Goal: Complete application form: Complete application form

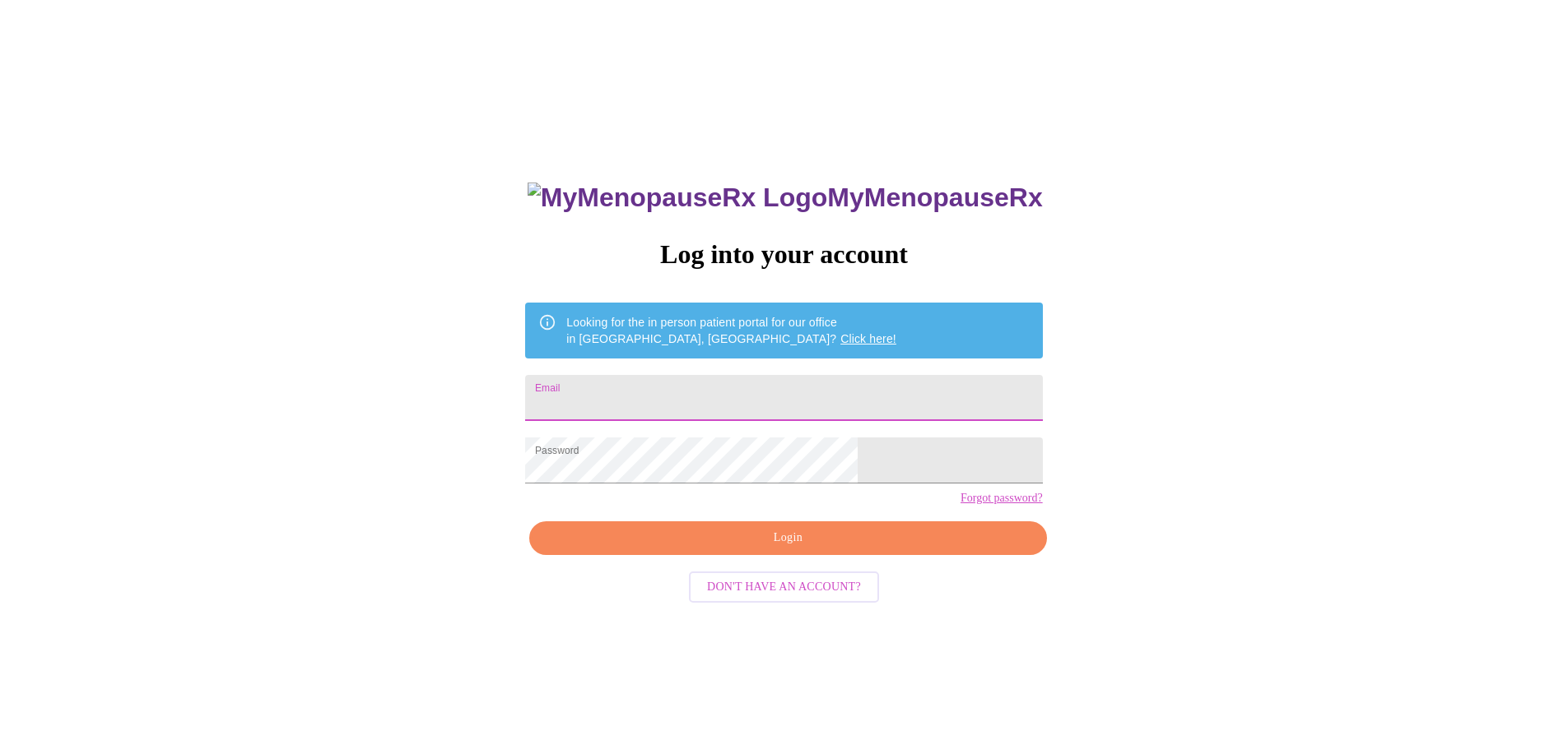
click at [813, 389] on input "Email" at bounding box center [784, 398] width 517 height 46
type input "[PERSON_NAME][EMAIL_ADDRESS][PERSON_NAME][DOMAIN_NAME]"
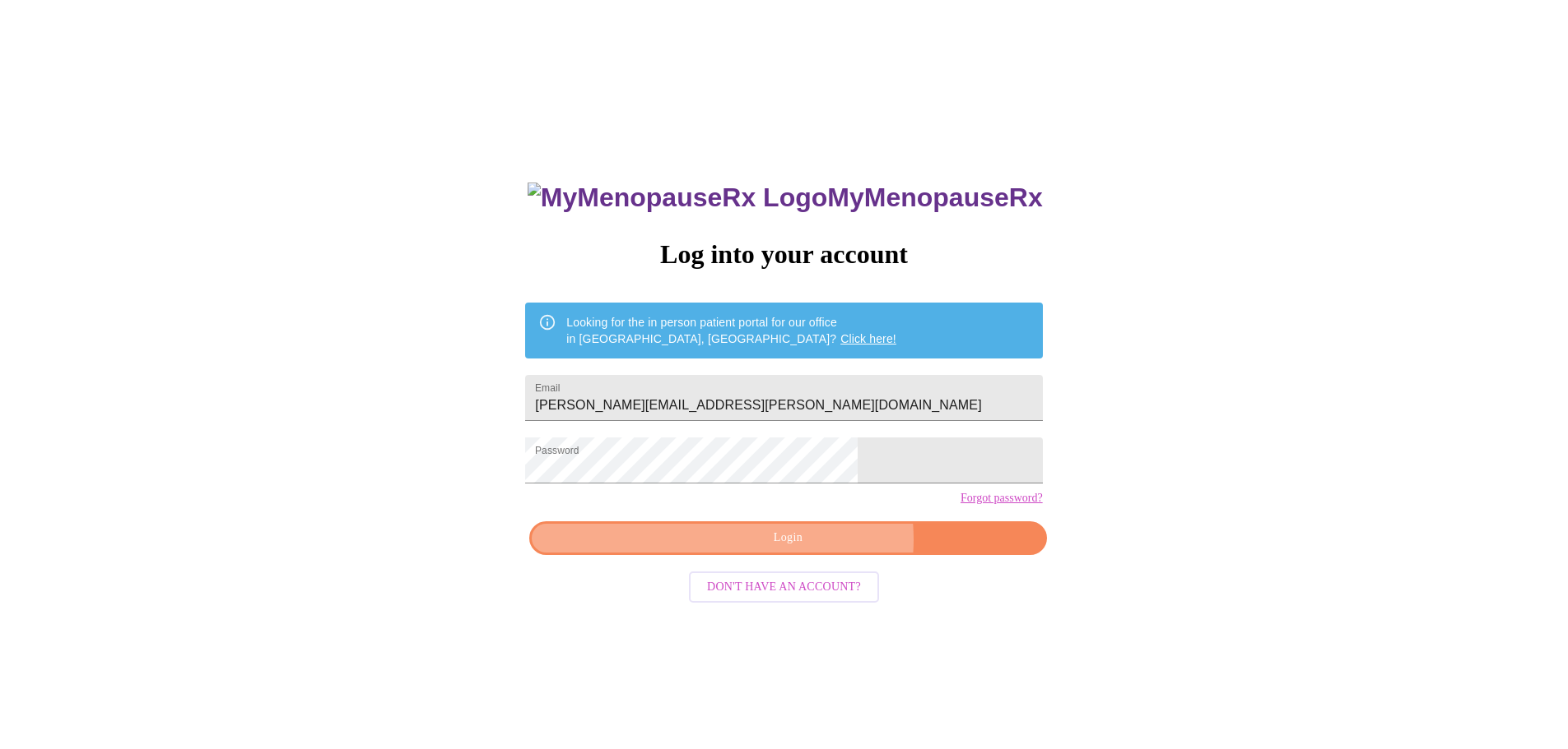
click at [815, 549] on span "Login" at bounding box center [788, 538] width 479 height 21
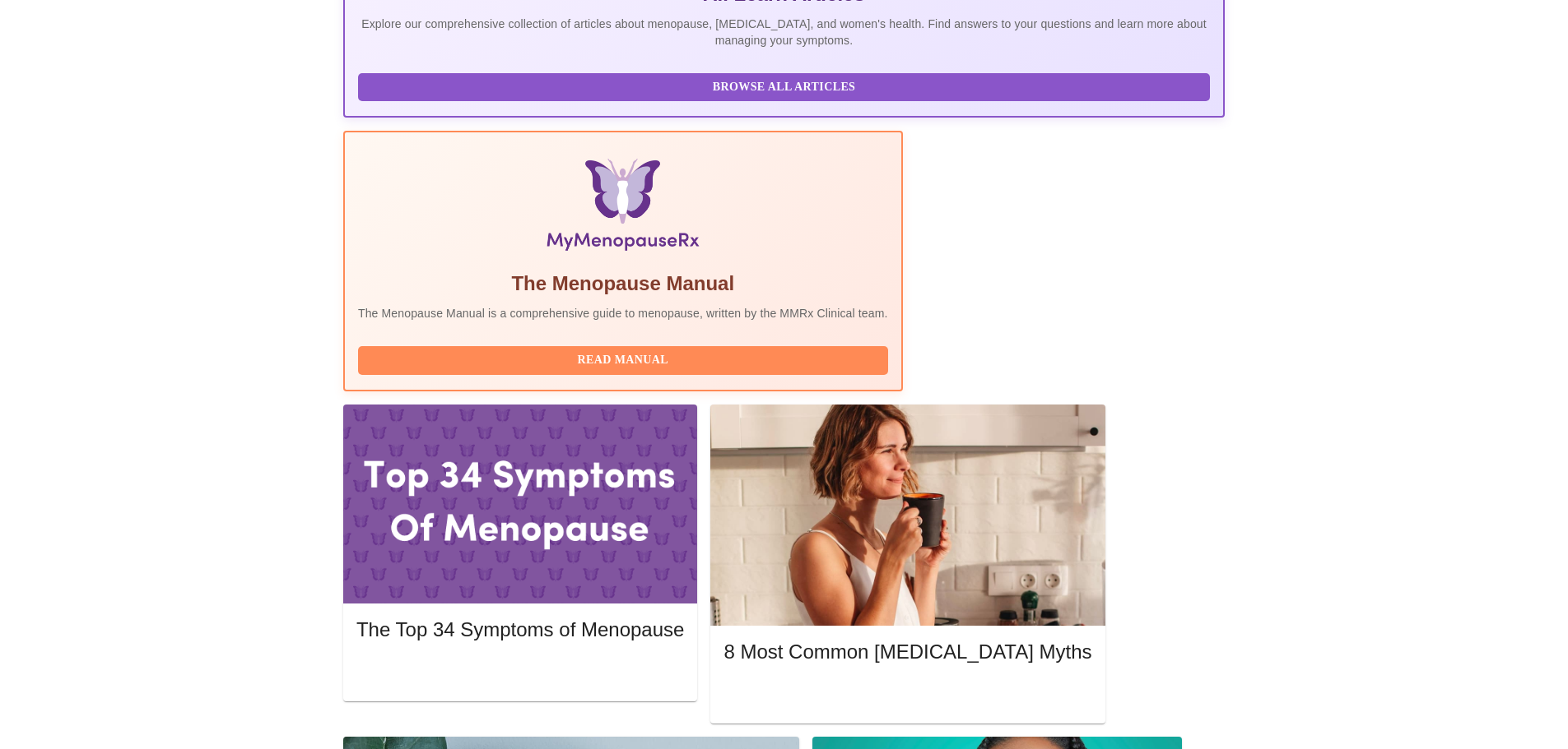
scroll to position [411, 0]
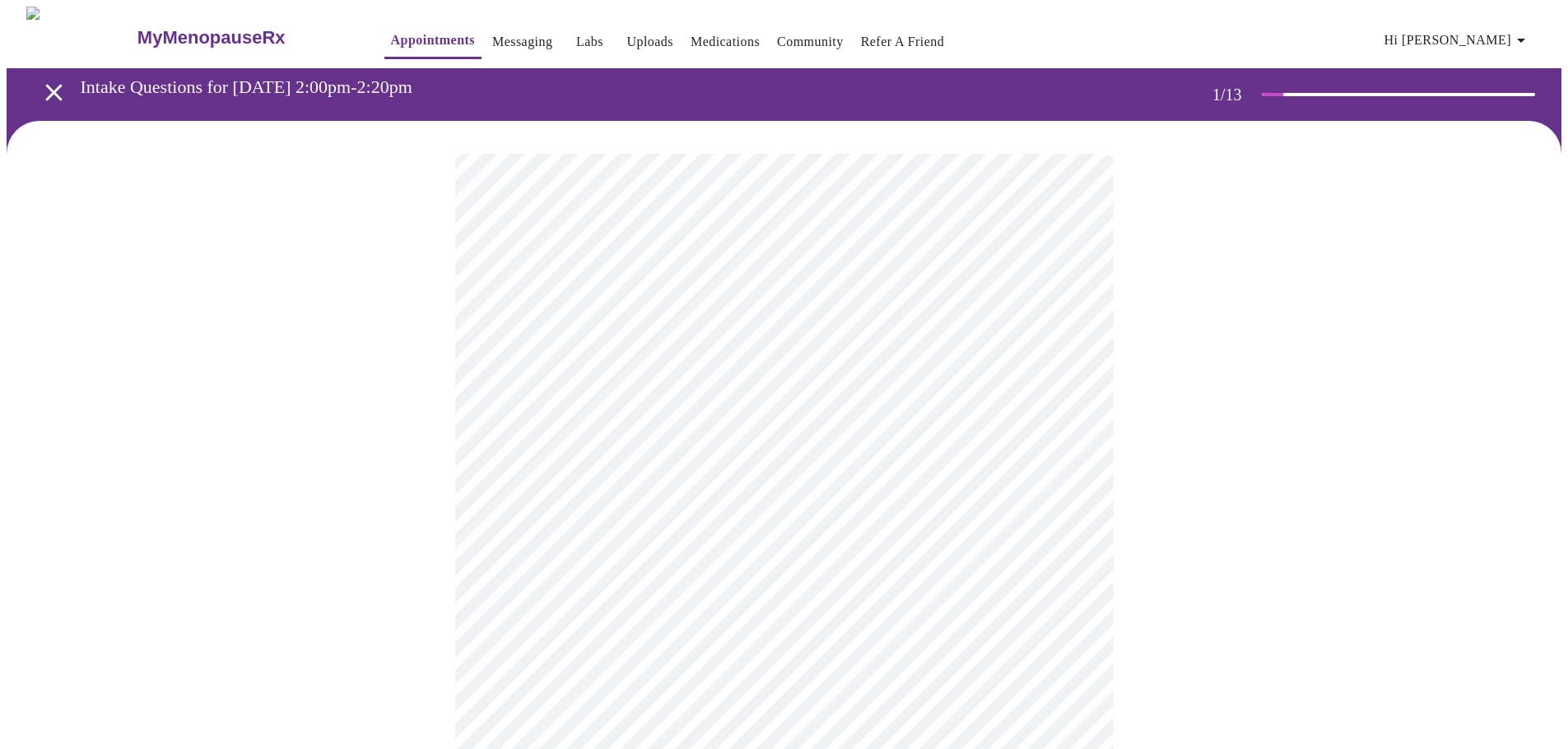
click at [863, 358] on body "MyMenopauseRx Appointments Messaging Labs Uploads Medications Community Refer a…" at bounding box center [783, 757] width 1554 height 1503
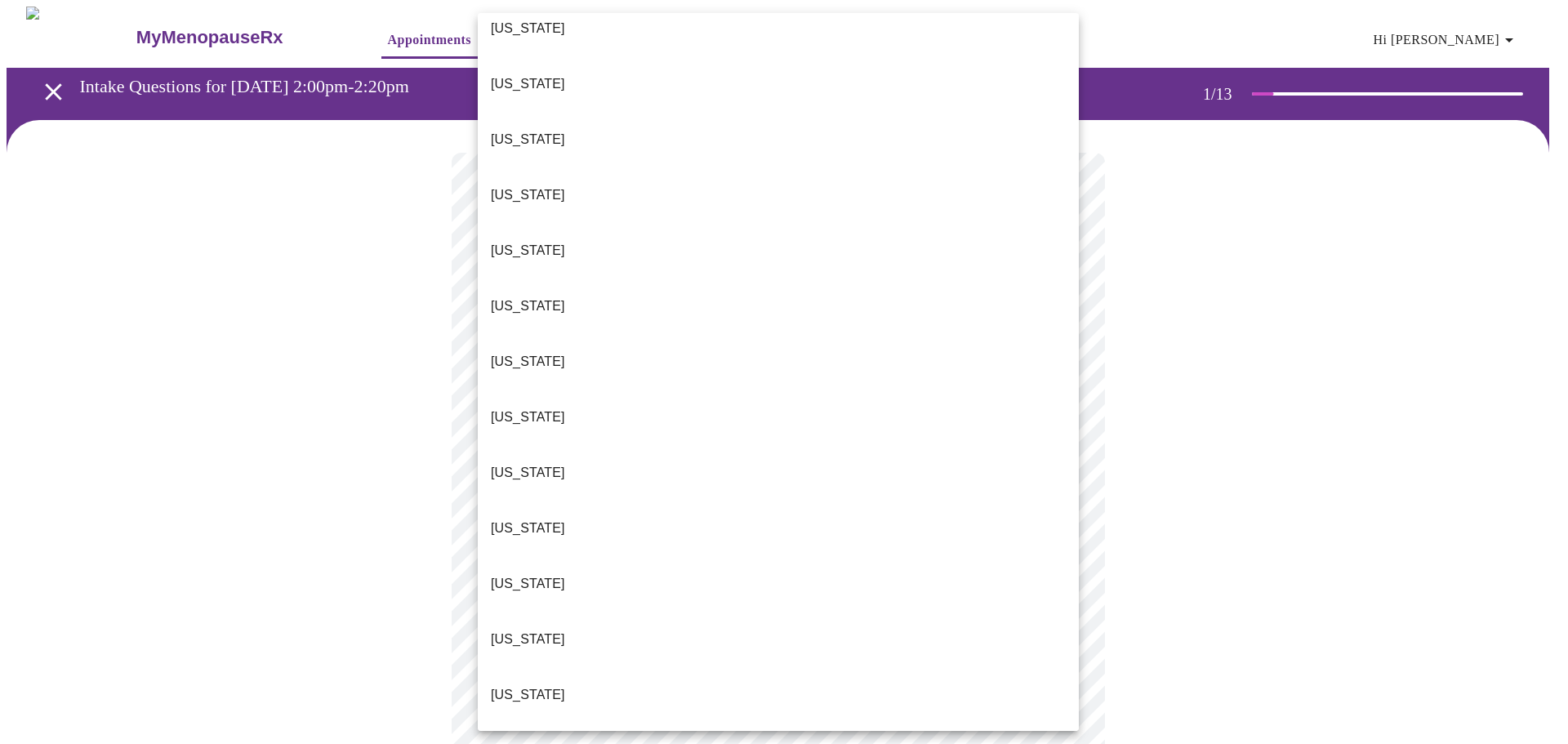
scroll to position [408, 0]
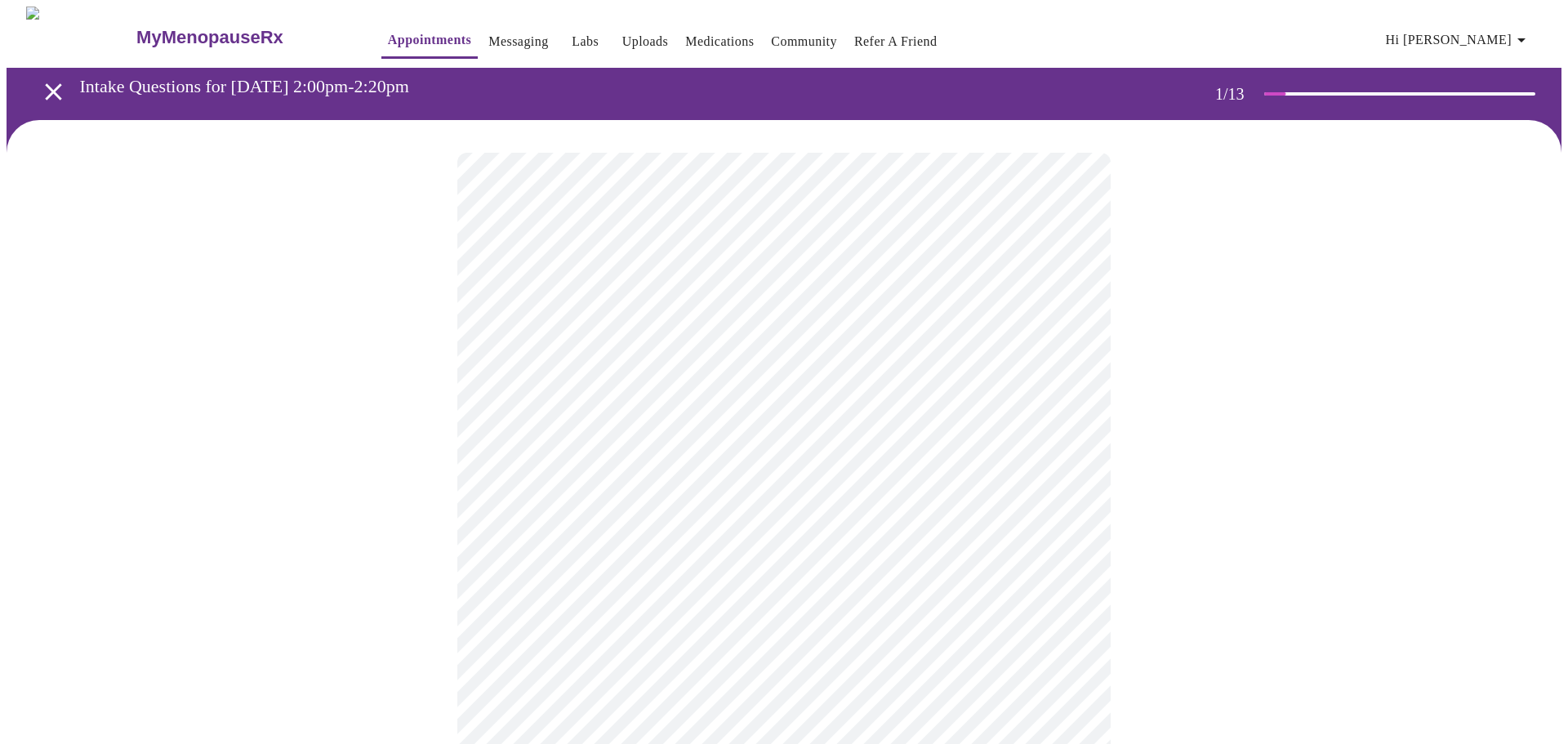
click at [933, 369] on body "MyMenopauseRx Appointments Messaging Labs Uploads Medications Community Refer a…" at bounding box center [784, 748] width 1555 height 1483
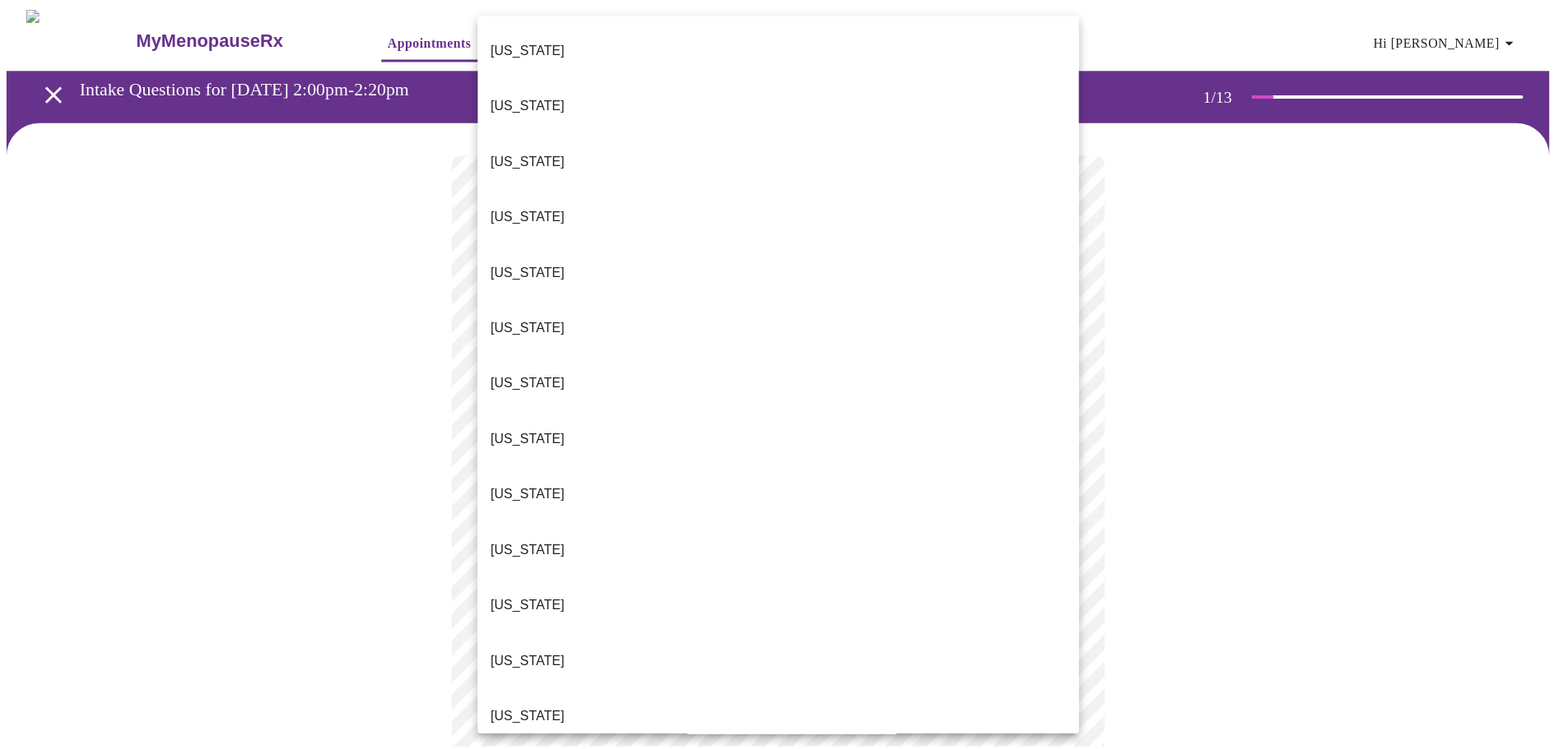
scroll to position [565, 0]
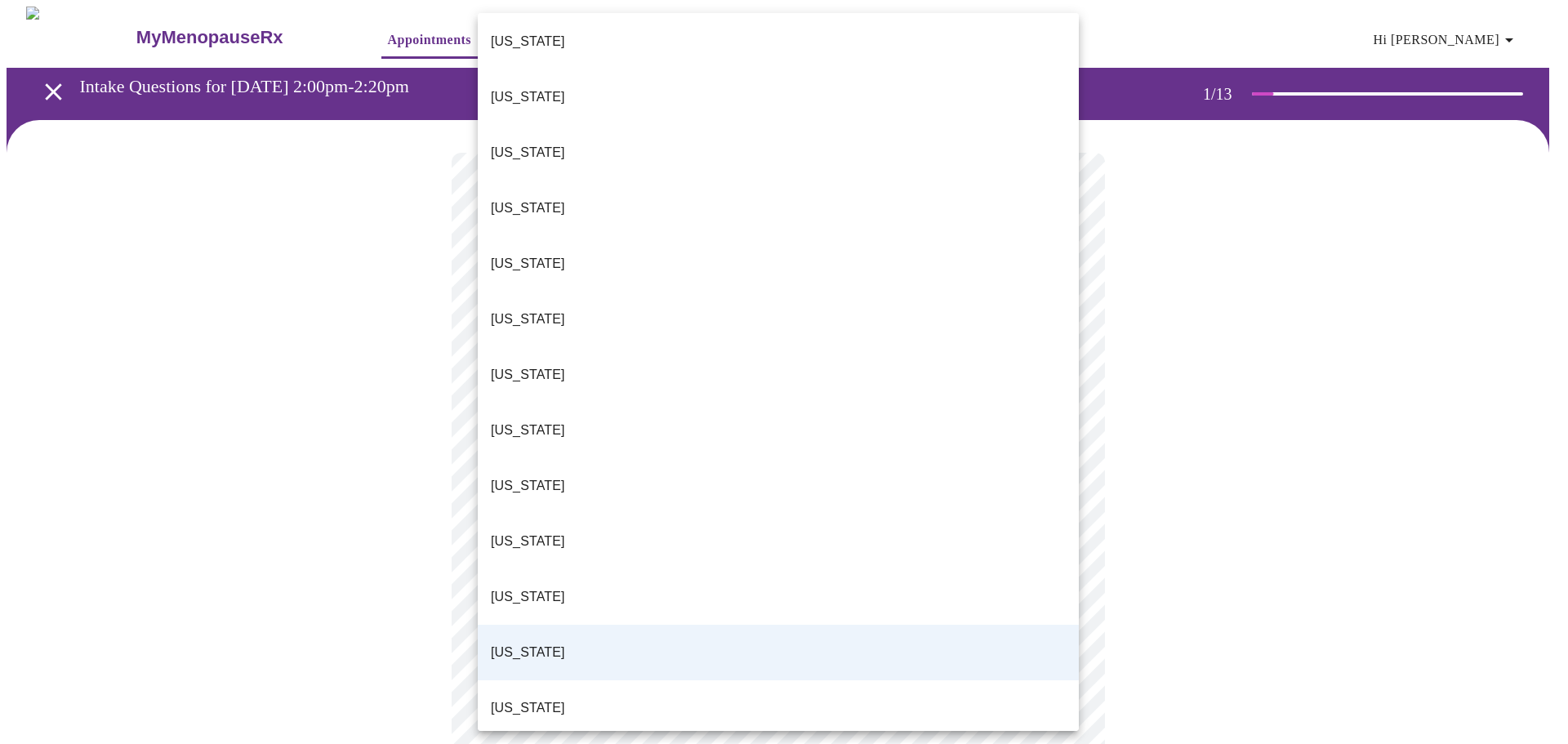
click at [768, 236] on li "[US_STATE]" at bounding box center [778, 263] width 601 height 55
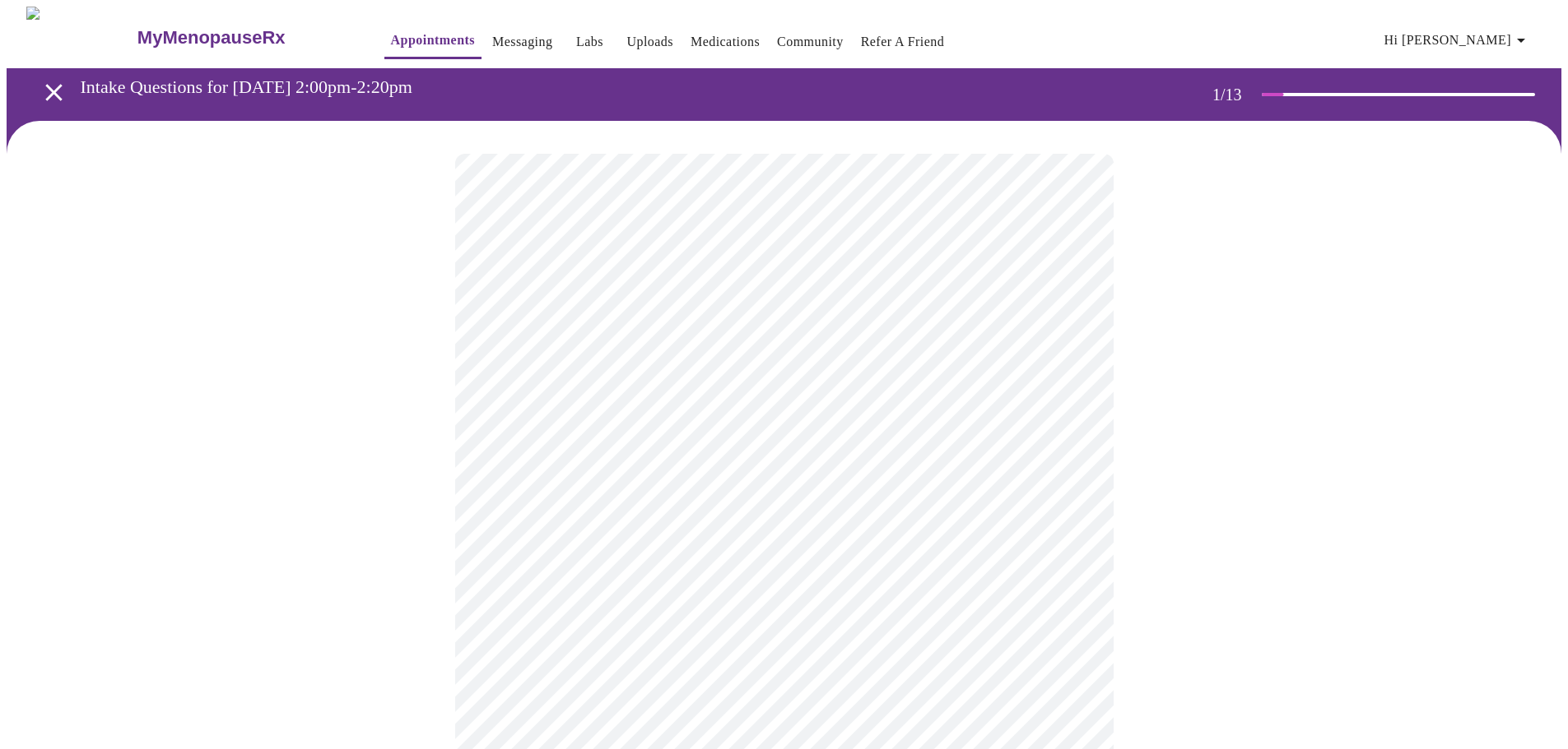
click at [980, 479] on body "MyMenopauseRx Appointments Messaging Labs Uploads Medications Community Refer a…" at bounding box center [783, 753] width 1554 height 1493
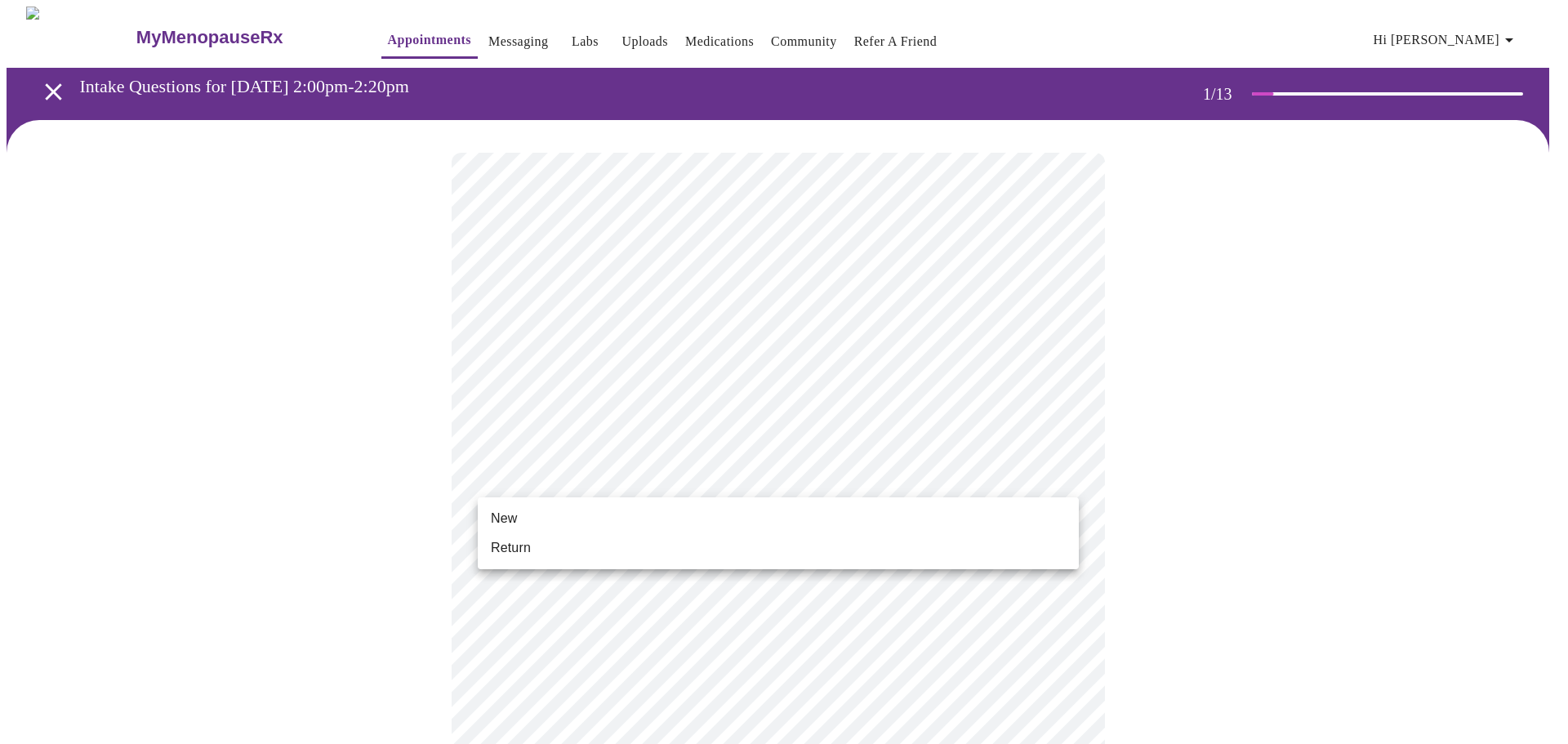
click at [959, 539] on li "Return" at bounding box center [778, 548] width 601 height 29
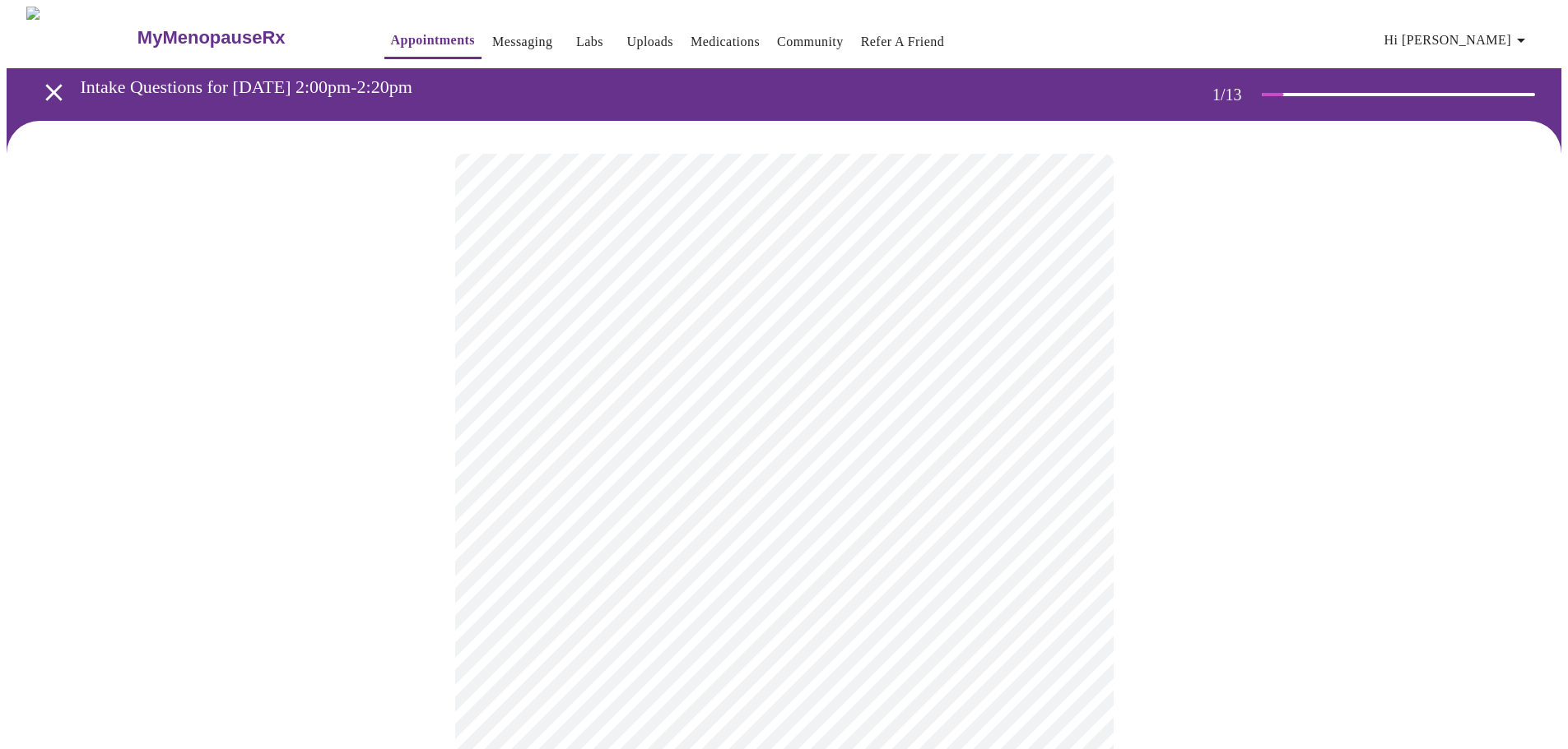
scroll to position [82, 0]
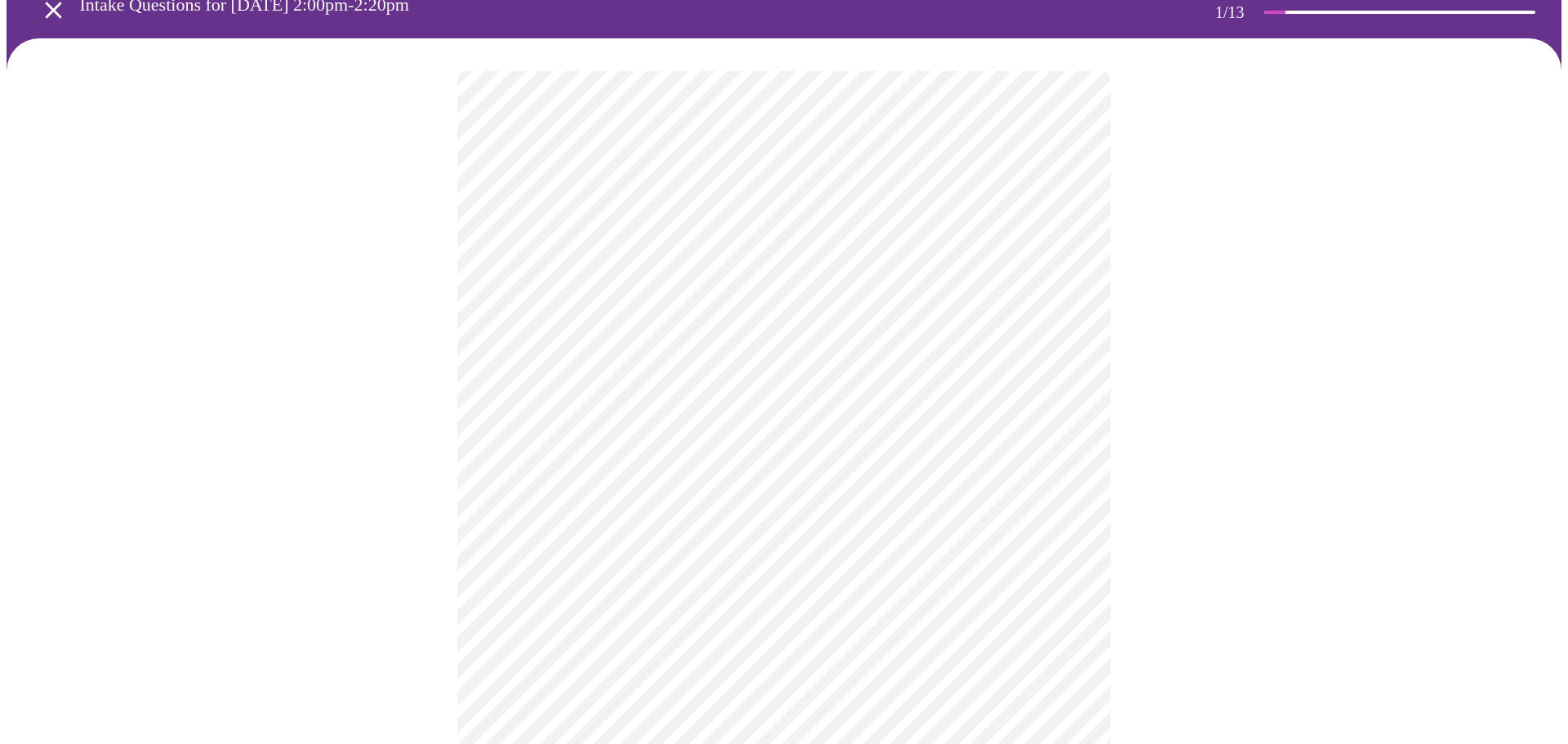
click at [877, 269] on body "MyMenopauseRx Appointments Messaging Labs Uploads Medications Community Refer a…" at bounding box center [784, 654] width 1555 height 1460
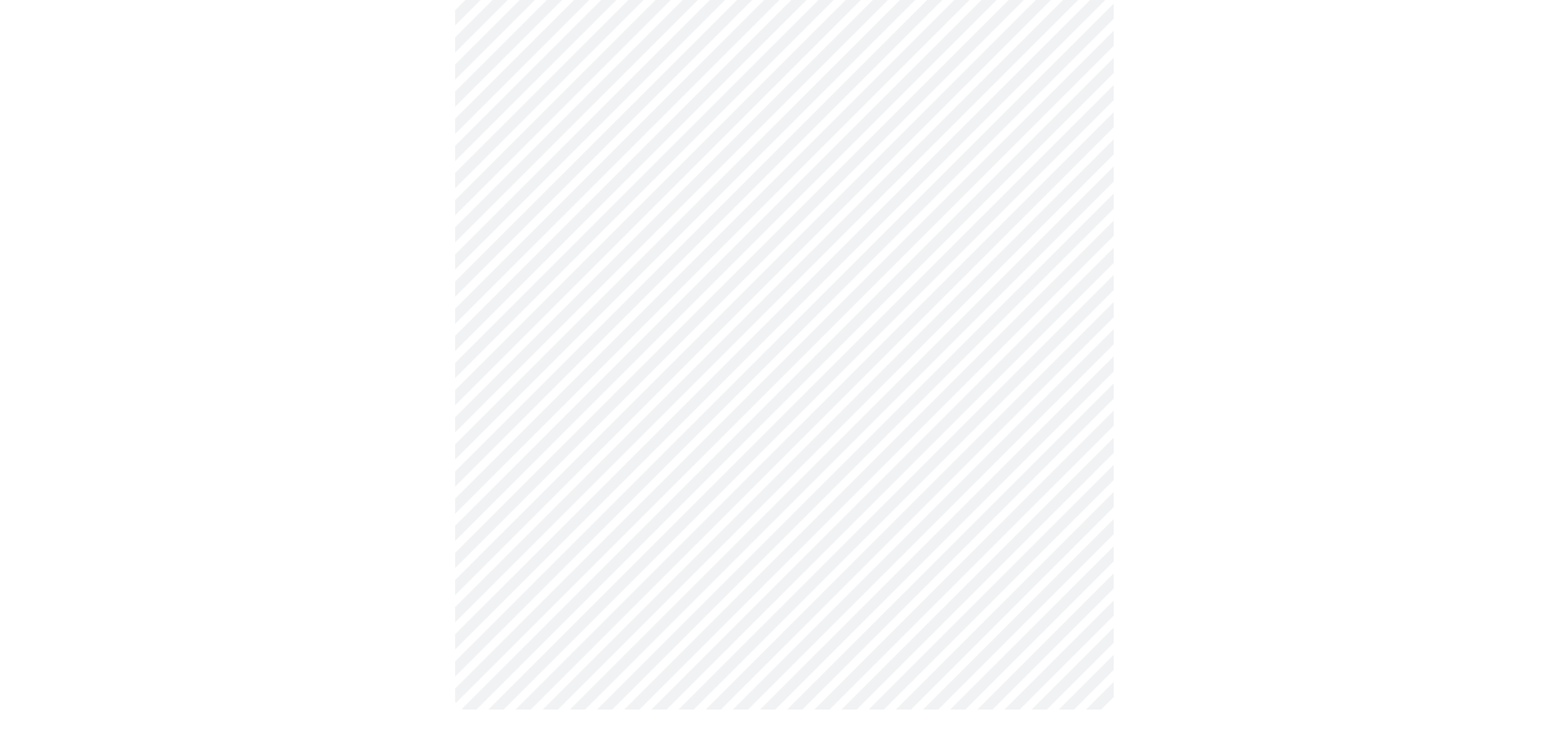
scroll to position [0, 0]
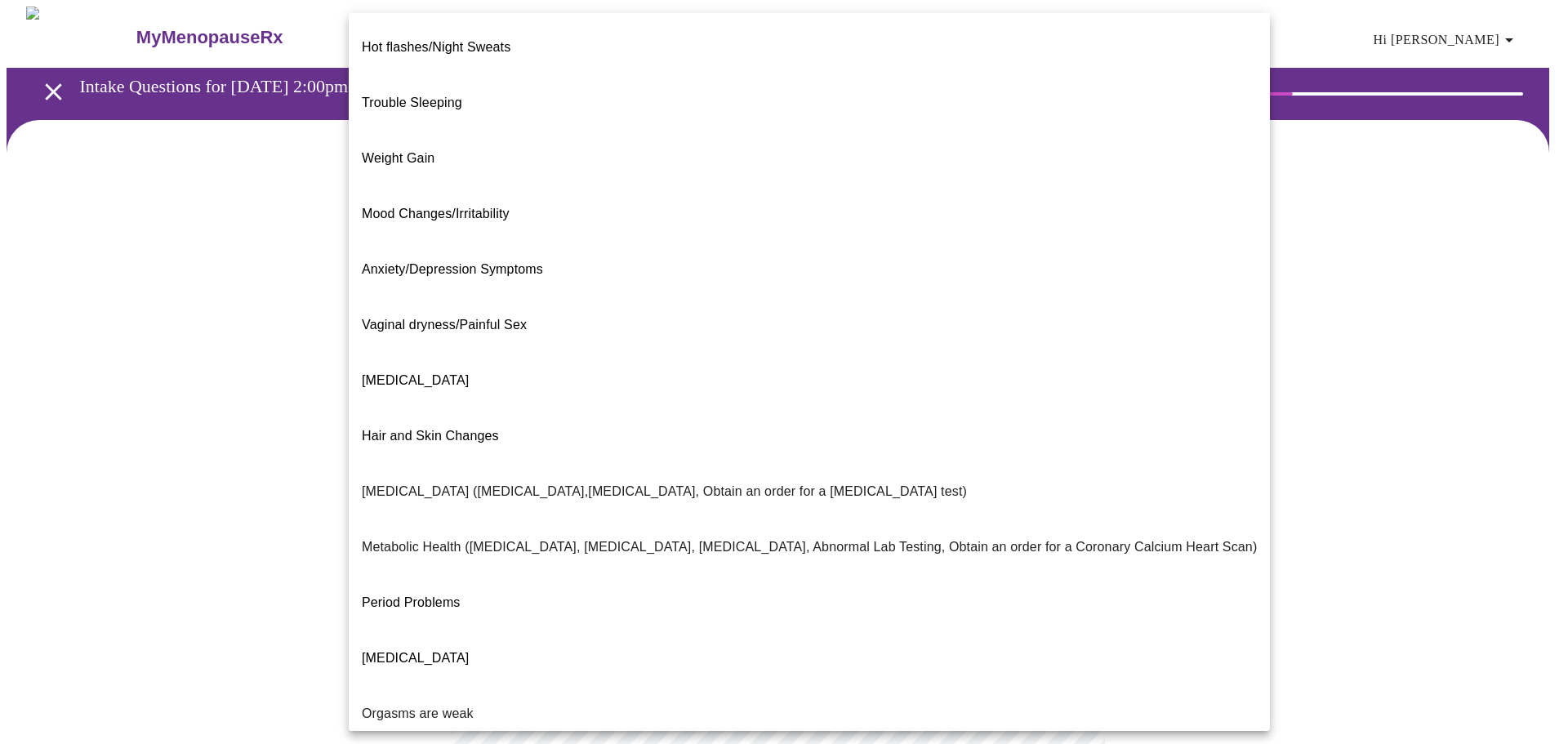
click at [958, 338] on body "MyMenopauseRx Appointments Messaging Labs Uploads Medications Community Refer a…" at bounding box center [784, 497] width 1555 height 982
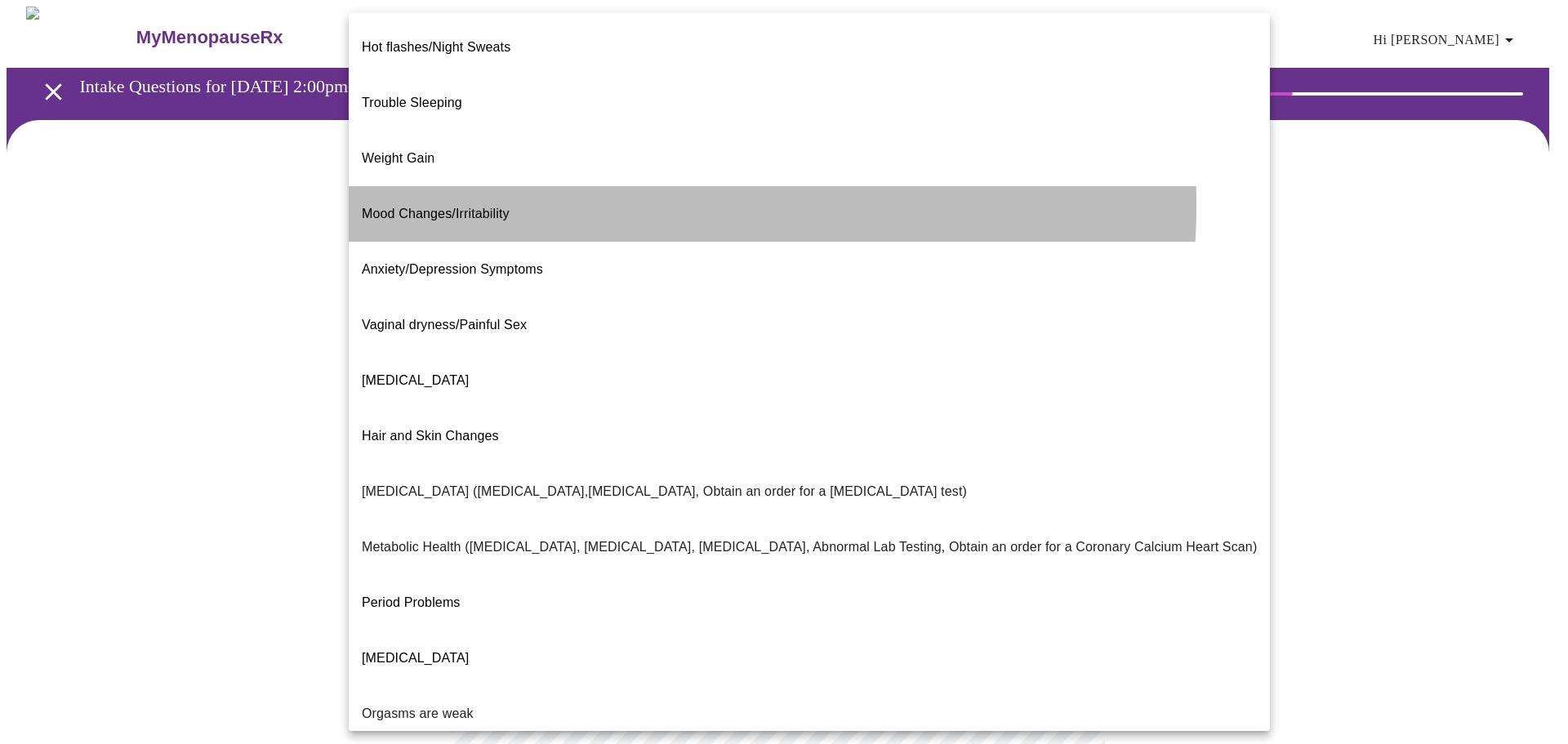
click at [518, 186] on li "Mood Changes/Irritability" at bounding box center [810, 213] width 921 height 55
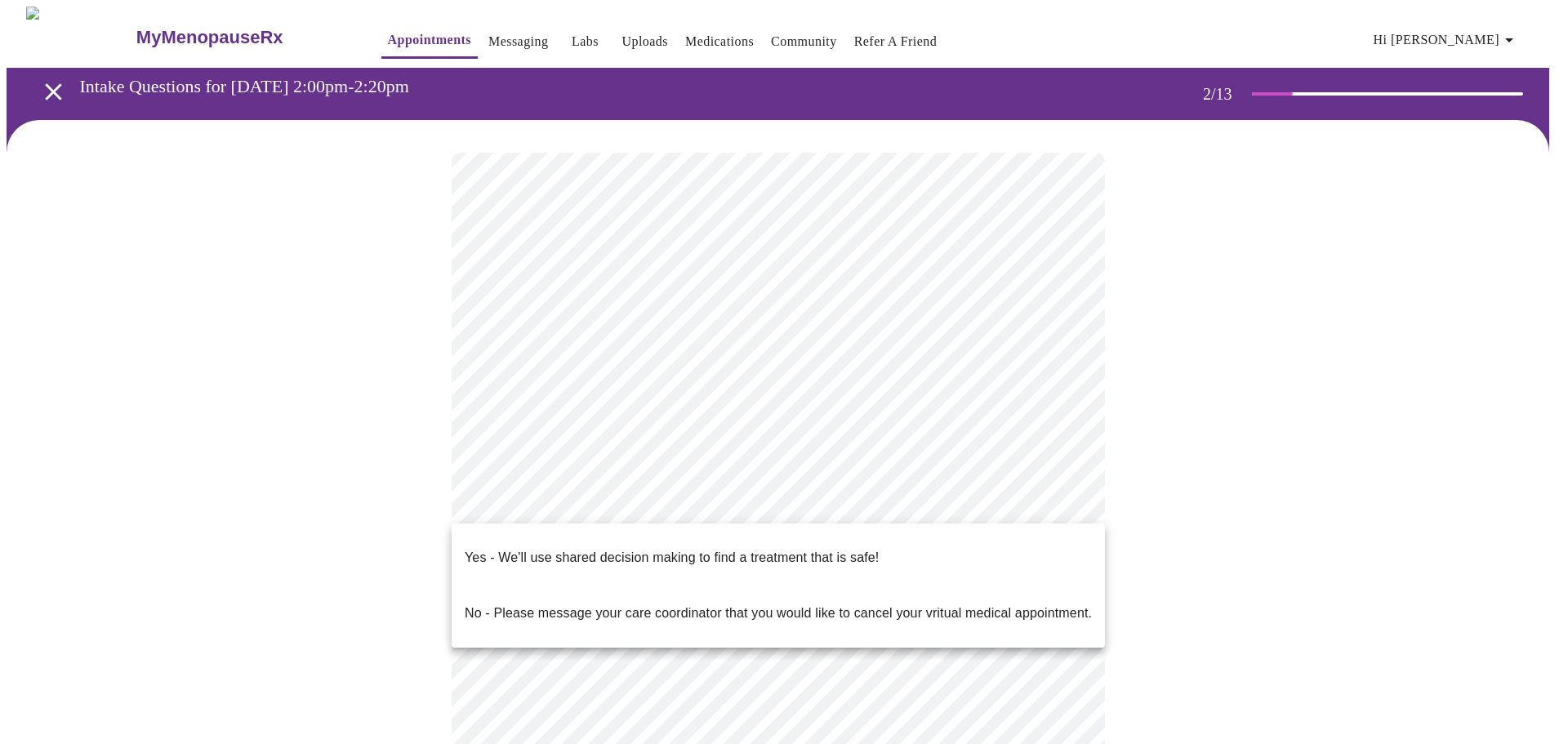
click at [718, 501] on body "MyMenopauseRx Appointments Messaging Labs Uploads Medications Community Refer a…" at bounding box center [784, 493] width 1555 height 973
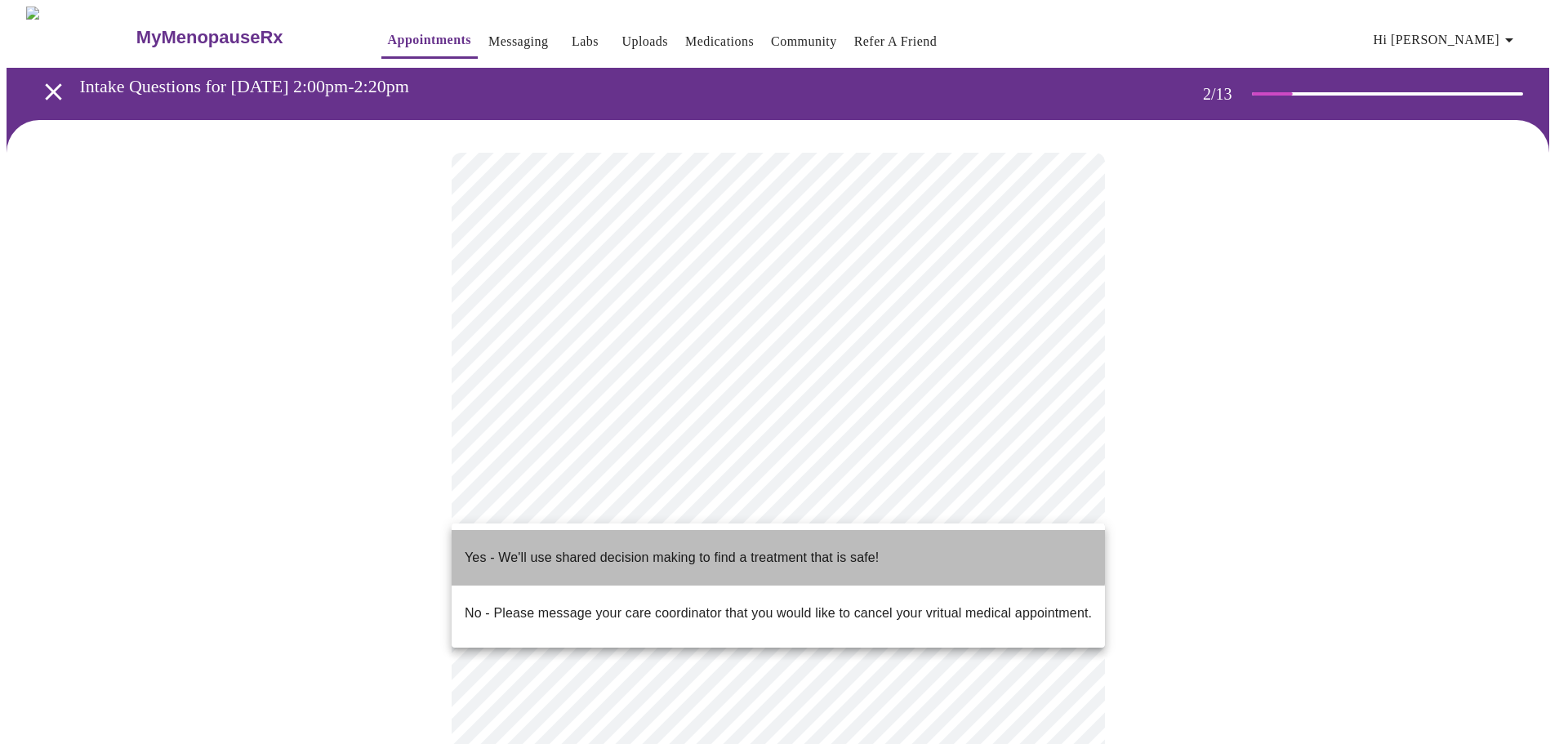
click at [718, 548] on p "Yes - We'll use shared decision making to find a treatment that is safe!" at bounding box center [671, 558] width 414 height 20
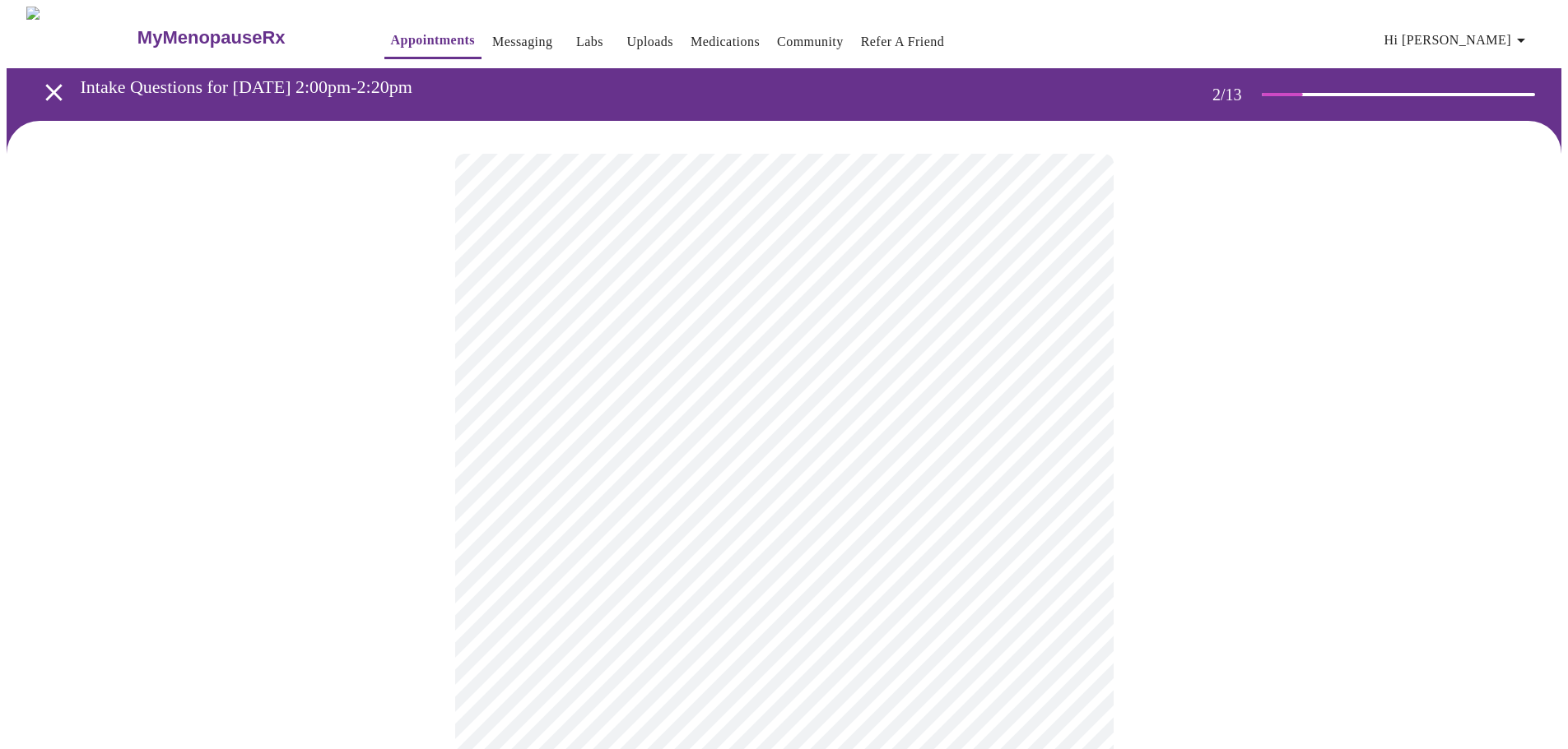
click at [1256, 626] on div at bounding box center [783, 548] width 1554 height 855
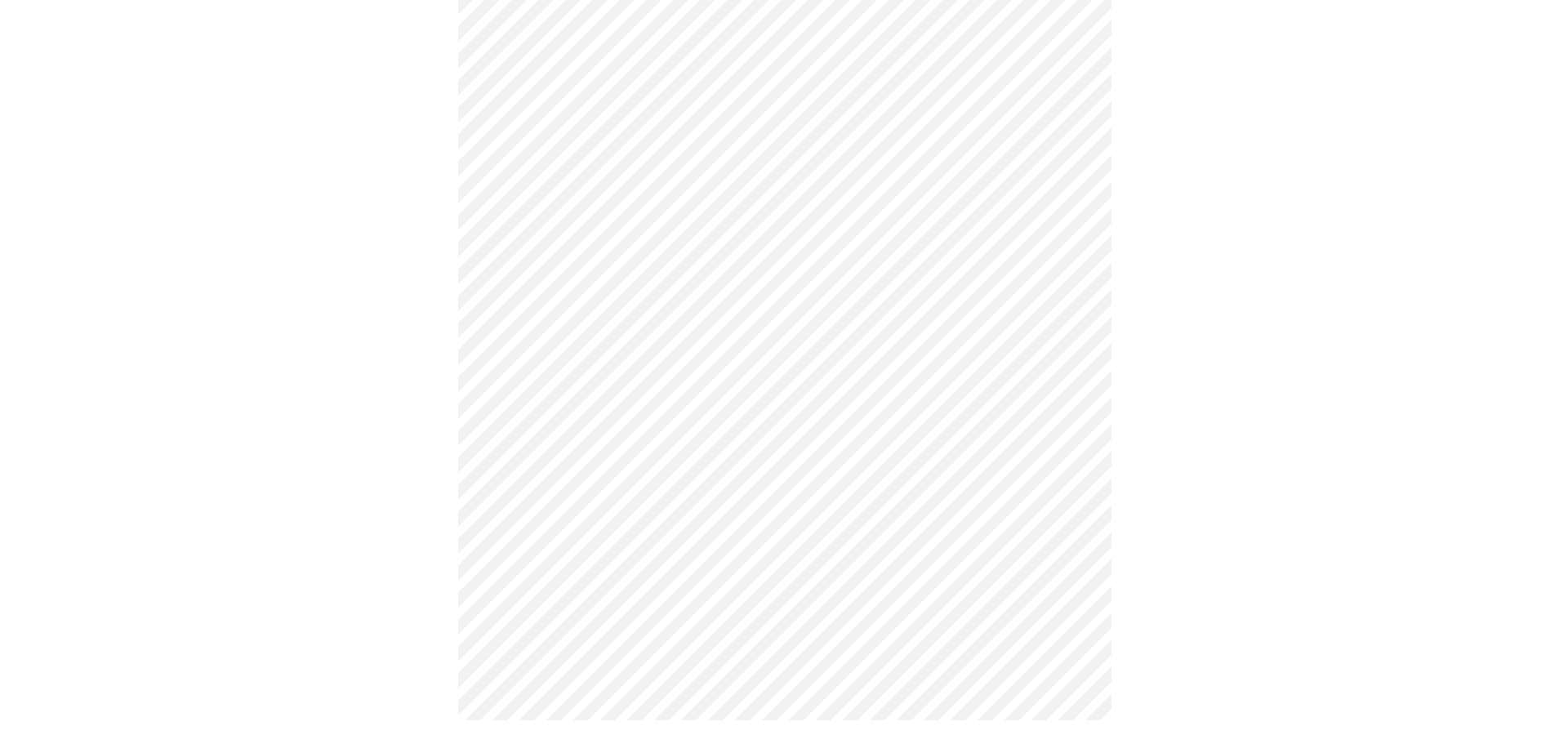
scroll to position [183, 0]
click at [923, 156] on body "MyMenopauseRx Appointments Messaging Labs Uploads Medications Community Refer a…" at bounding box center [784, 287] width 1555 height 927
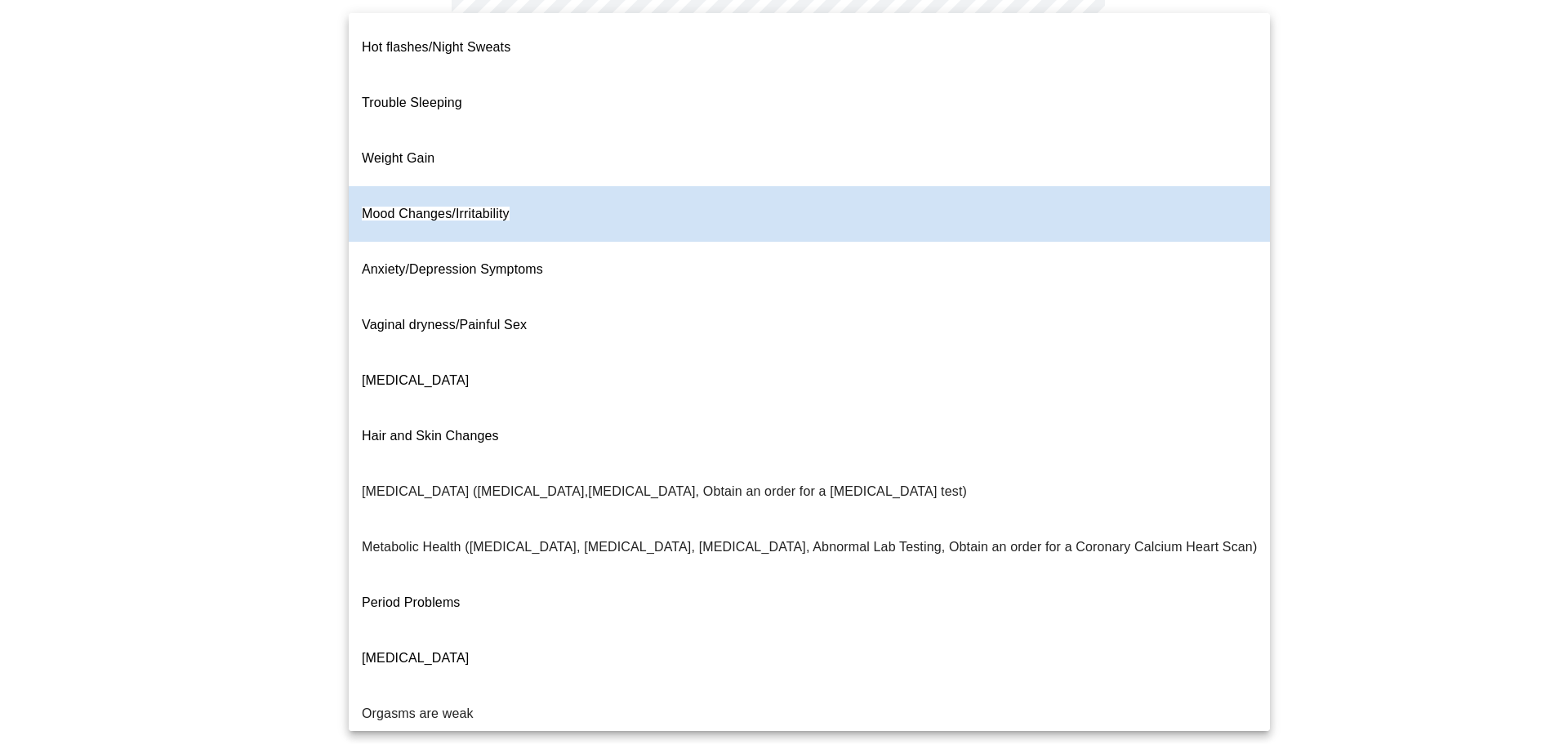
click at [844, 78] on li "Trouble Sleeping" at bounding box center [810, 103] width 921 height 55
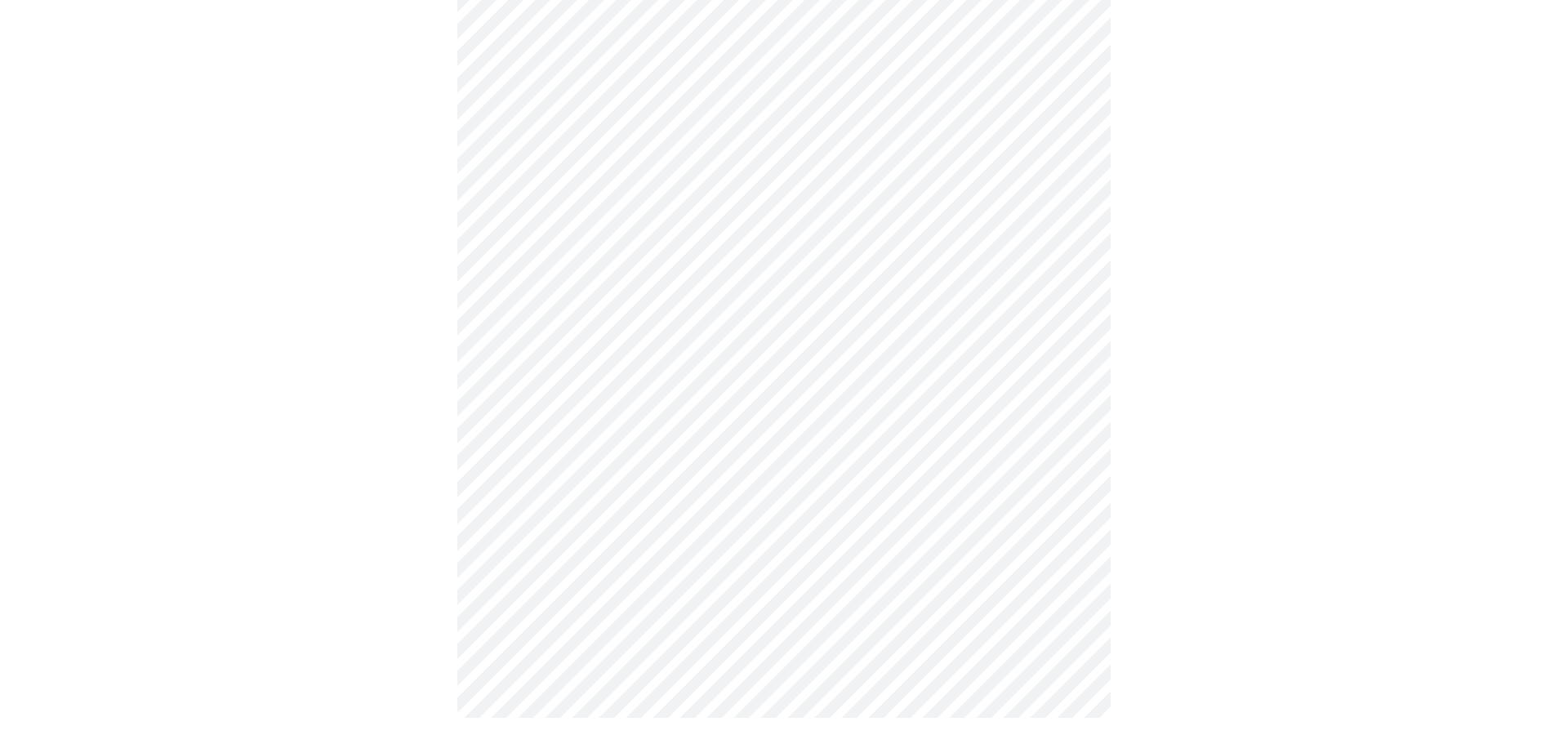
click at [867, 168] on body "MyMenopauseRx Appointments Messaging Labs Uploads Medications Community Refer a…" at bounding box center [784, 287] width 1555 height 927
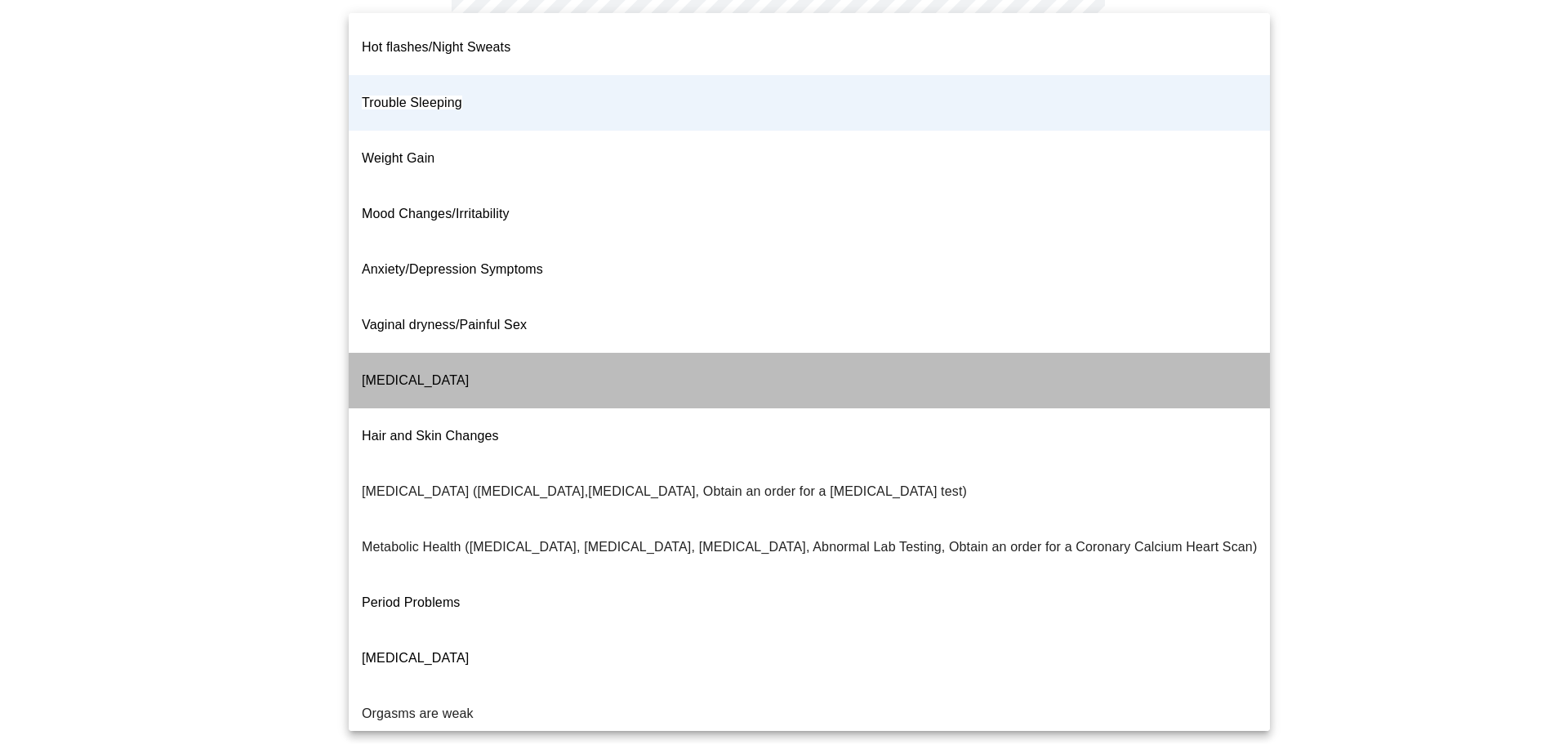
click at [832, 353] on li "[MEDICAL_DATA]" at bounding box center [810, 380] width 921 height 55
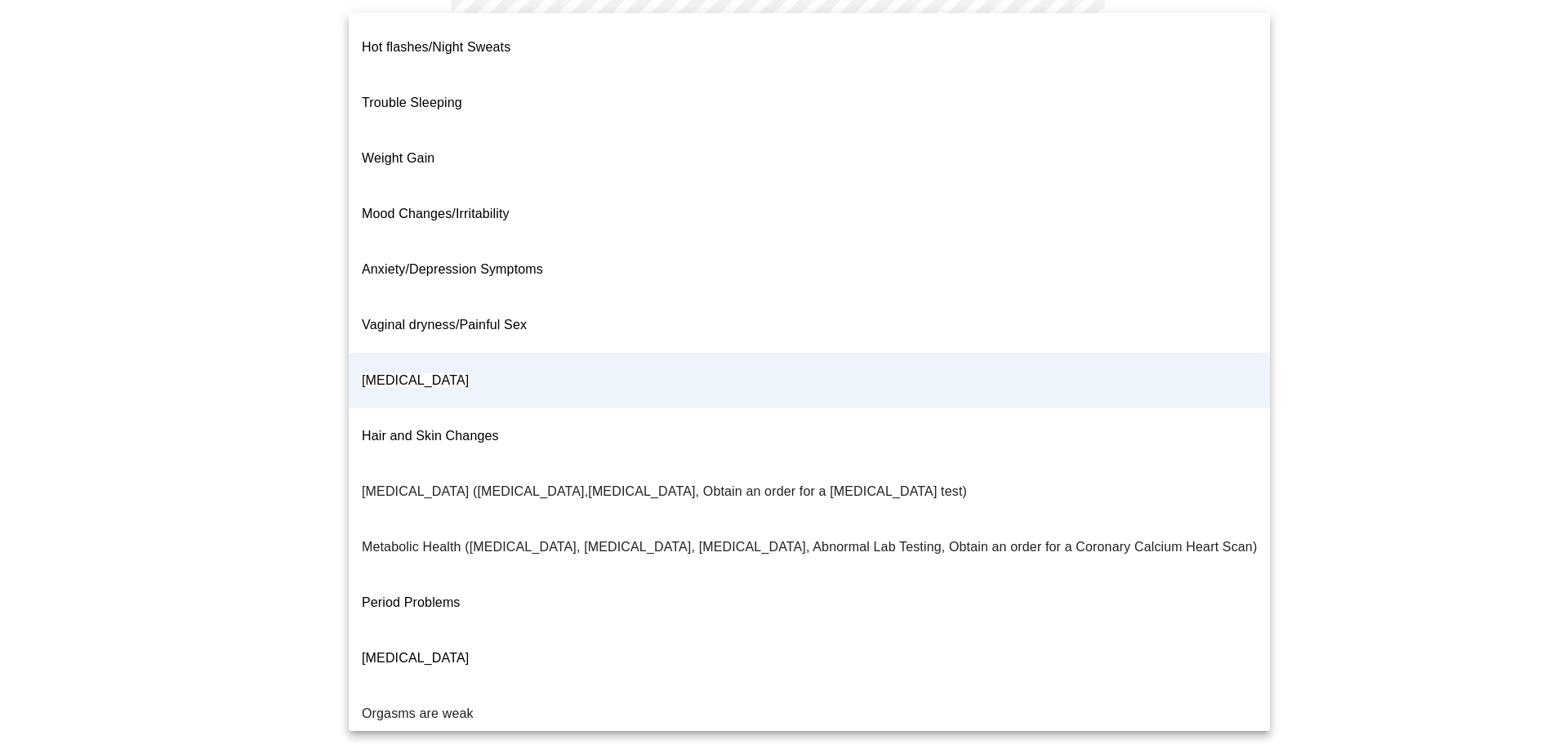
click at [746, 158] on body "MyMenopauseRx Appointments Messaging Labs Uploads Medications Community Refer a…" at bounding box center [784, 287] width 1555 height 927
click at [695, 93] on li "Trouble Sleeping" at bounding box center [810, 103] width 921 height 55
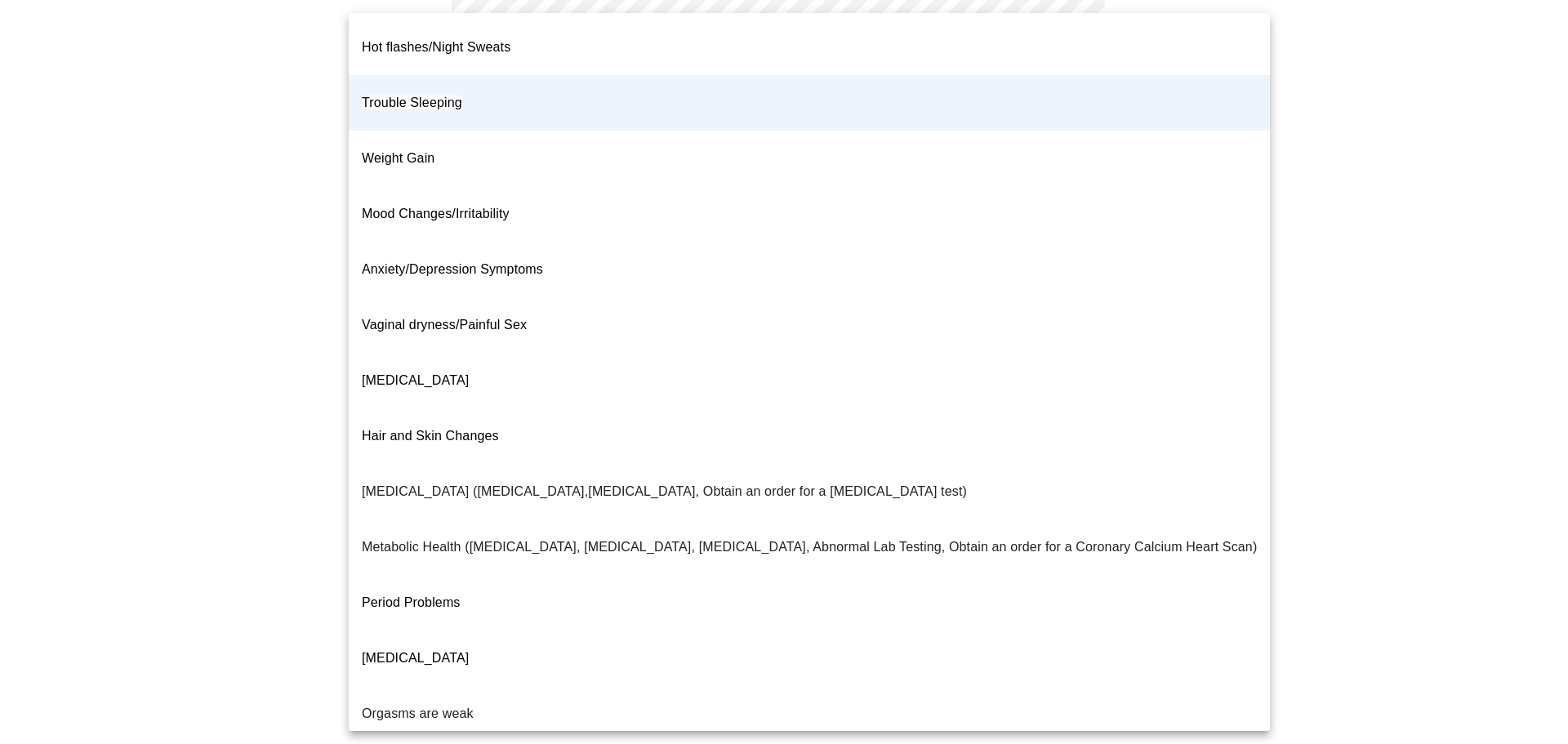
click at [923, 171] on body "MyMenopauseRx Appointments Messaging Labs Uploads Medications Community Refer a…" at bounding box center [784, 287] width 1555 height 927
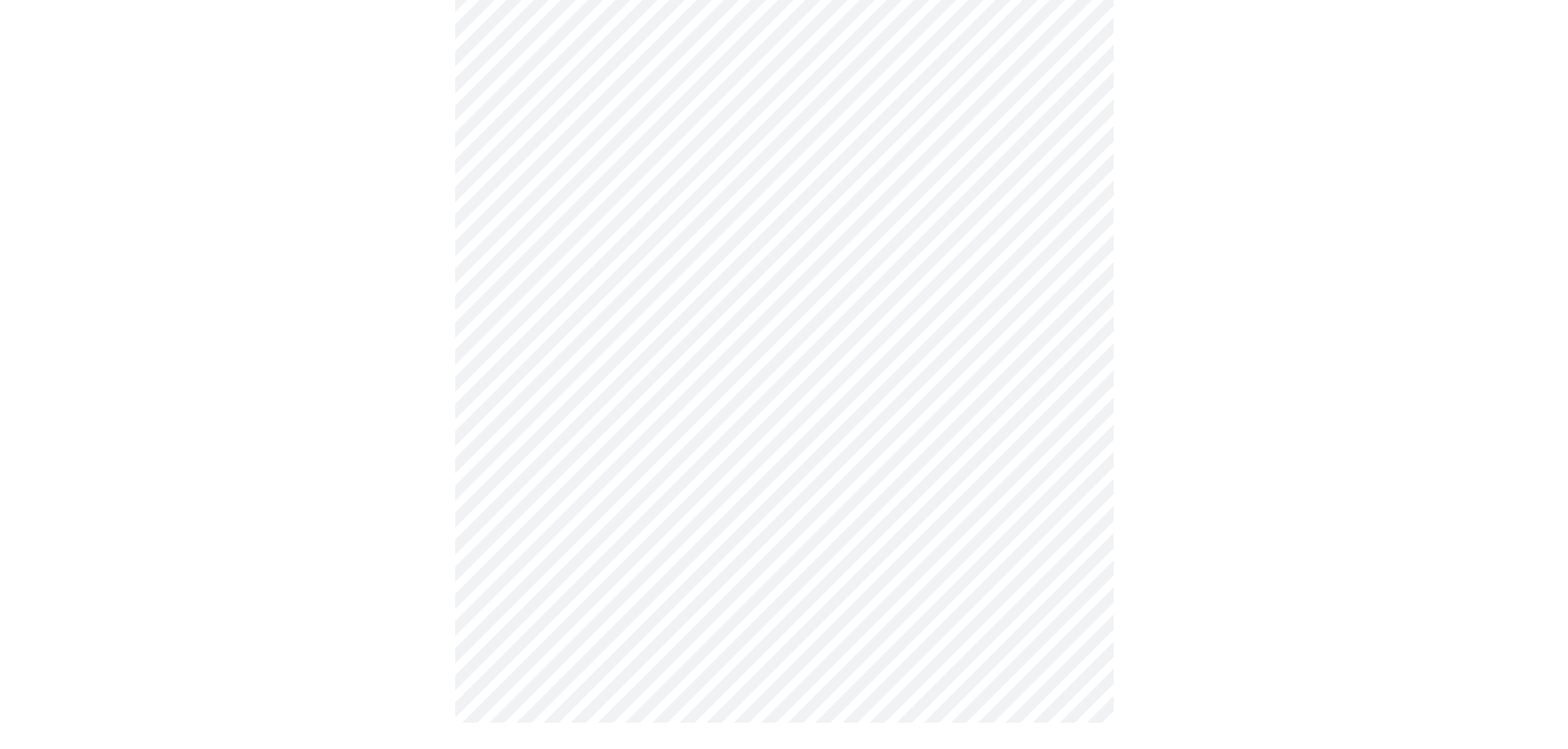
click at [1361, 503] on div at bounding box center [783, 346] width 1554 height 819
click at [1213, 553] on div at bounding box center [783, 346] width 1554 height 819
click at [1148, 544] on div at bounding box center [783, 346] width 1554 height 819
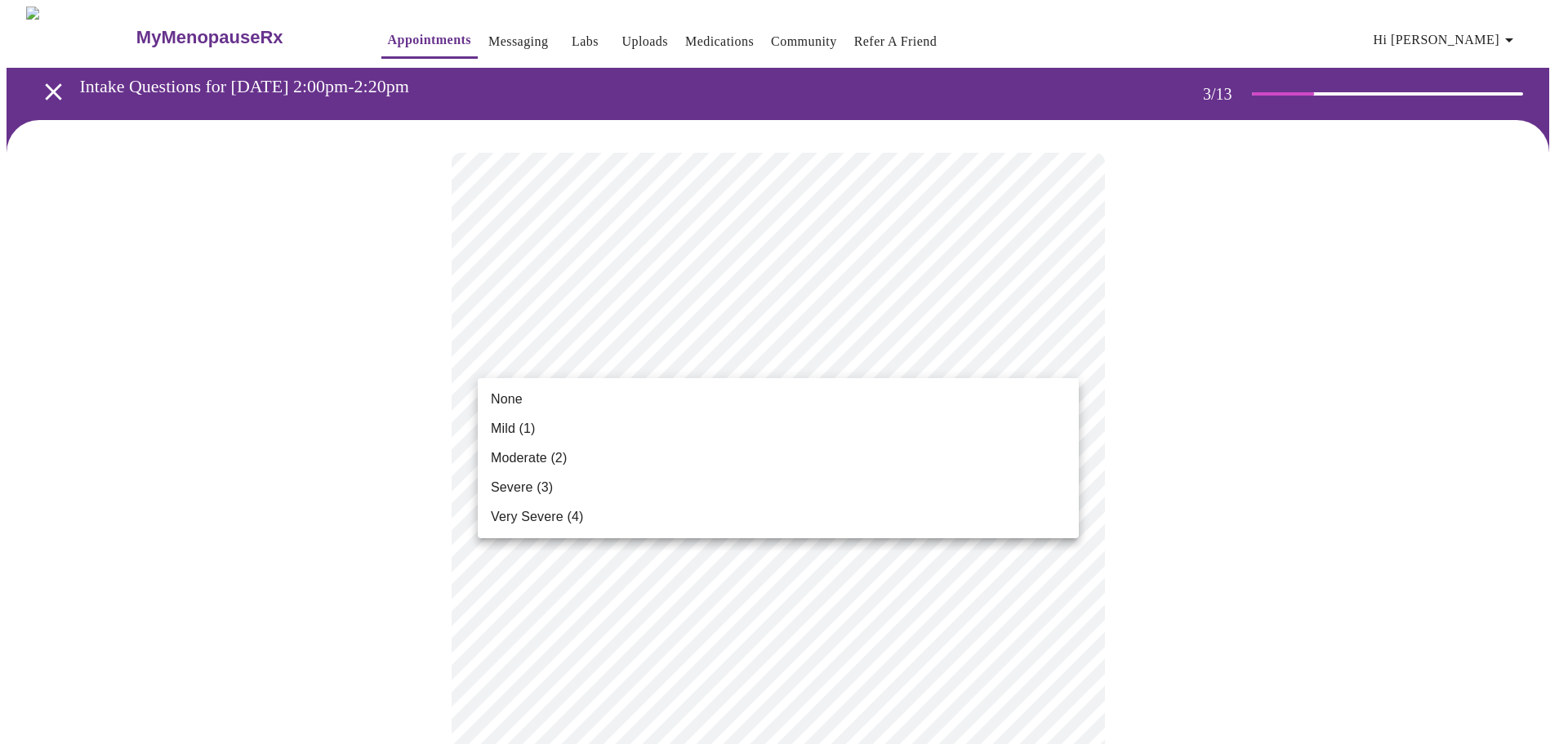
click at [848, 423] on li "Mild (1)" at bounding box center [778, 429] width 601 height 29
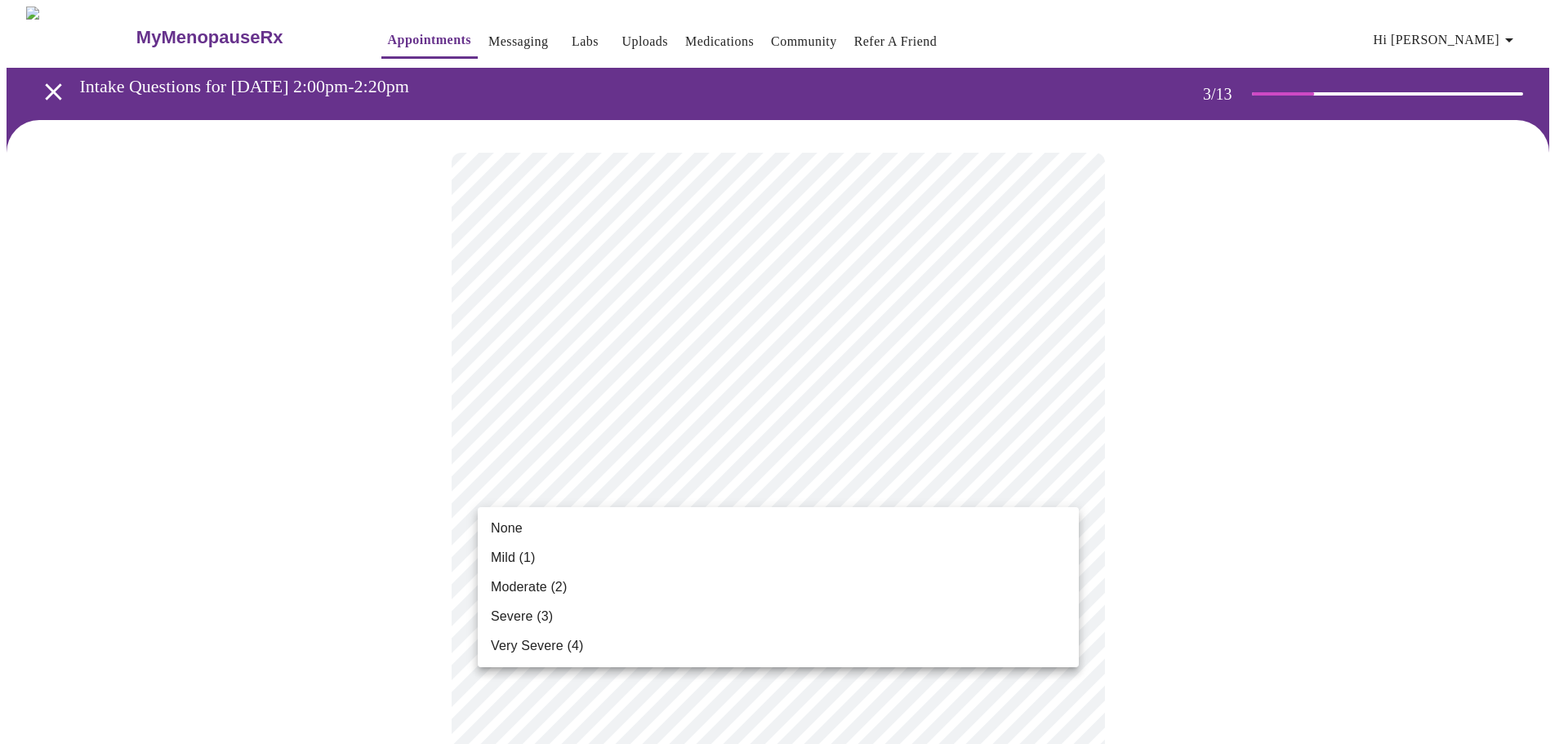
click at [843, 551] on li "Mild (1)" at bounding box center [778, 558] width 601 height 29
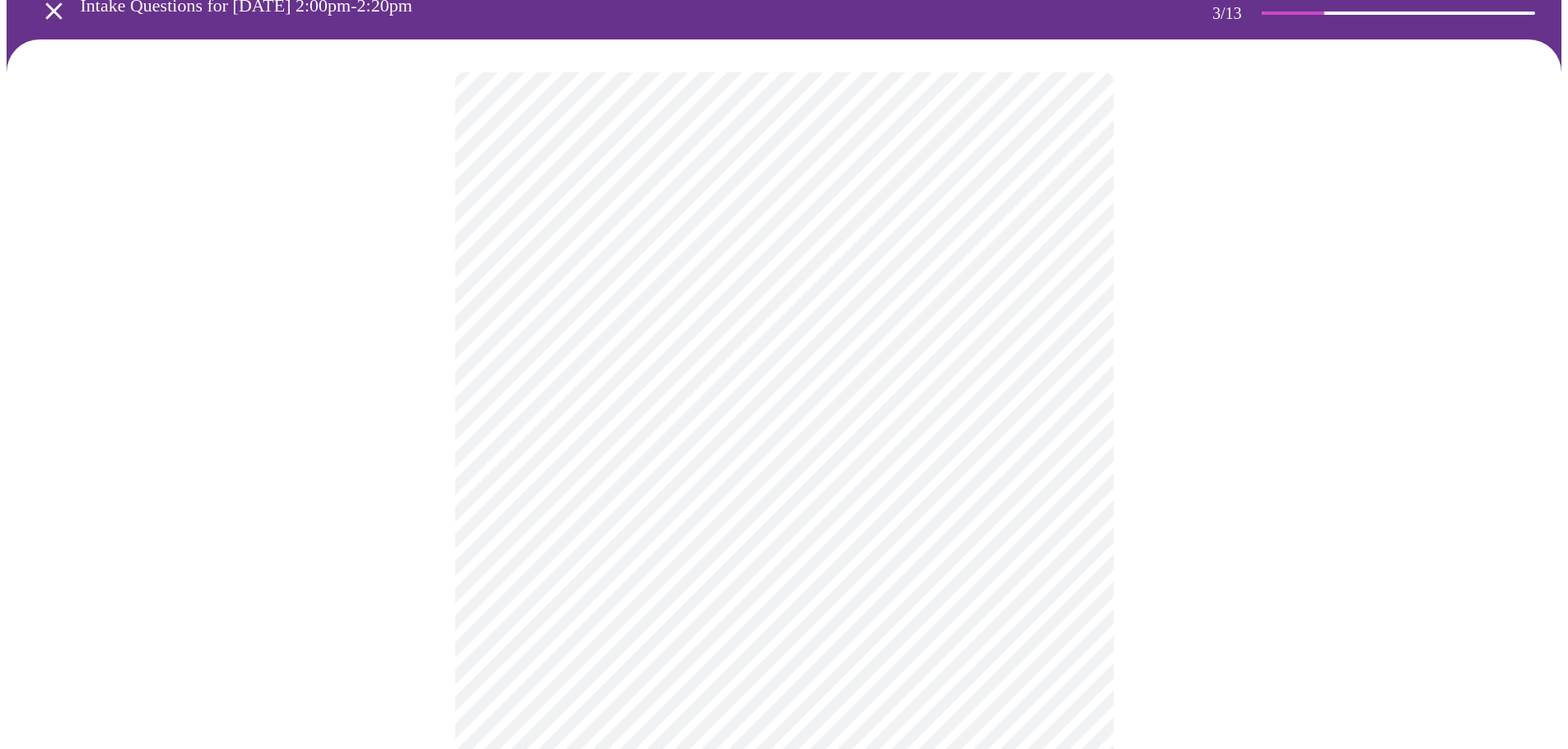
scroll to position [82, 0]
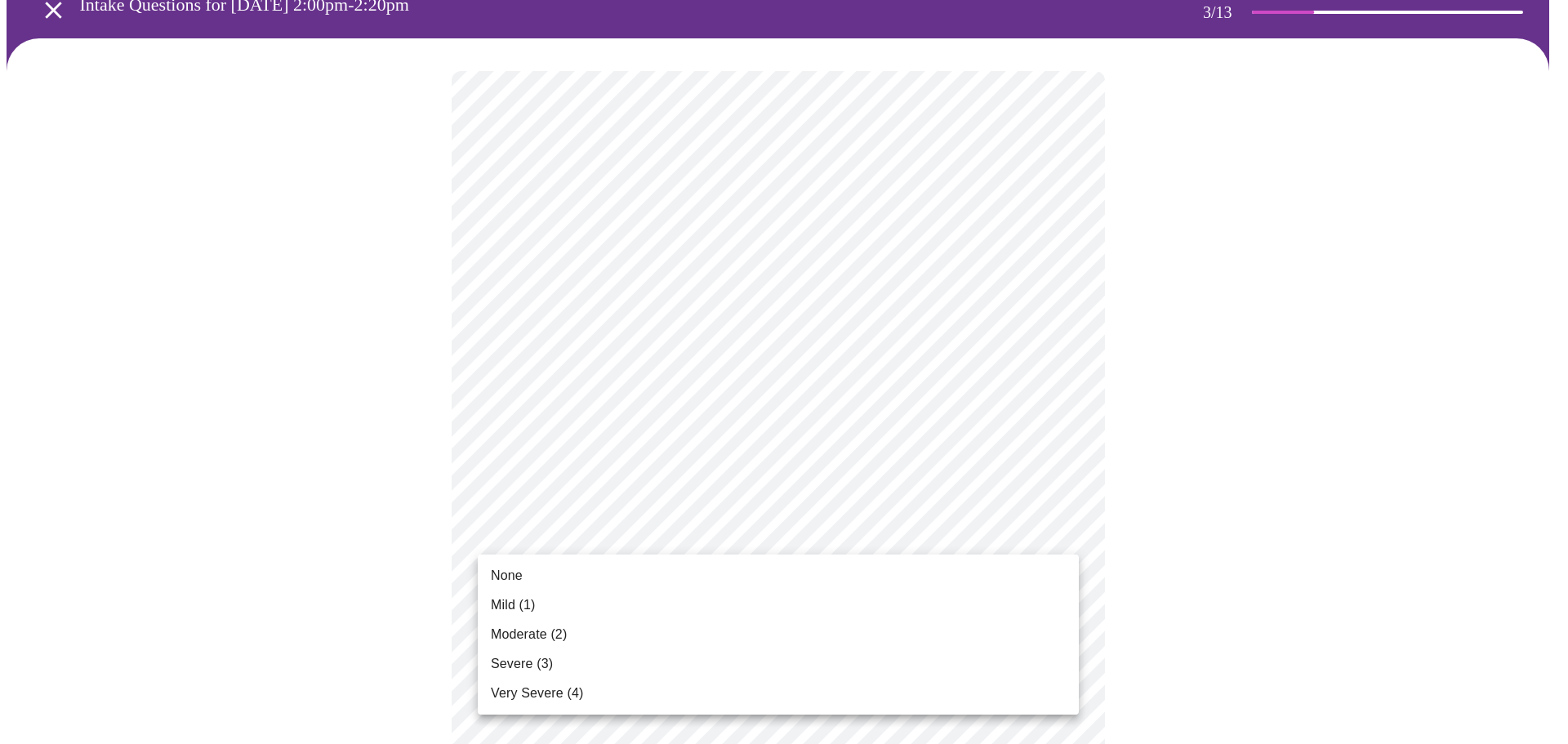
click at [813, 624] on li "Moderate (2)" at bounding box center [778, 635] width 601 height 29
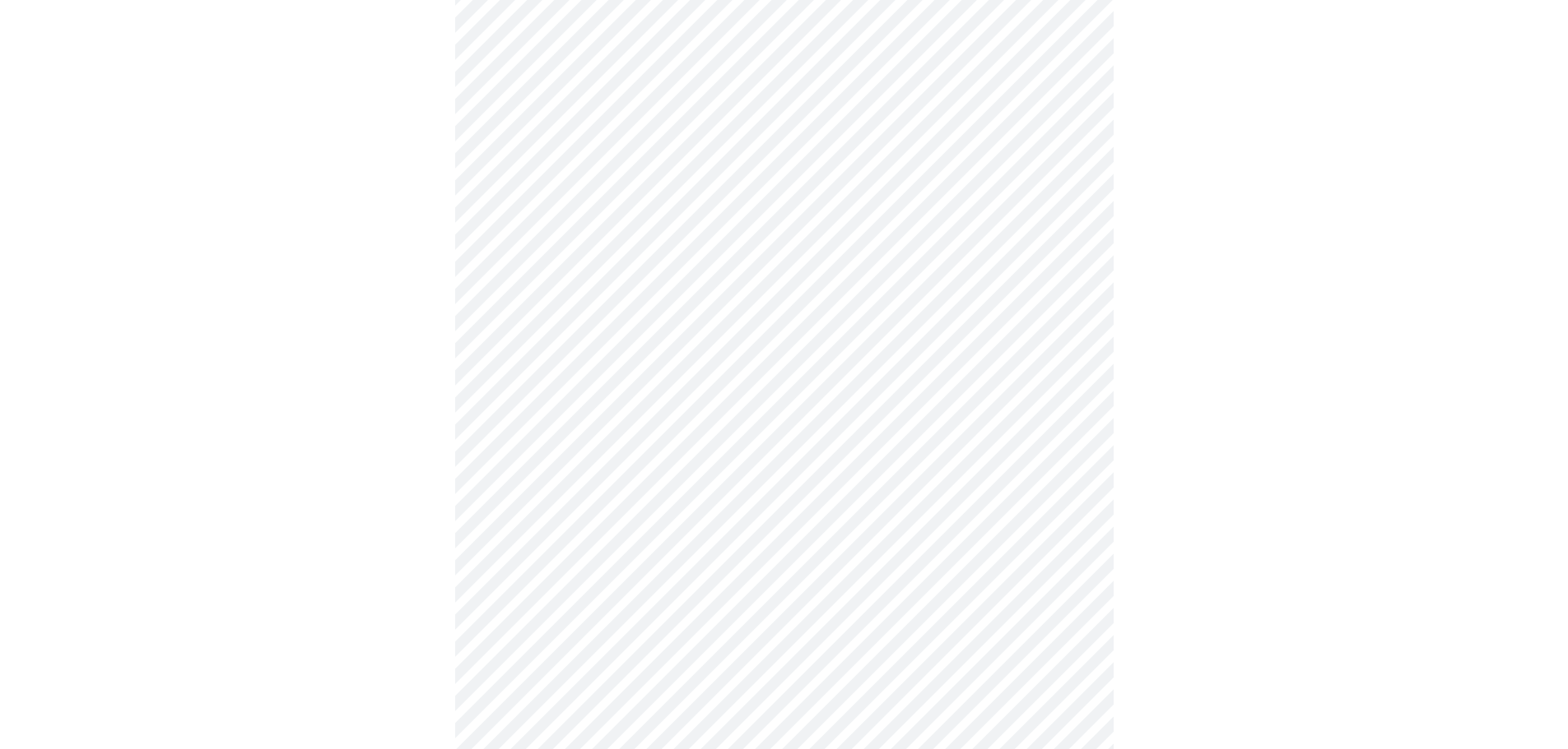
scroll to position [329, 0]
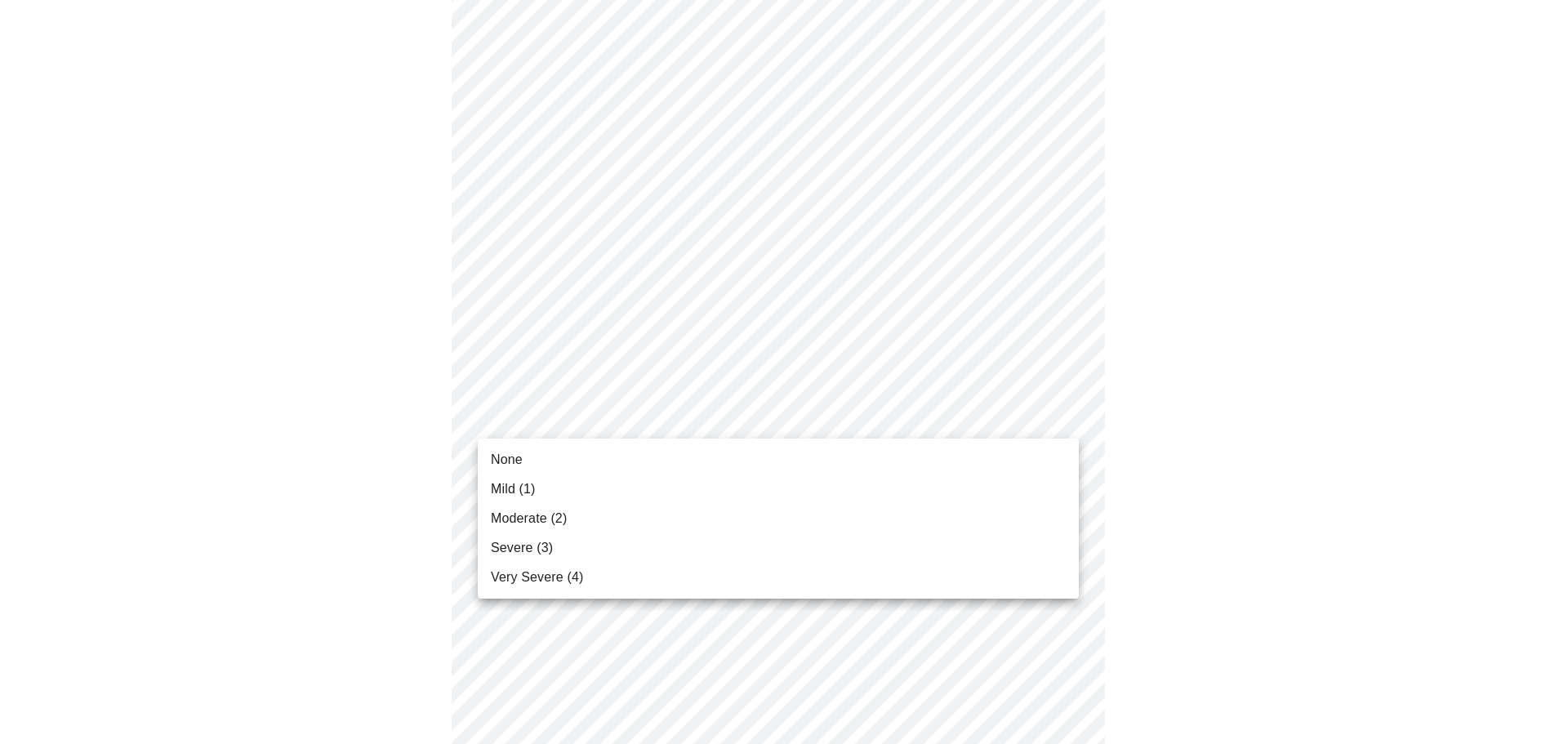
click at [776, 408] on body "MyMenopauseRx Appointments Messaging Labs Uploads Medications Community Refer a…" at bounding box center [784, 732] width 1555 height 2105
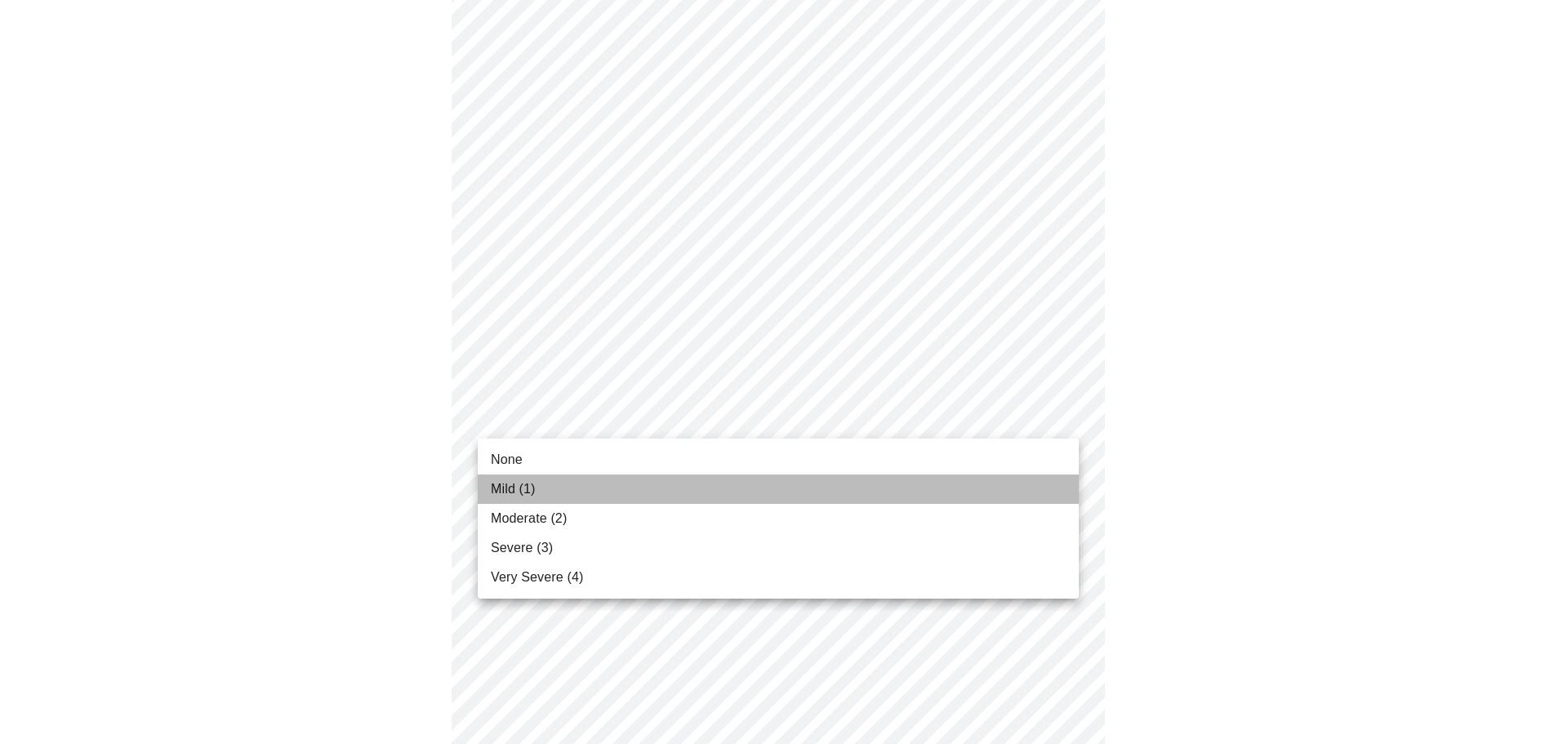
click at [758, 491] on li "Mild (1)" at bounding box center [778, 489] width 601 height 29
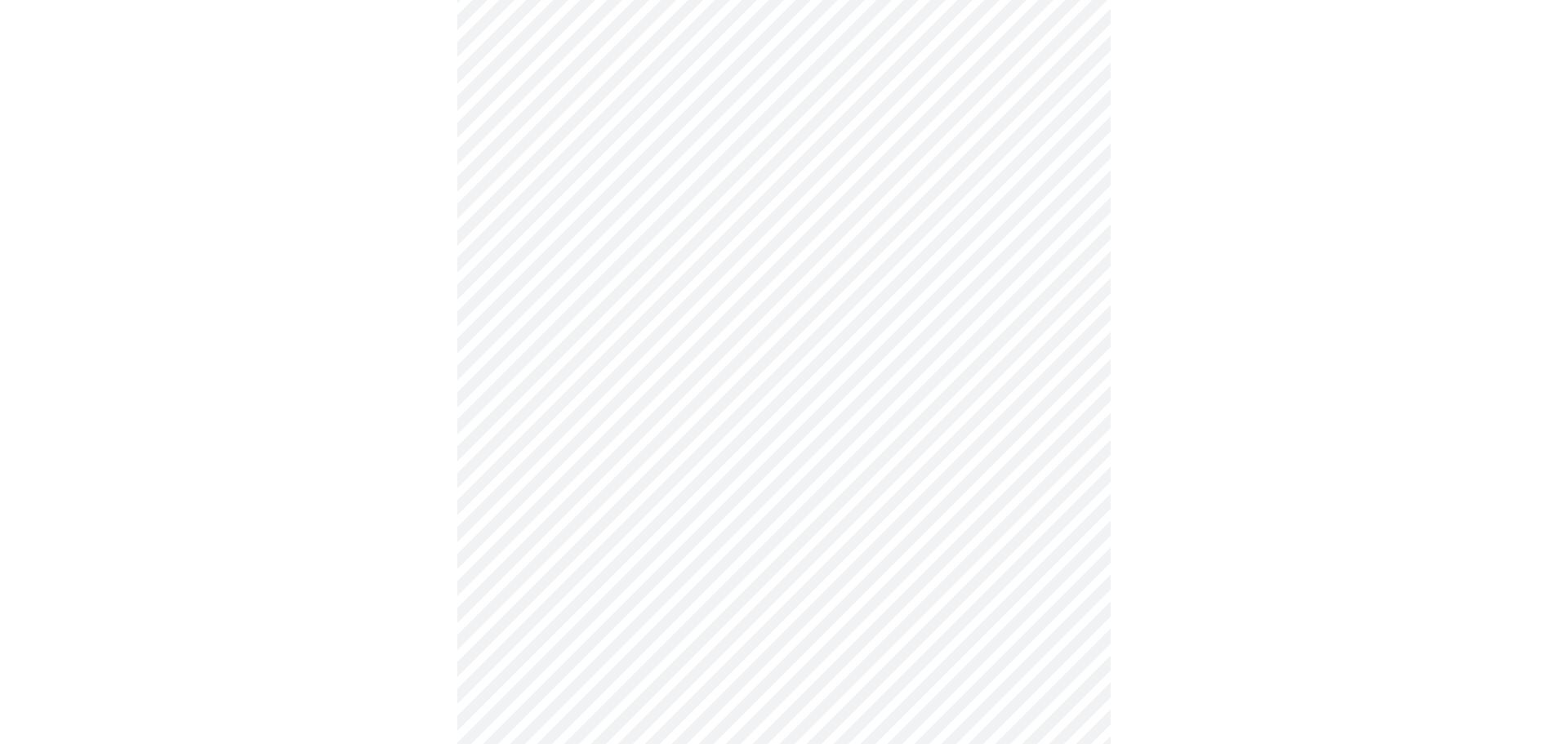
click at [779, 524] on body "MyMenopauseRx Appointments Messaging Labs Uploads Medications Community Refer a…" at bounding box center [784, 720] width 1555 height 2082
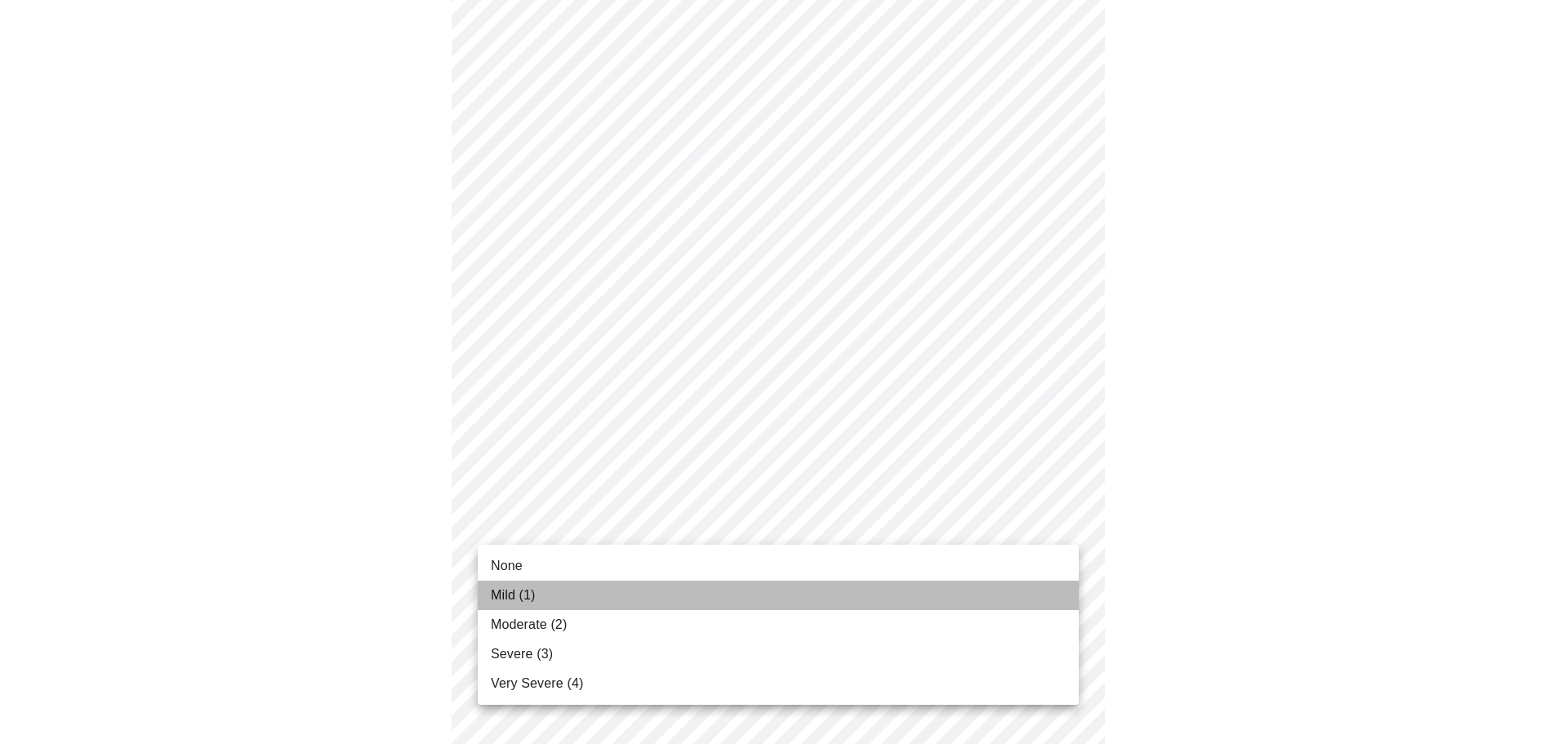
click at [784, 588] on li "Mild (1)" at bounding box center [778, 595] width 601 height 29
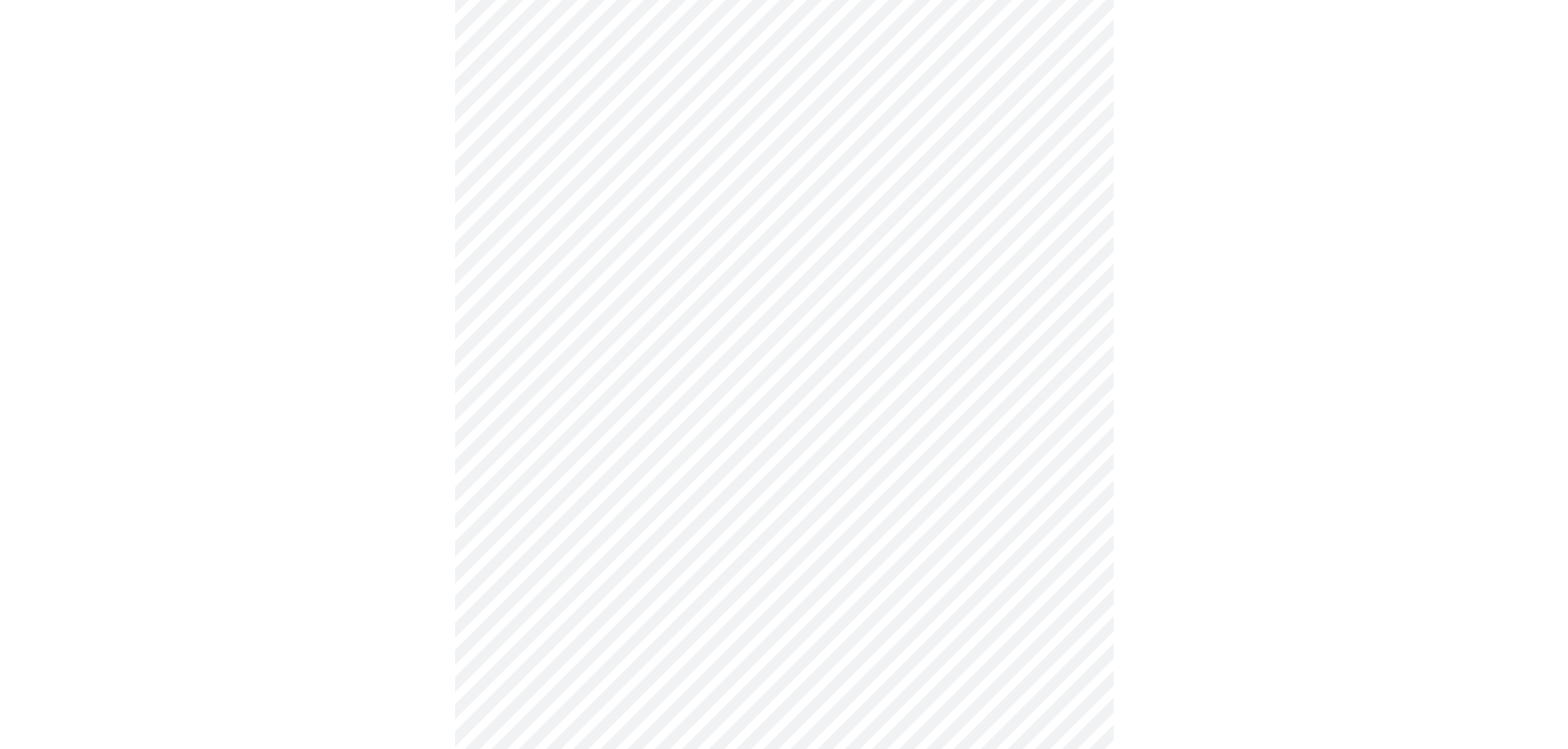
scroll to position [493, 0]
click at [826, 469] on body "MyMenopauseRx Appointments Messaging Labs Uploads Medications Community Refer a…" at bounding box center [789, 549] width 1567 height 2073
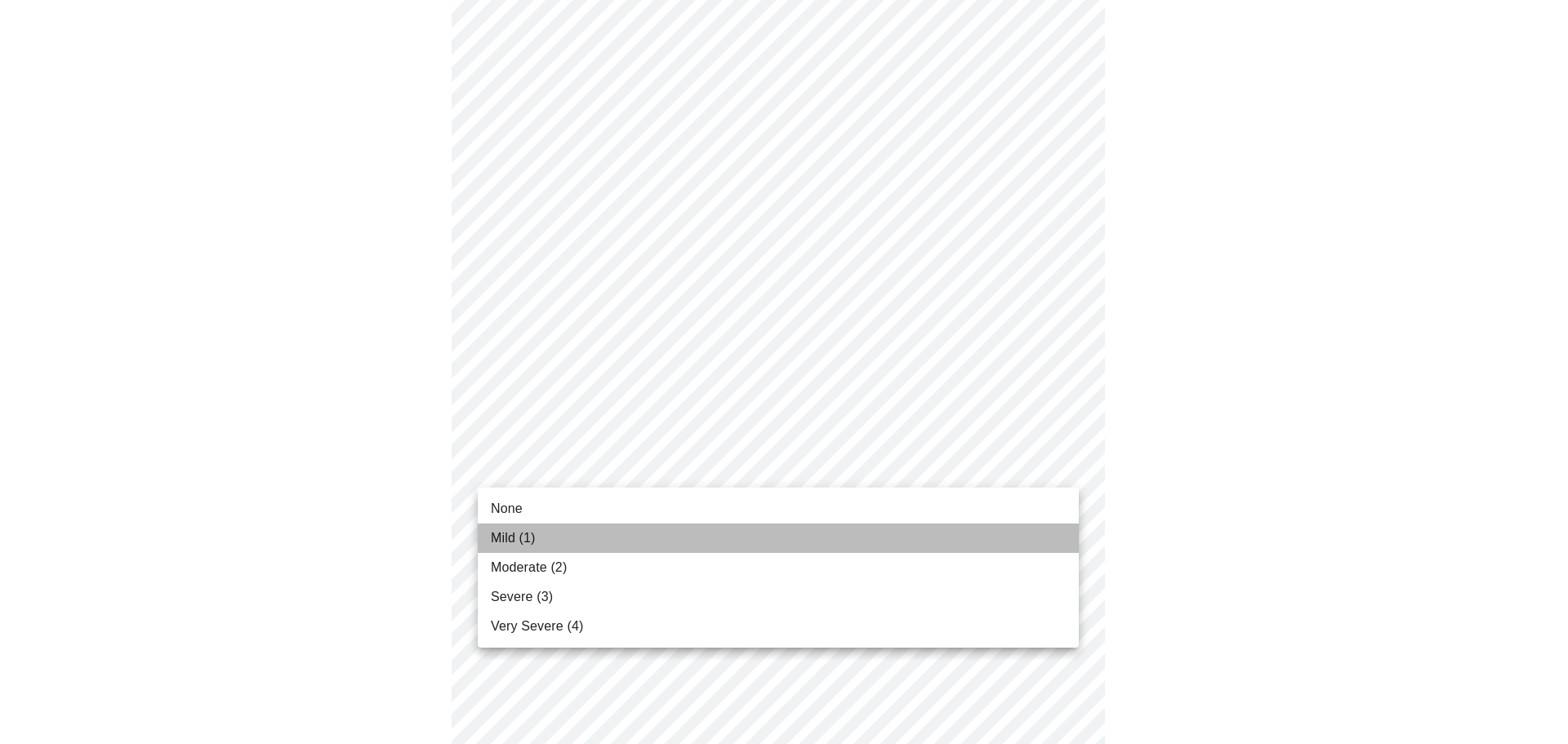
click at [820, 546] on li "Mild (1)" at bounding box center [778, 538] width 601 height 29
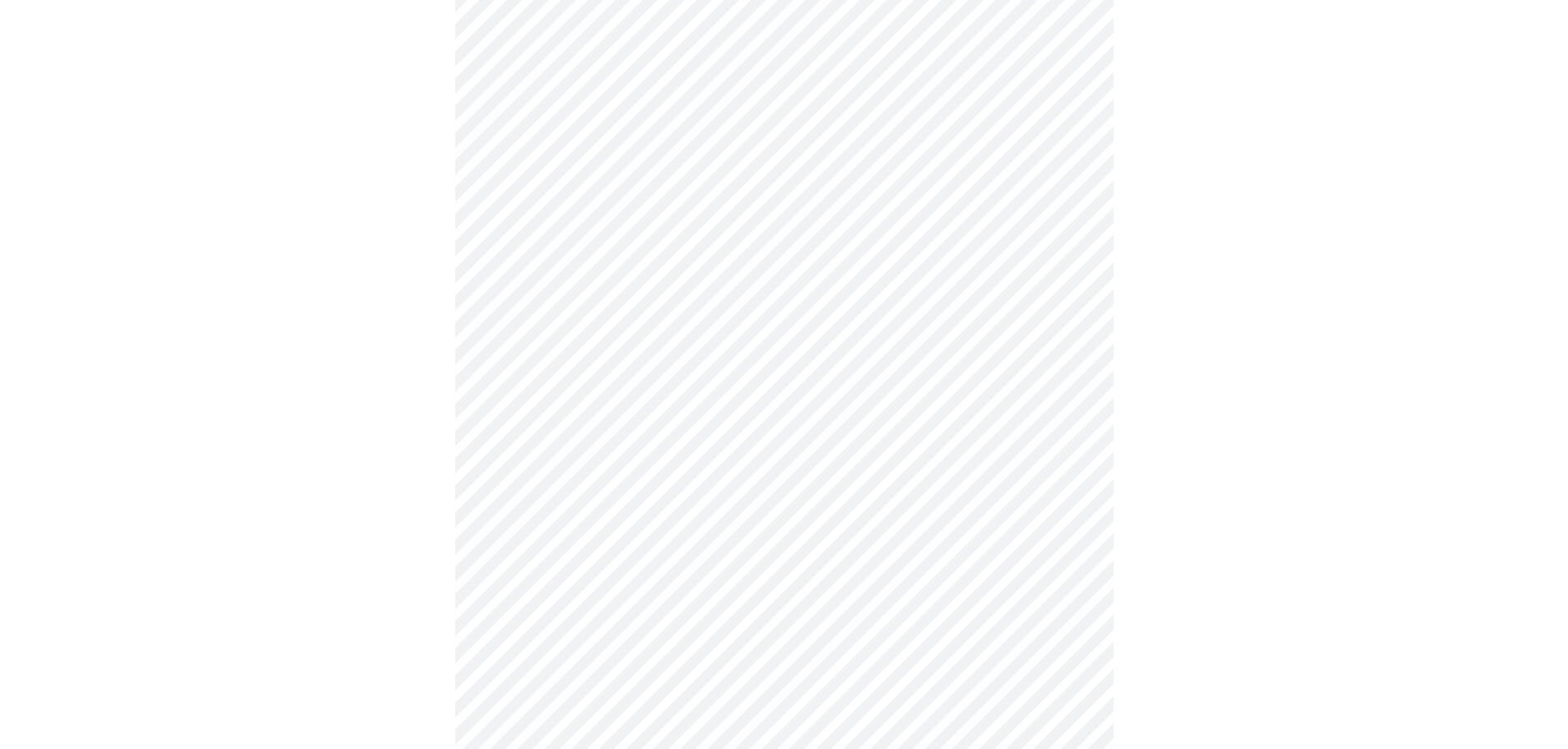
scroll to position [575, 0]
click at [964, 519] on body "MyMenopauseRx Appointments Messaging Labs Uploads Medications Community Refer a…" at bounding box center [789, 456] width 1567 height 2050
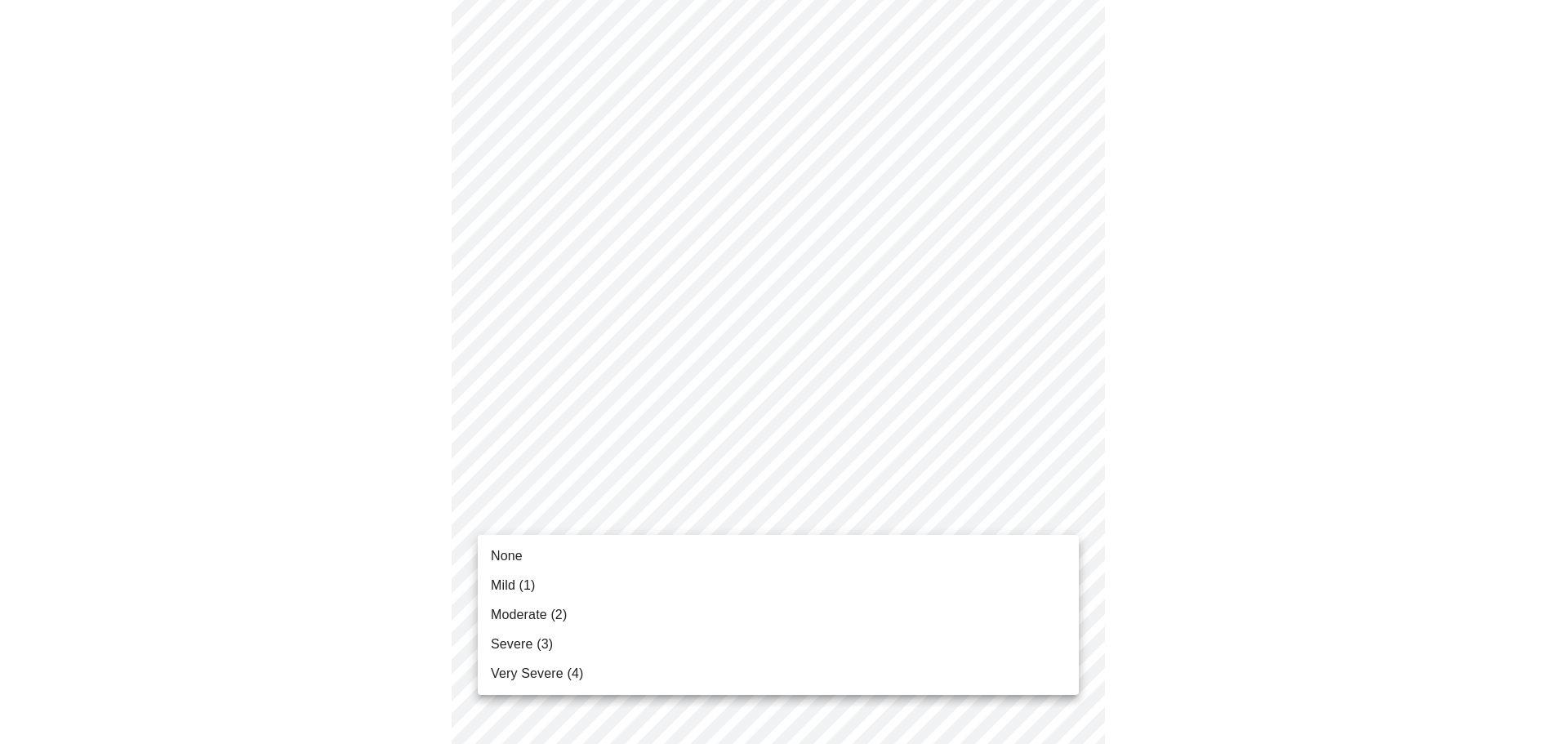
click at [922, 580] on li "Mild (1)" at bounding box center [778, 585] width 601 height 29
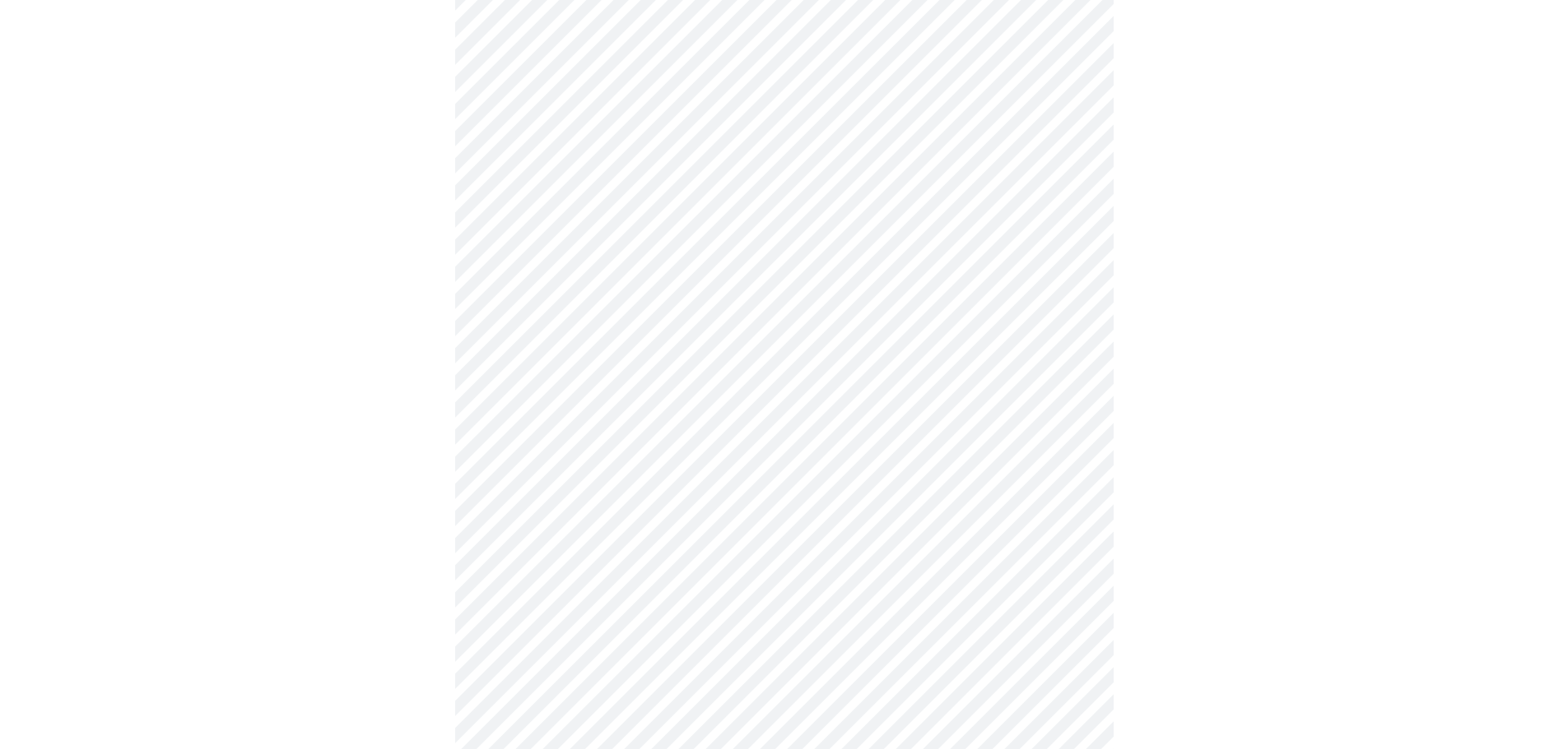
scroll to position [658, 0]
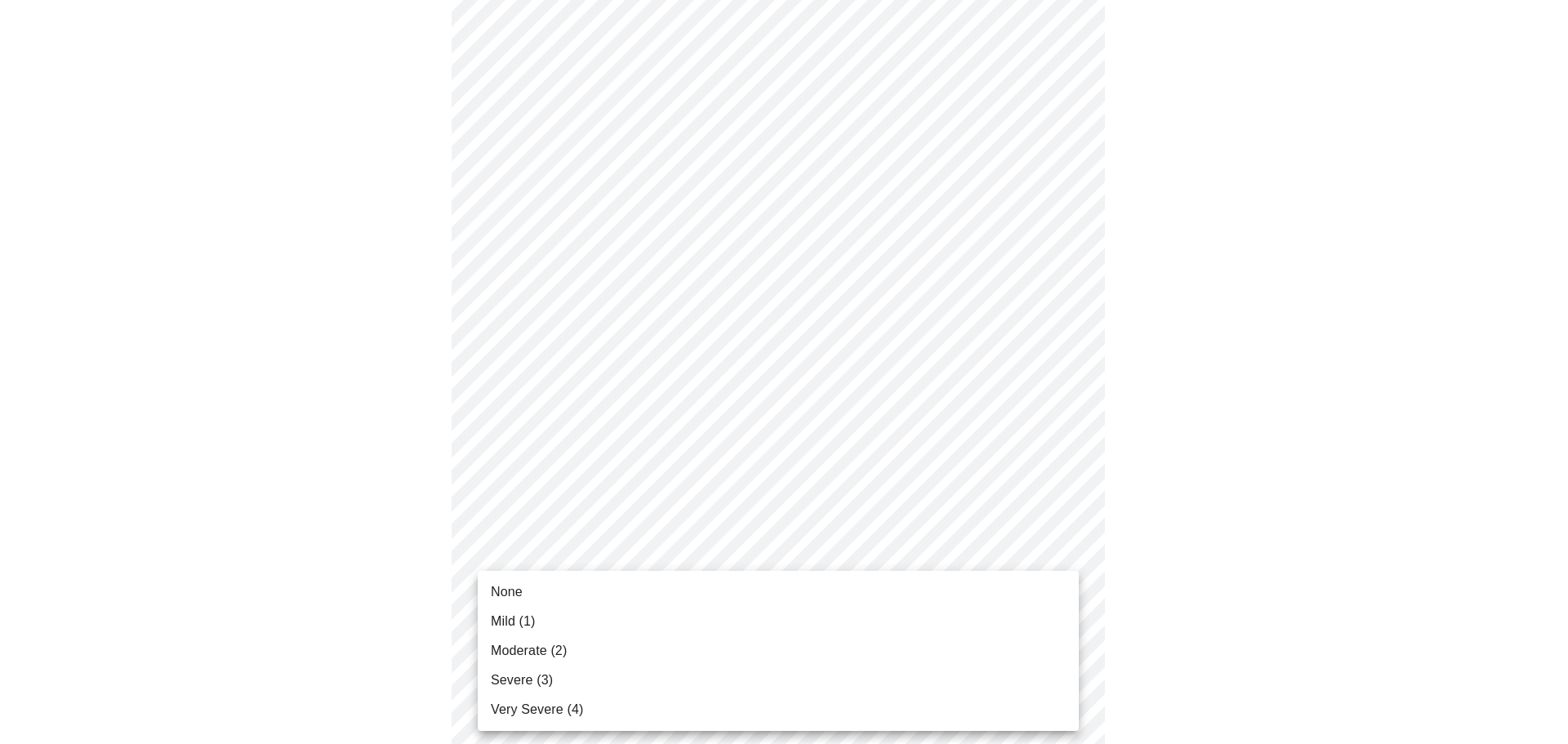
click at [868, 549] on body "MyMenopauseRx Appointments Messaging Labs Uploads Medications Community Refer a…" at bounding box center [784, 359] width 1555 height 2013
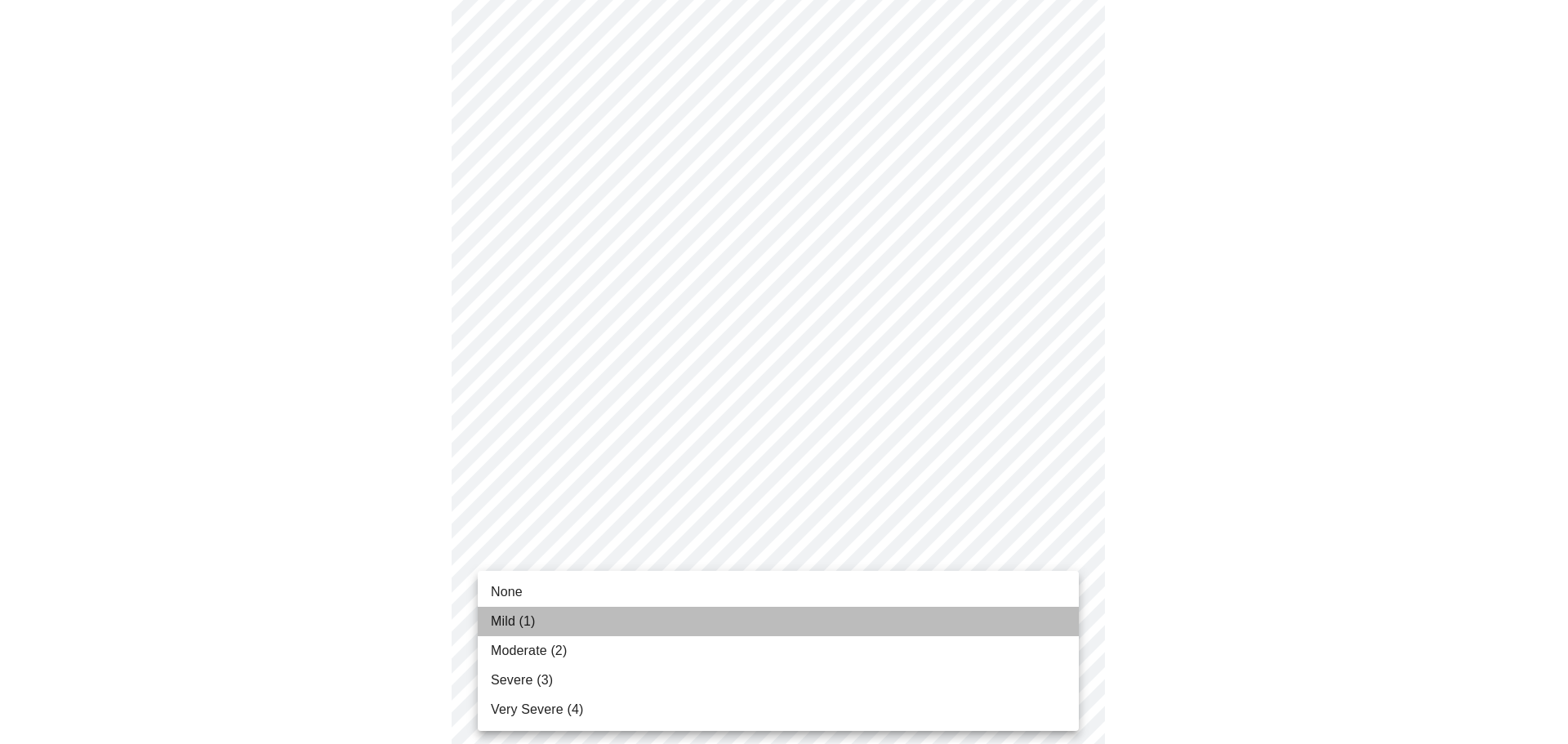
click at [862, 623] on li "Mild (1)" at bounding box center [778, 622] width 601 height 29
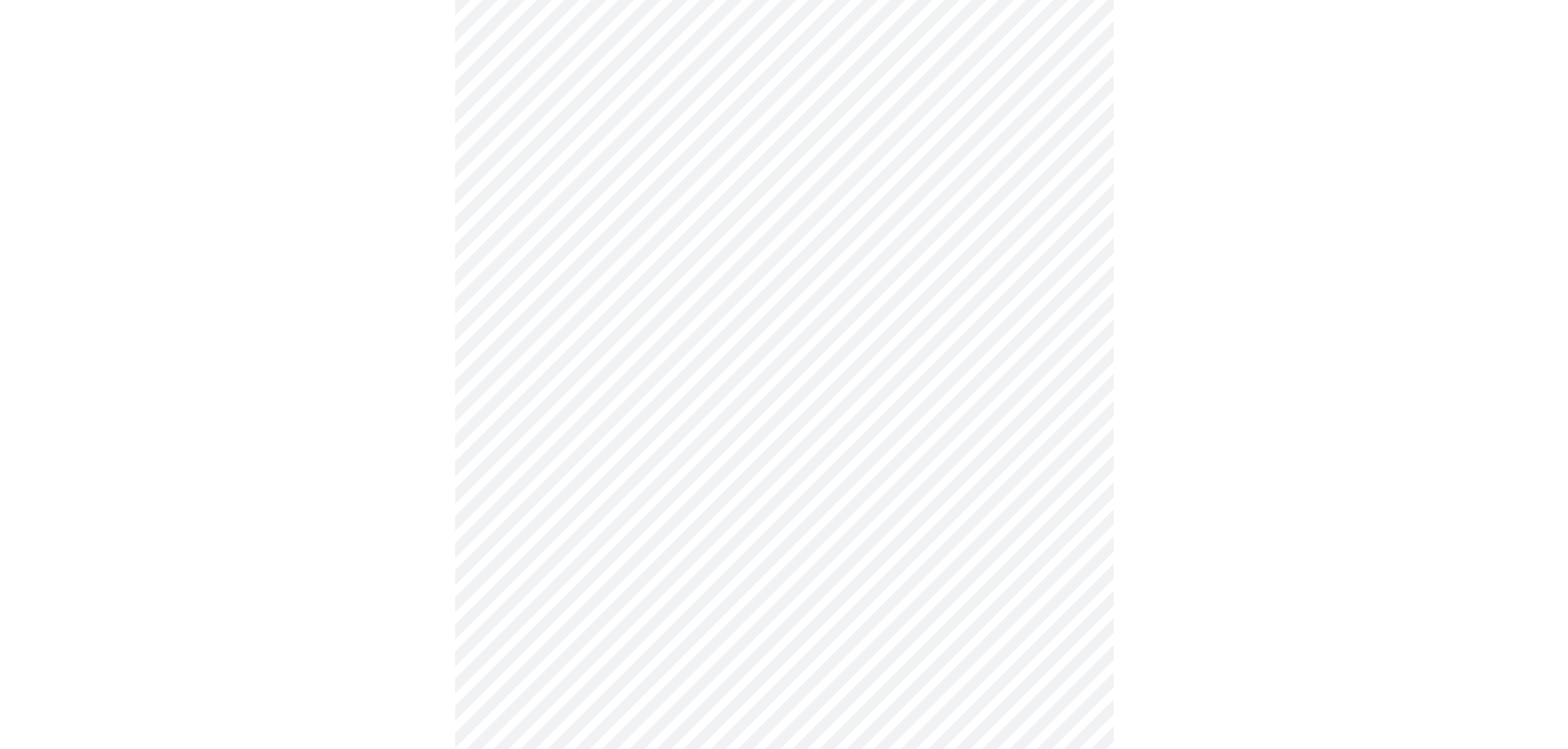
scroll to position [823, 0]
click at [872, 523] on body "MyMenopauseRx Appointments Messaging Labs Uploads Medications Community Refer a…" at bounding box center [783, 186] width 1554 height 2004
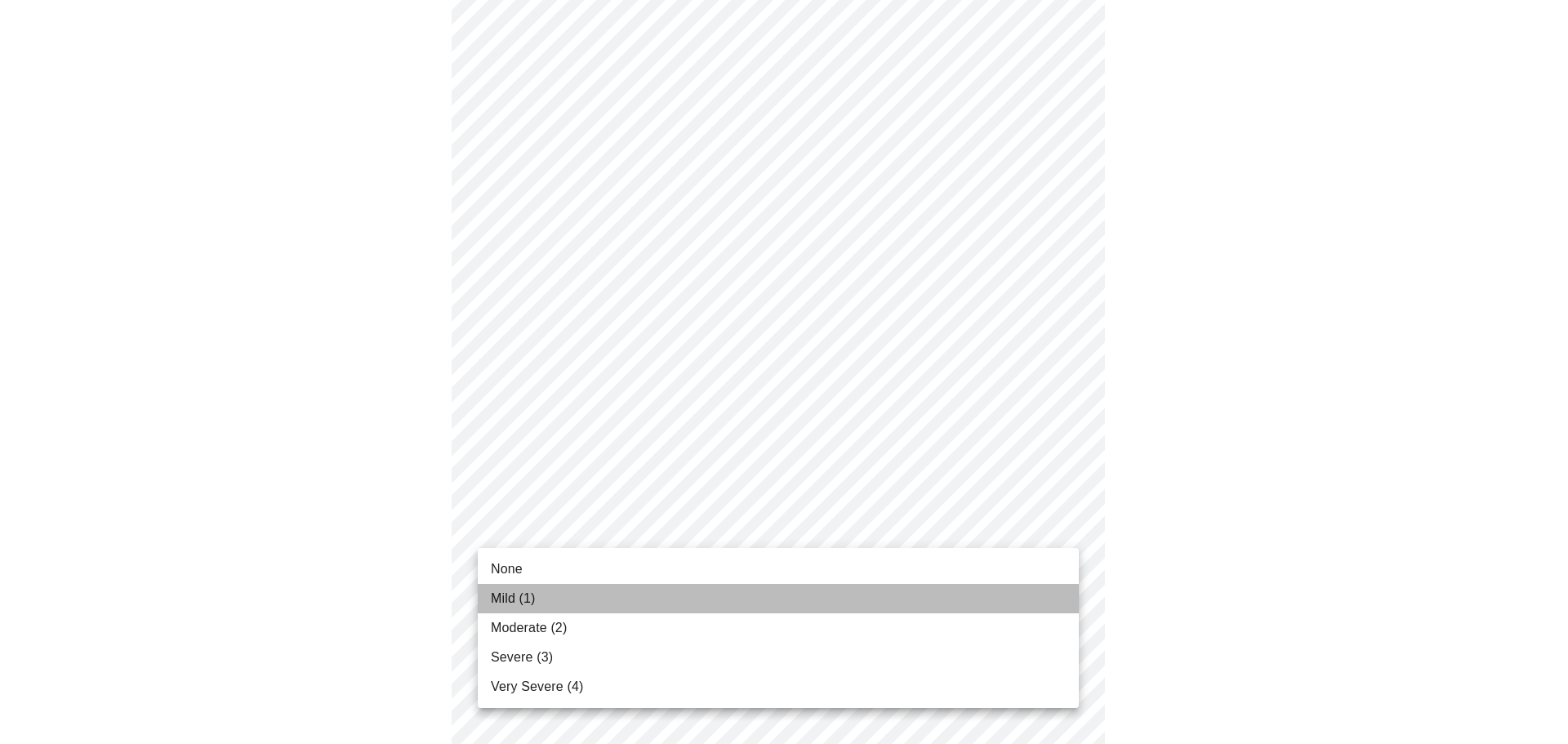
click at [842, 594] on li "Mild (1)" at bounding box center [778, 599] width 601 height 29
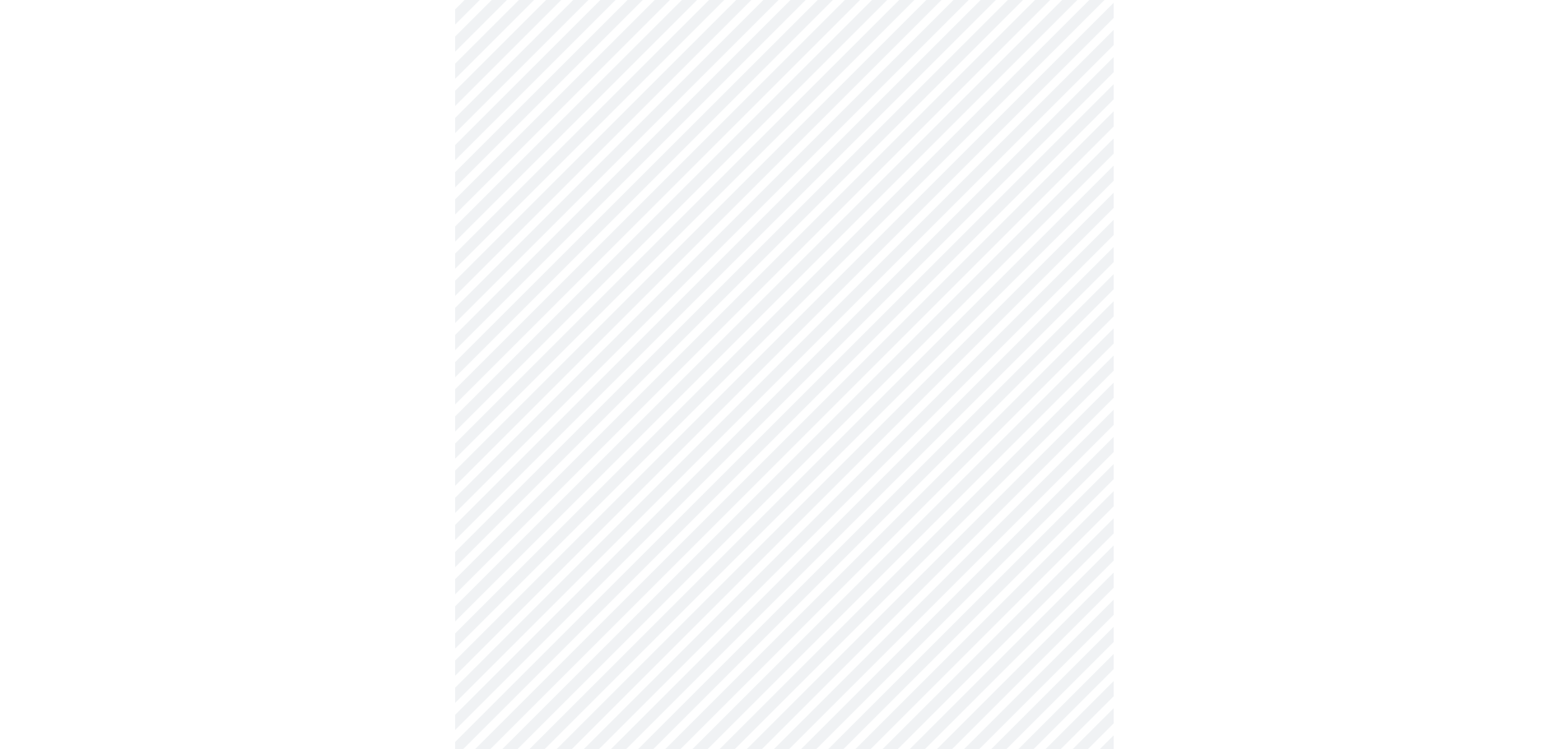
scroll to position [987, 0]
click at [907, 498] on body "MyMenopauseRx Appointments Messaging Labs Uploads Medications Community Refer a…" at bounding box center [789, 10] width 1567 height 1981
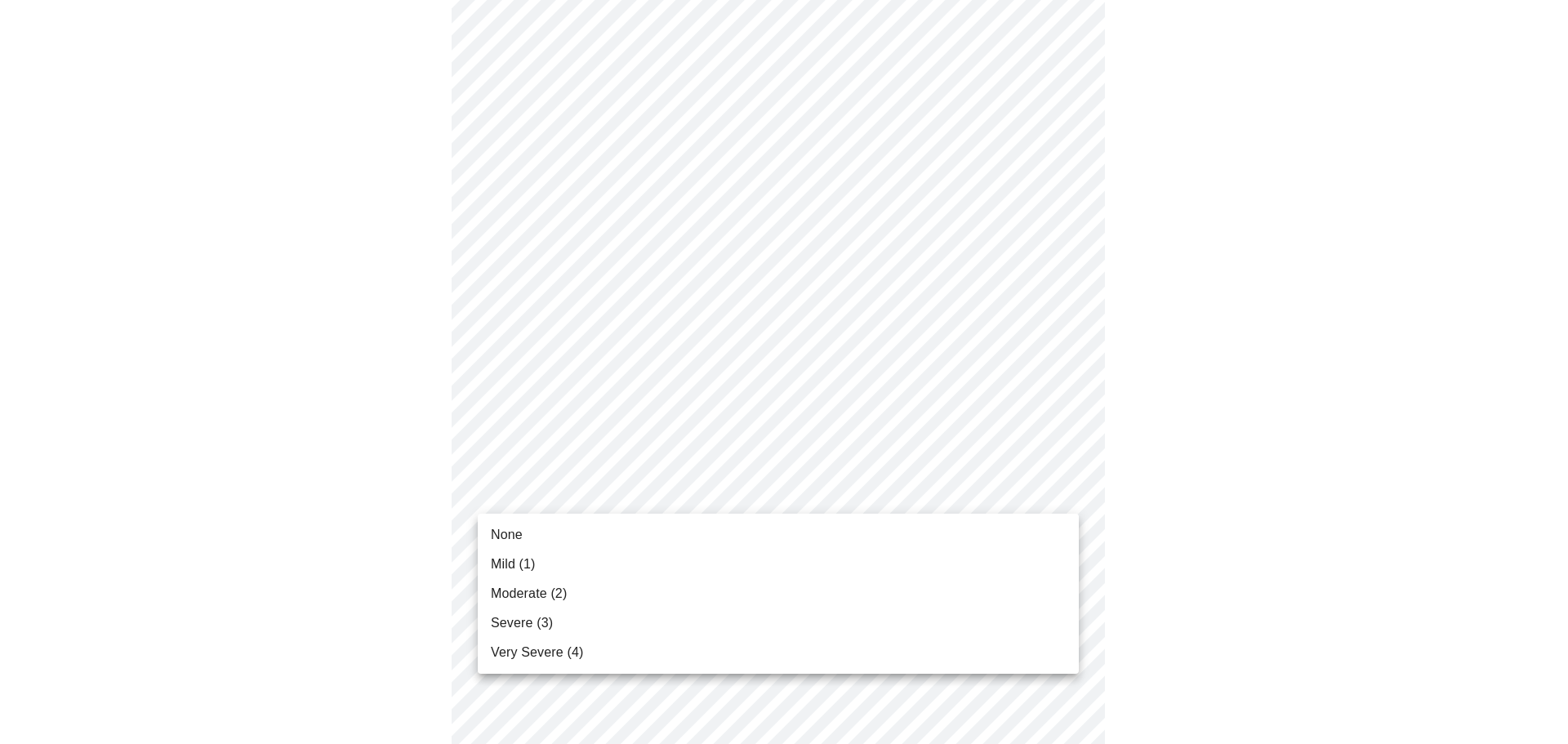
click at [892, 525] on li "None" at bounding box center [778, 535] width 601 height 29
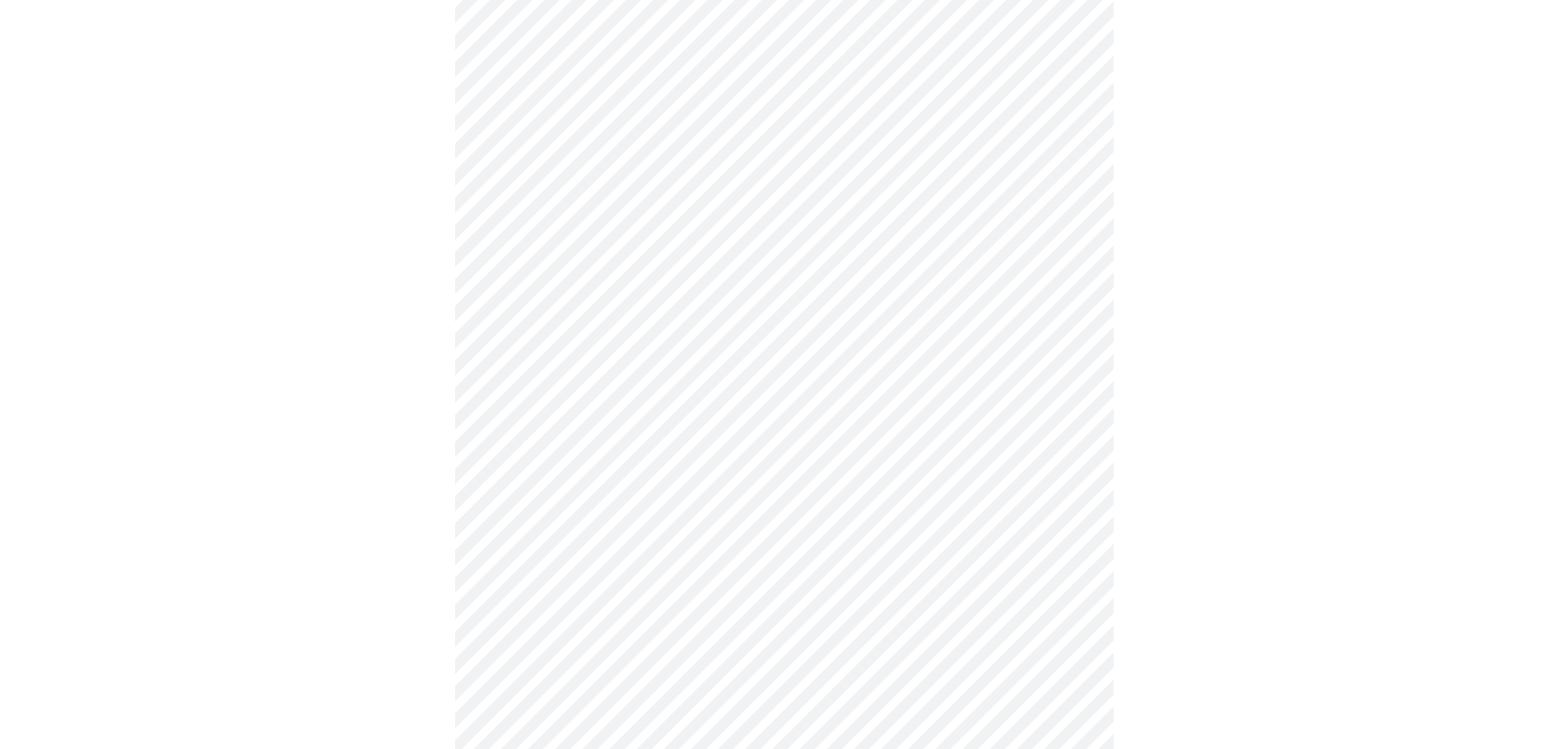
scroll to position [1152, 0]
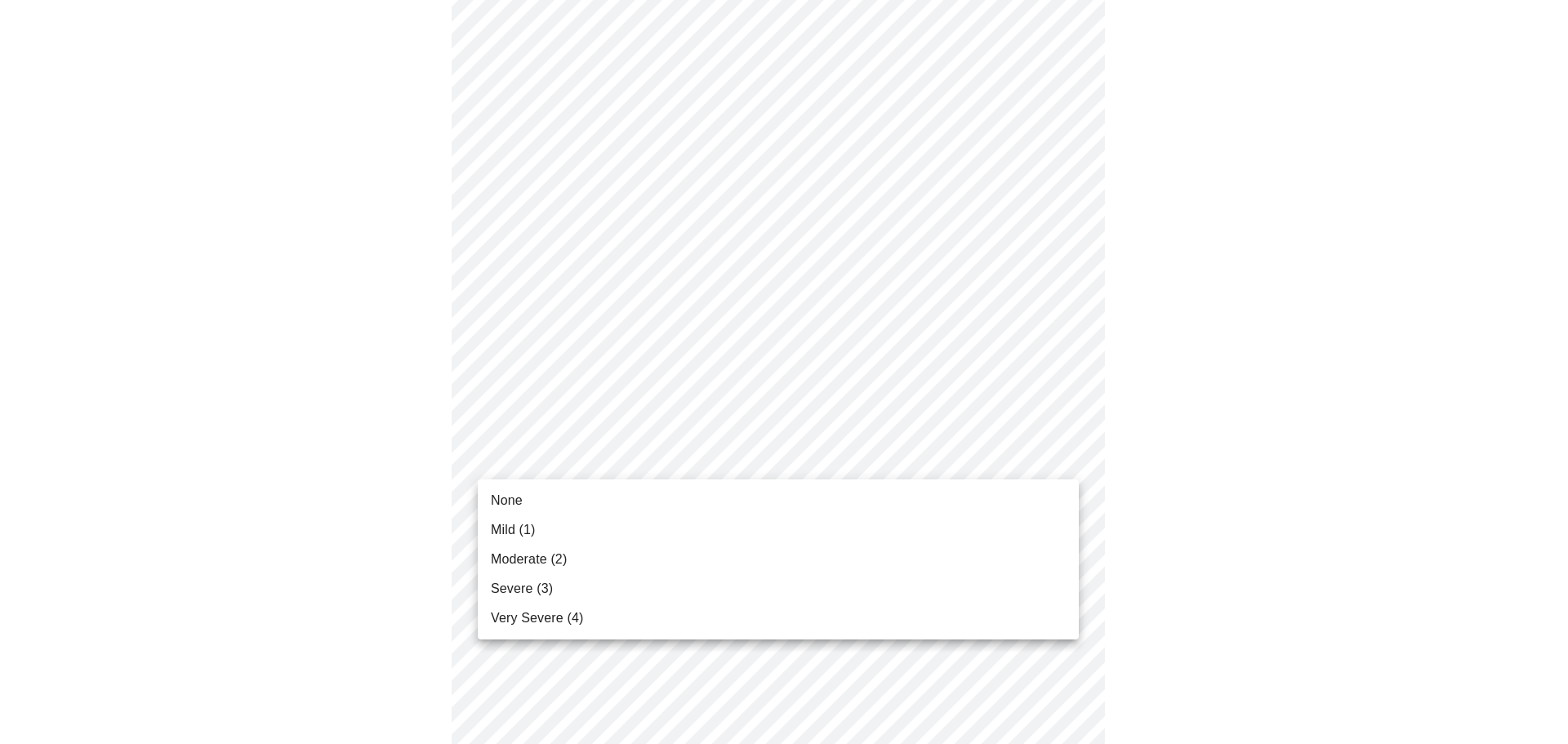
click at [842, 523] on li "Mild (1)" at bounding box center [778, 530] width 601 height 29
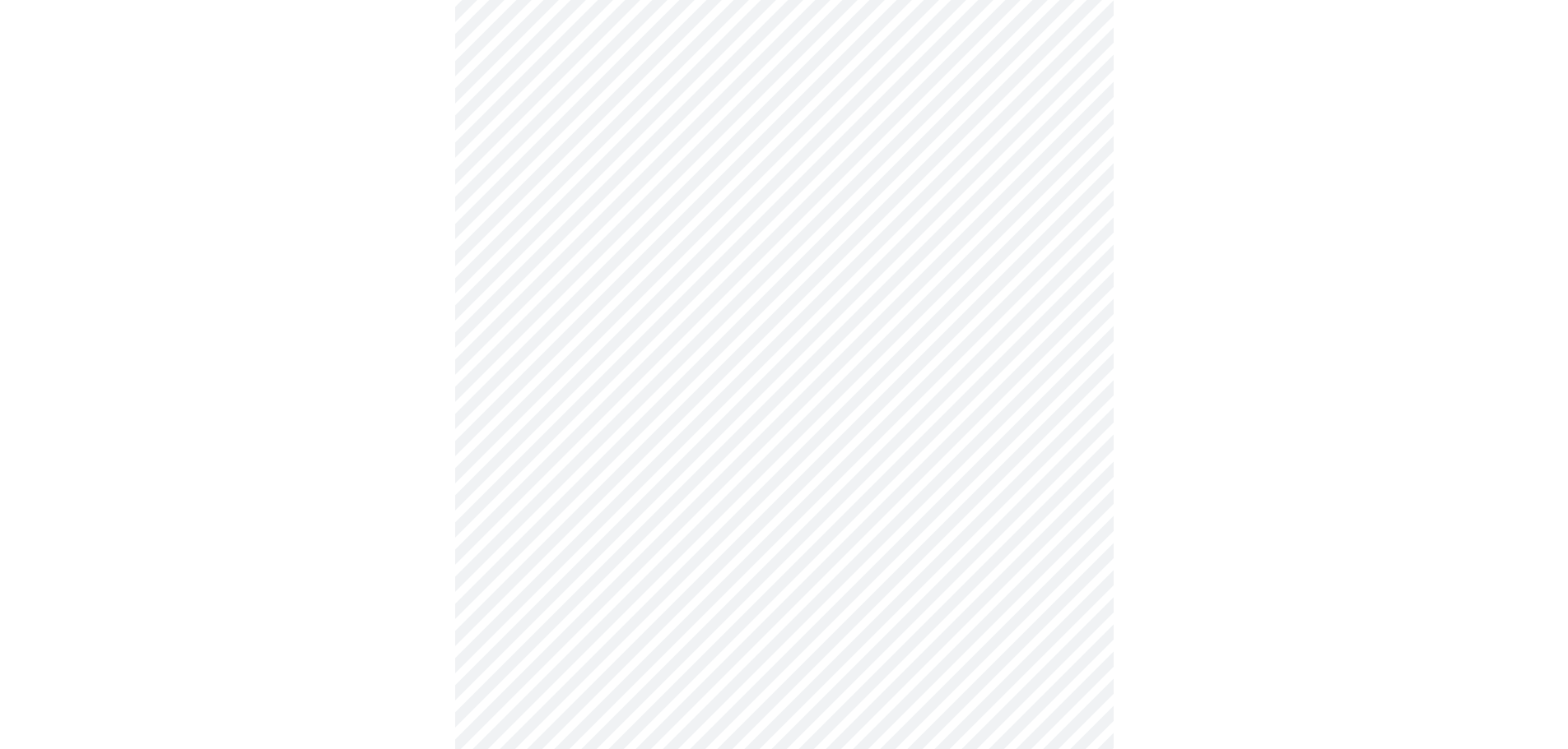
click at [638, 528] on body "MyMenopauseRx Appointments Messaging Labs Uploads Medications Community Refer a…" at bounding box center [783, 374] width 1554 height 1557
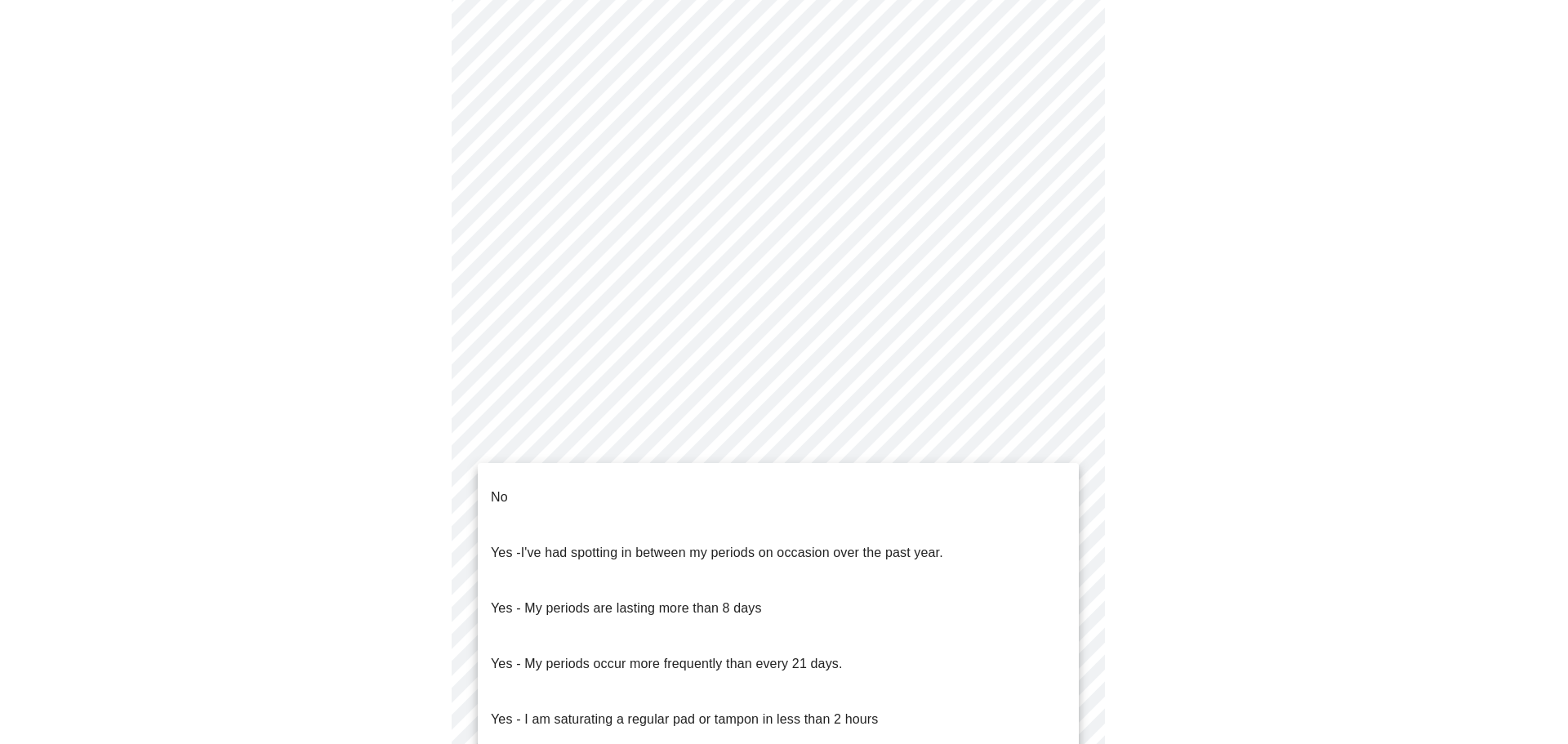
click at [497, 488] on p "No" at bounding box center [499, 498] width 17 height 20
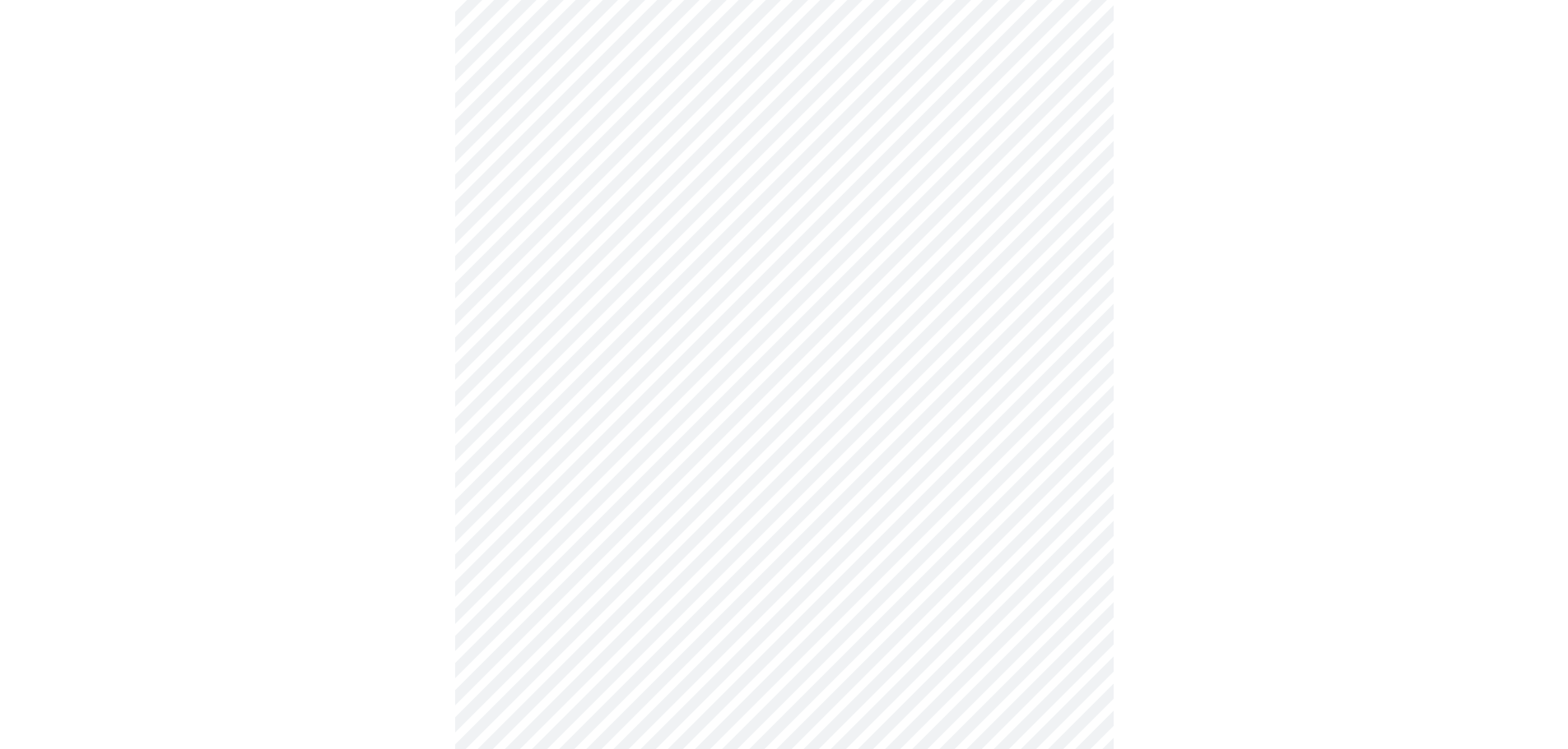
scroll to position [493, 0]
click at [589, 568] on body "MyMenopauseRx Appointments Messaging Labs Uploads Medications Community Refer a…" at bounding box center [783, 287] width 1554 height 1547
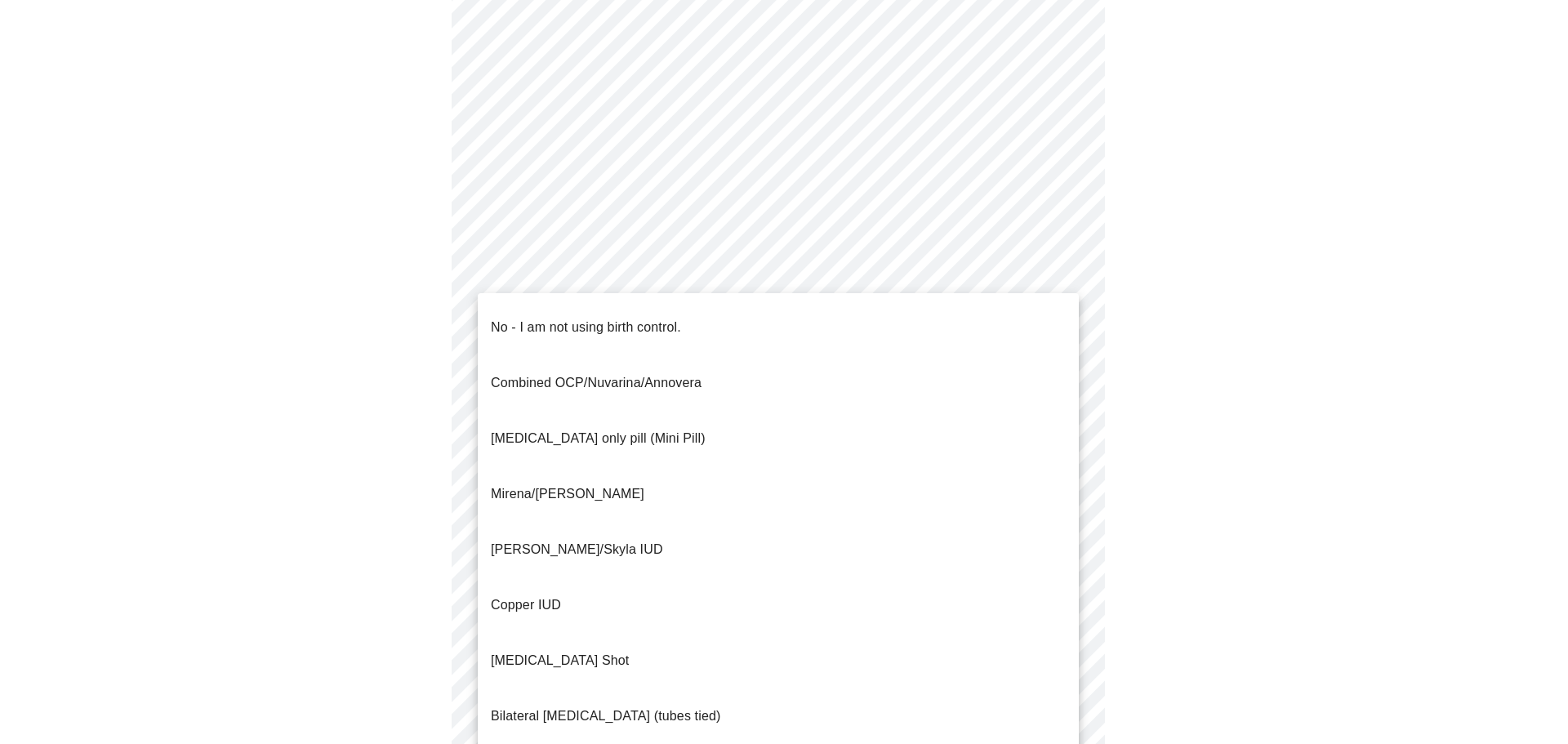
click at [582, 472] on span "Mirena/[PERSON_NAME]" at bounding box center [567, 494] width 153 height 45
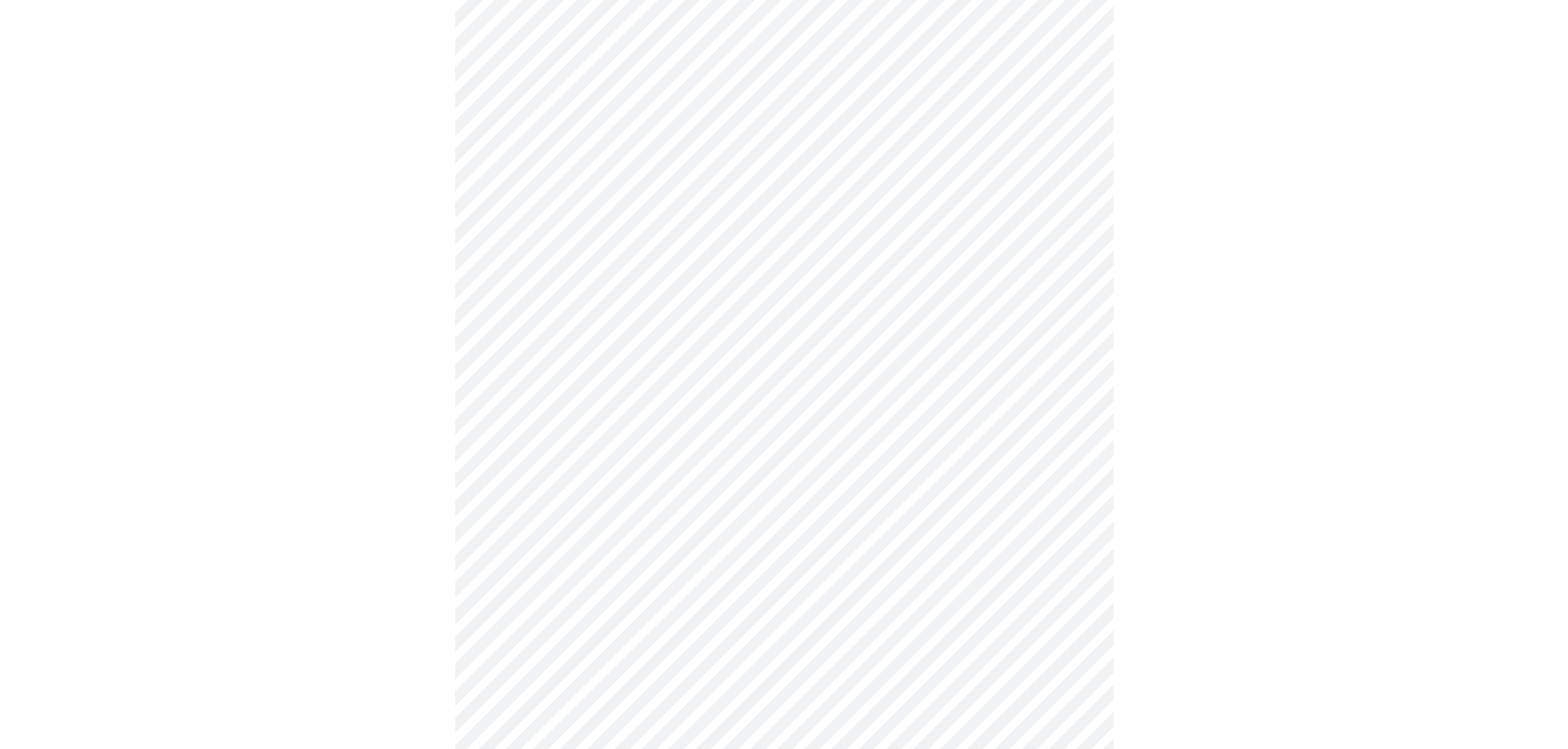
scroll to position [658, 0]
click at [749, 523] on body "MyMenopauseRx Appointments Messaging Labs Uploads Medications Community Refer a…" at bounding box center [783, 117] width 1554 height 1537
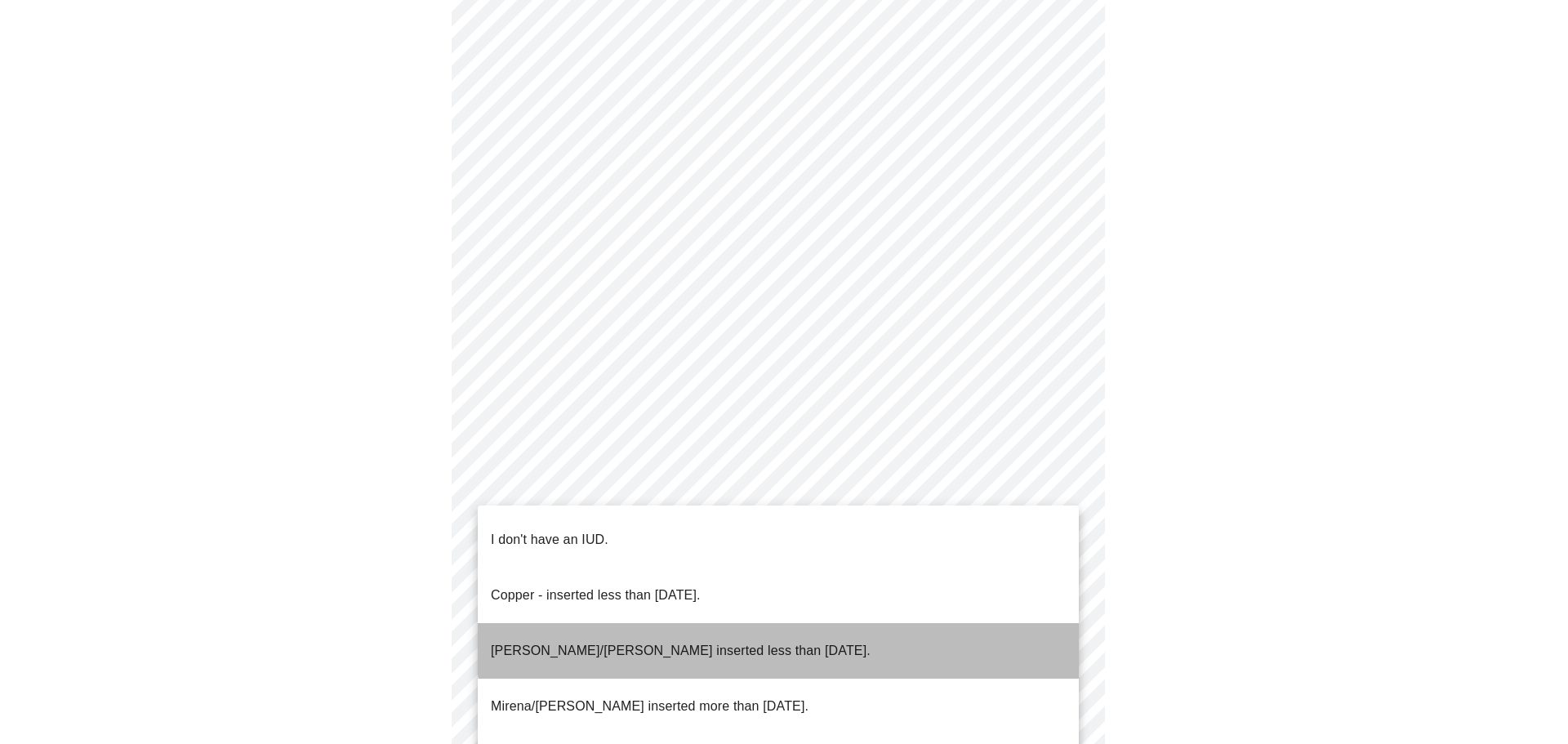
click at [784, 623] on li "[PERSON_NAME]/[PERSON_NAME] inserted less than [DATE]." at bounding box center [778, 651] width 601 height 55
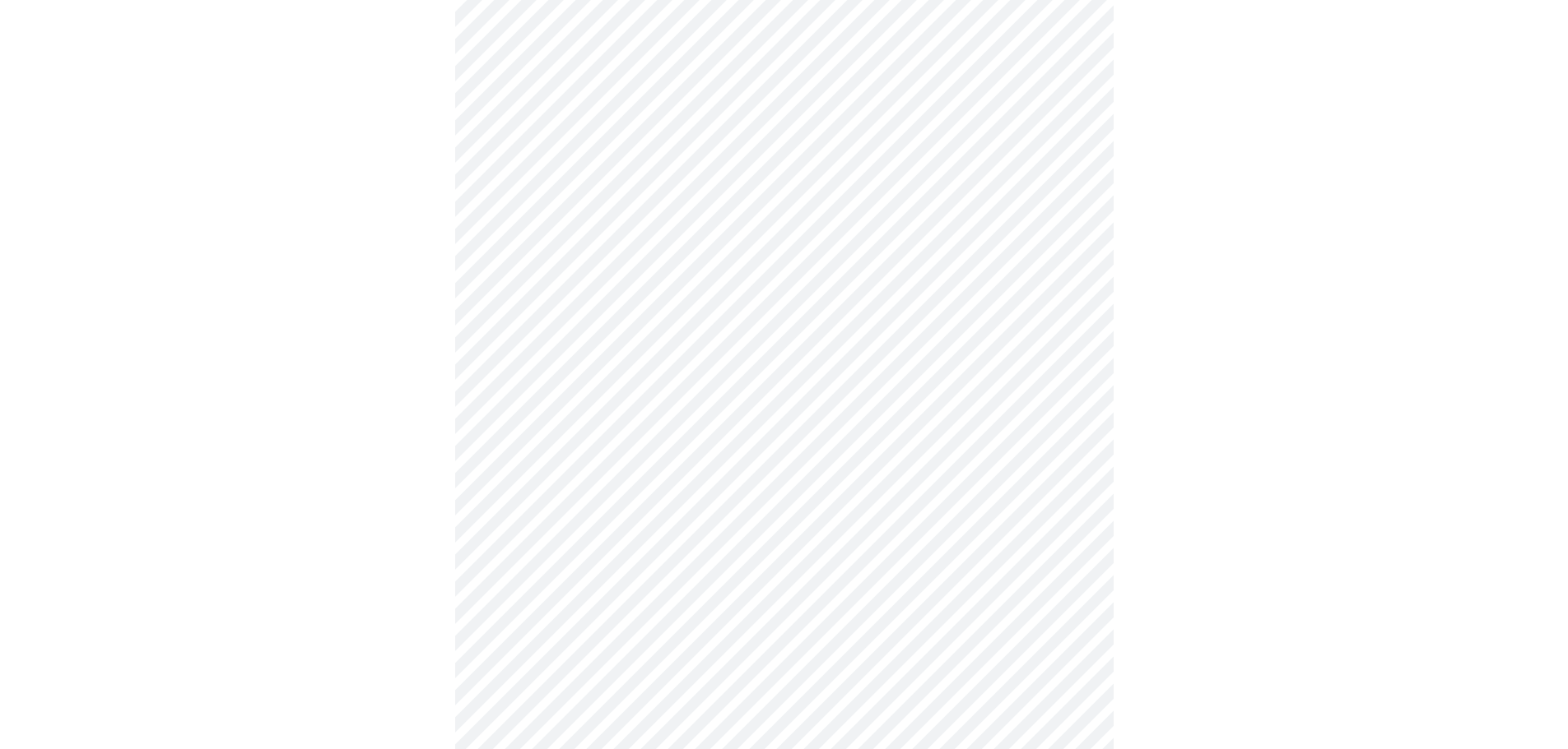
click at [800, 649] on body "MyMenopauseRx Appointments Messaging Labs Uploads Medications Community Refer a…" at bounding box center [783, 112] width 1554 height 1527
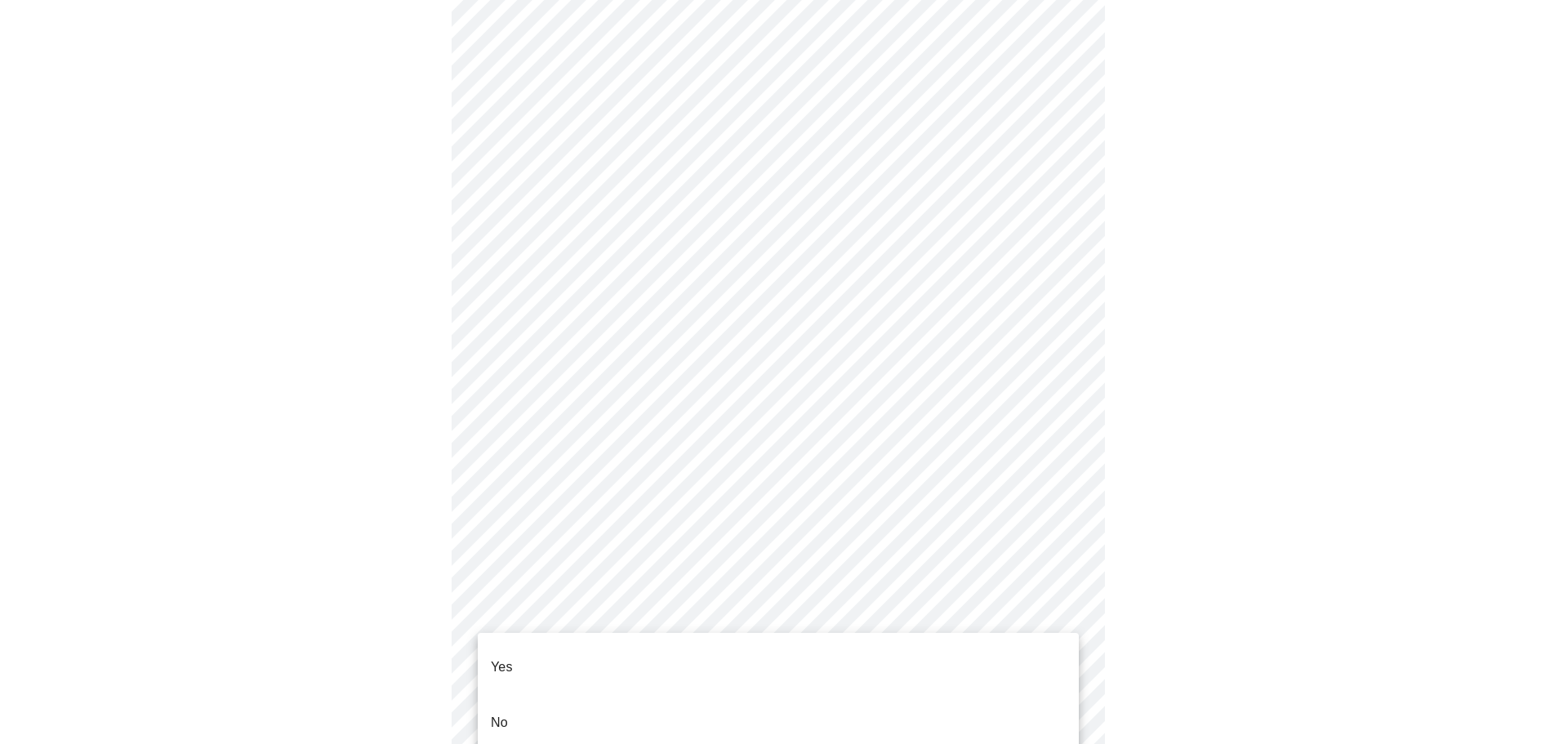
click at [801, 666] on li "Yes" at bounding box center [778, 667] width 601 height 55
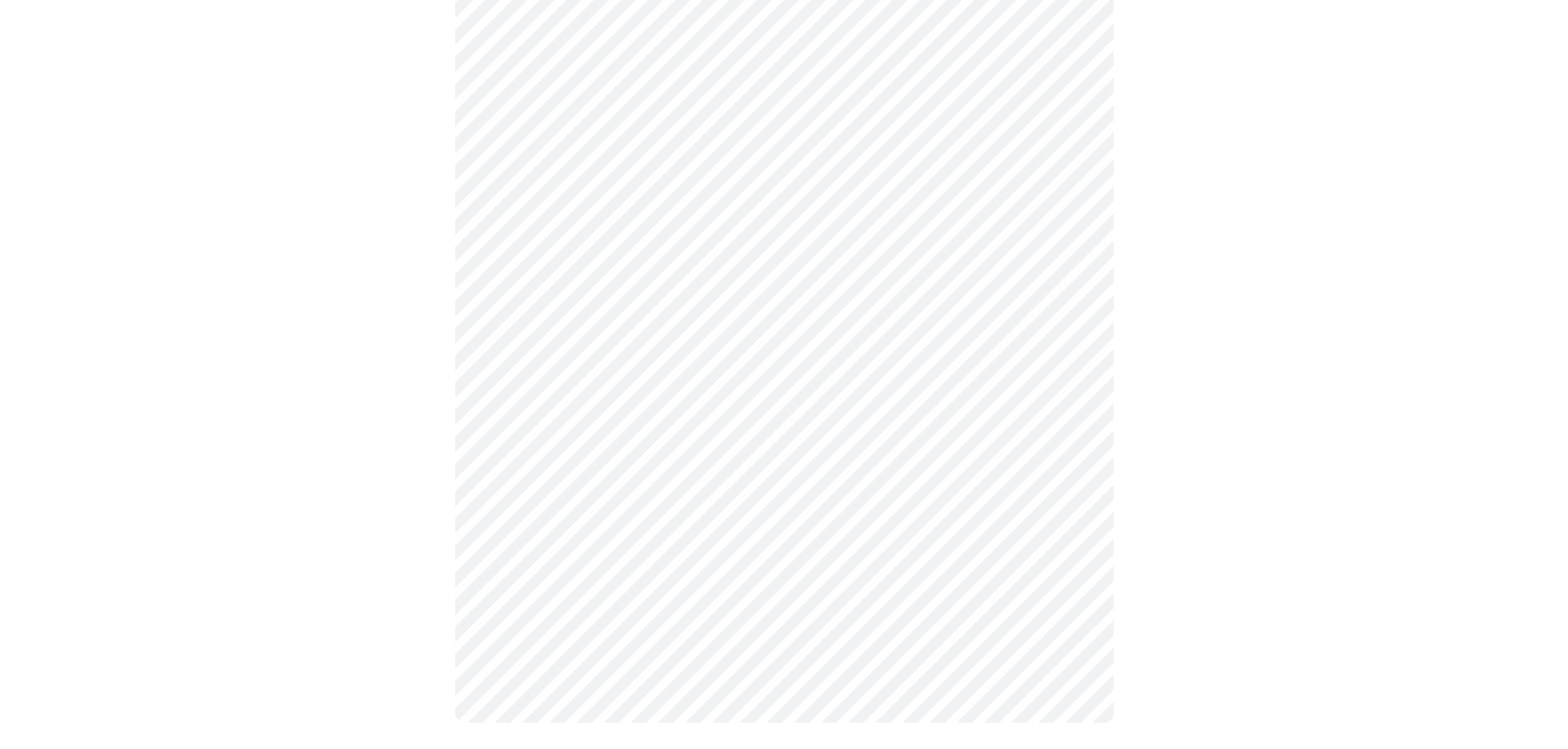
scroll to position [0, 0]
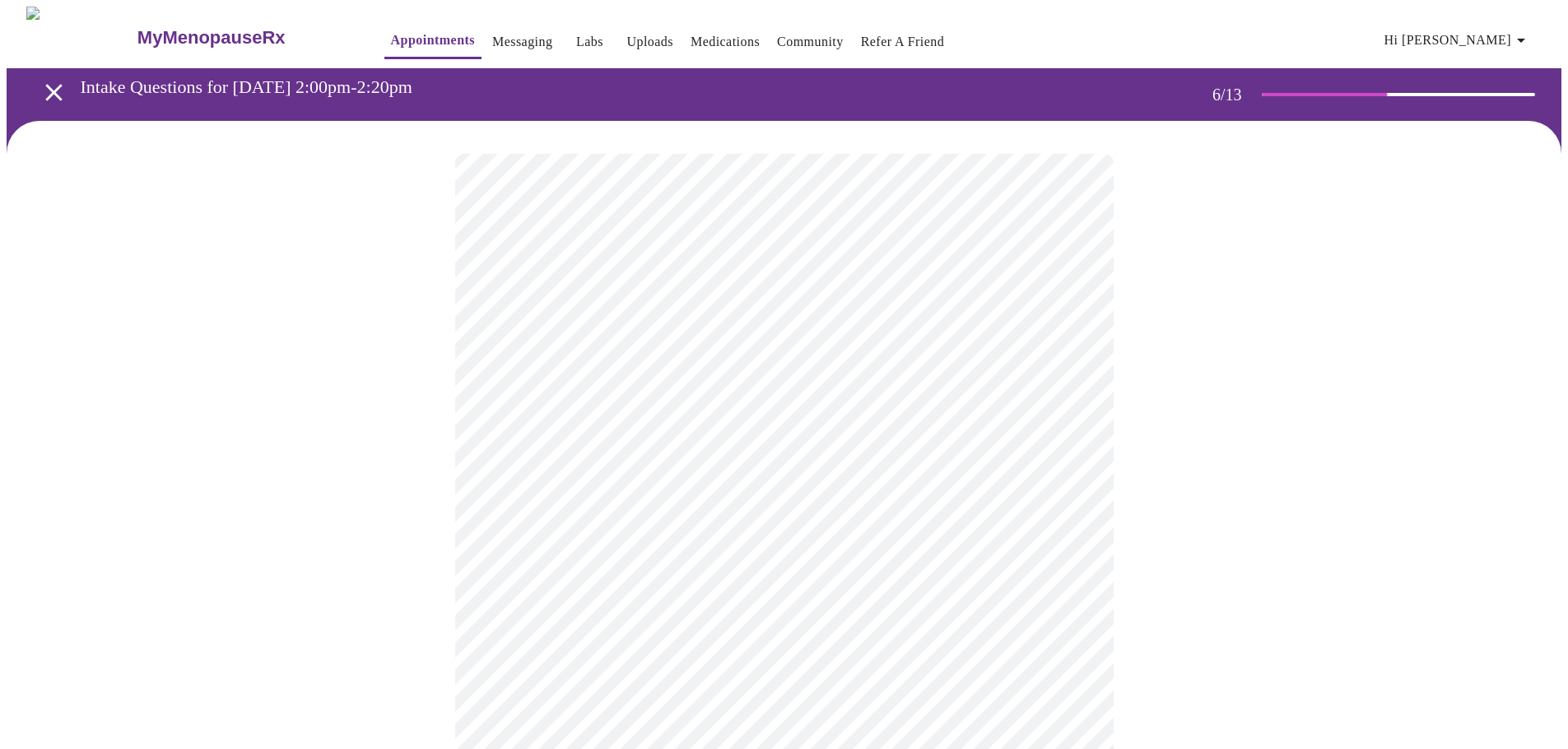
click at [1223, 627] on div at bounding box center [783, 480] width 1554 height 719
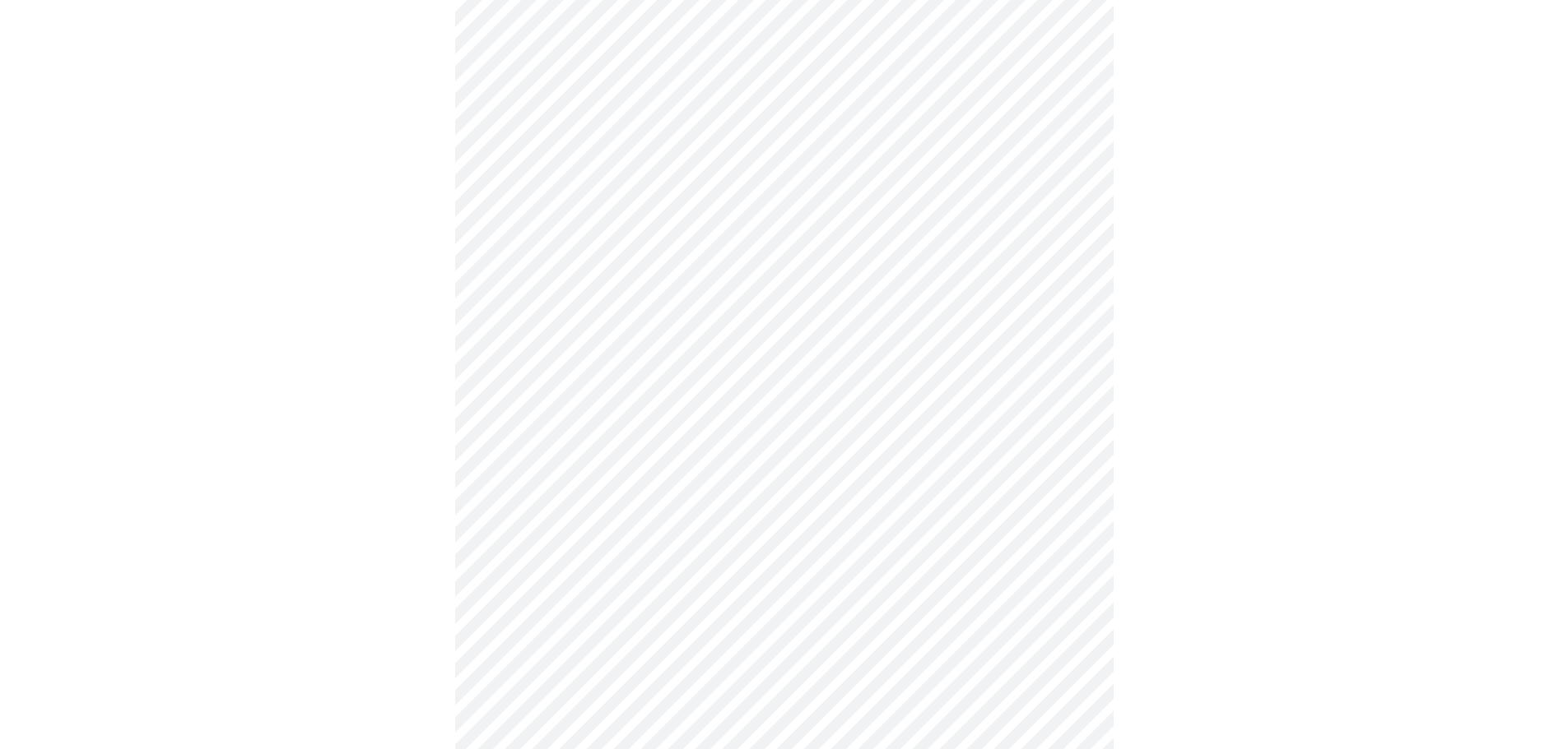
scroll to position [4195, 0]
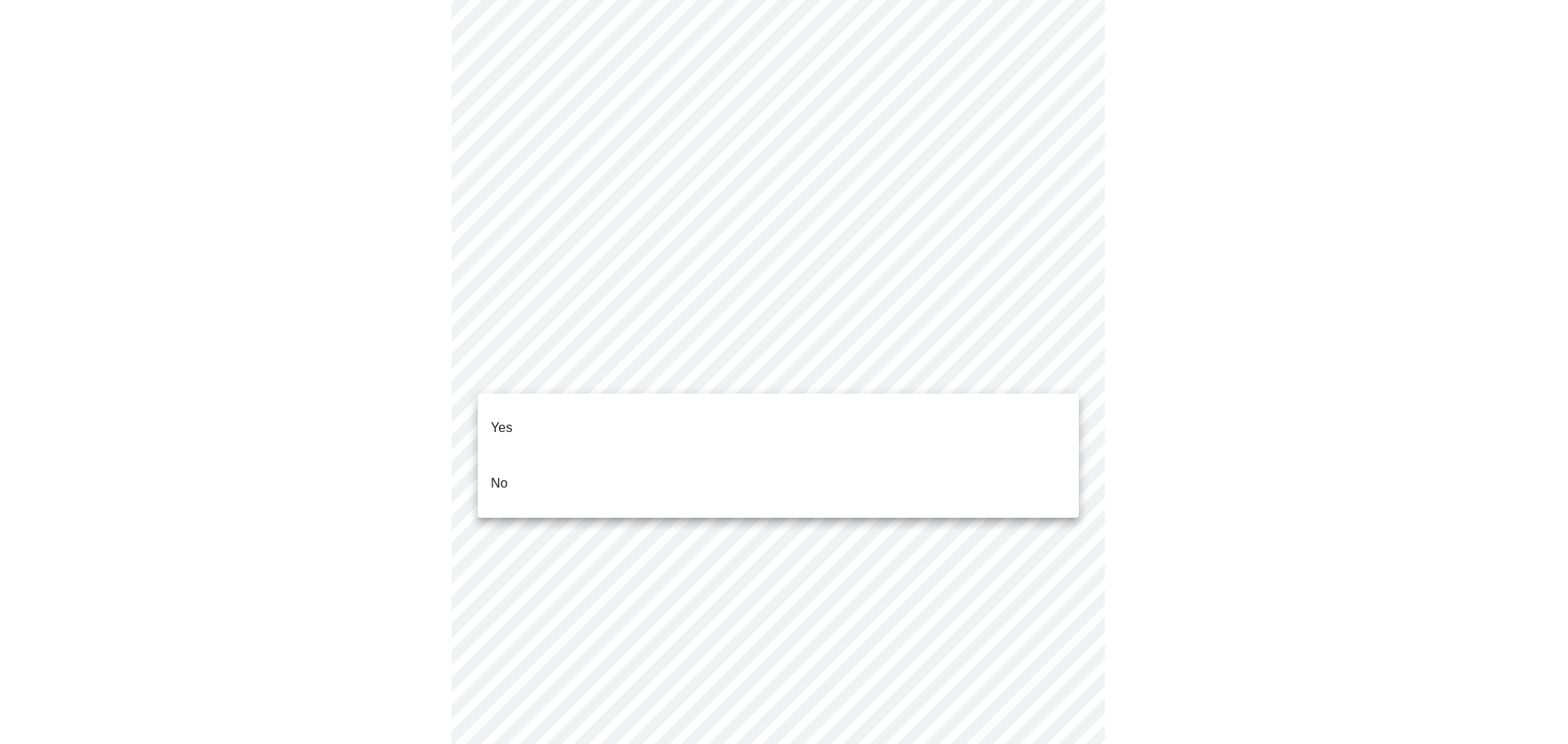
click at [560, 456] on li "No" at bounding box center [778, 484] width 601 height 55
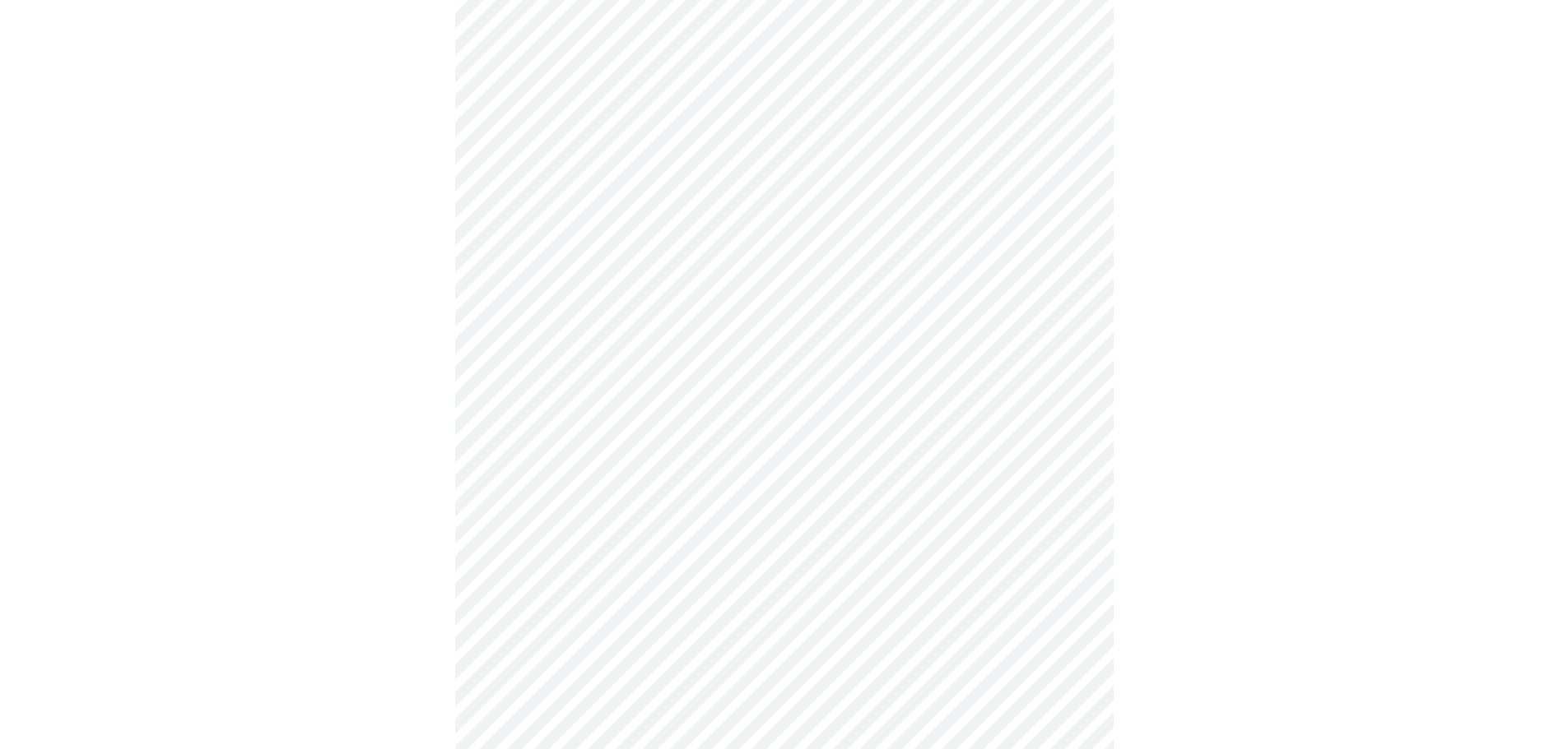
scroll to position [4360, 0]
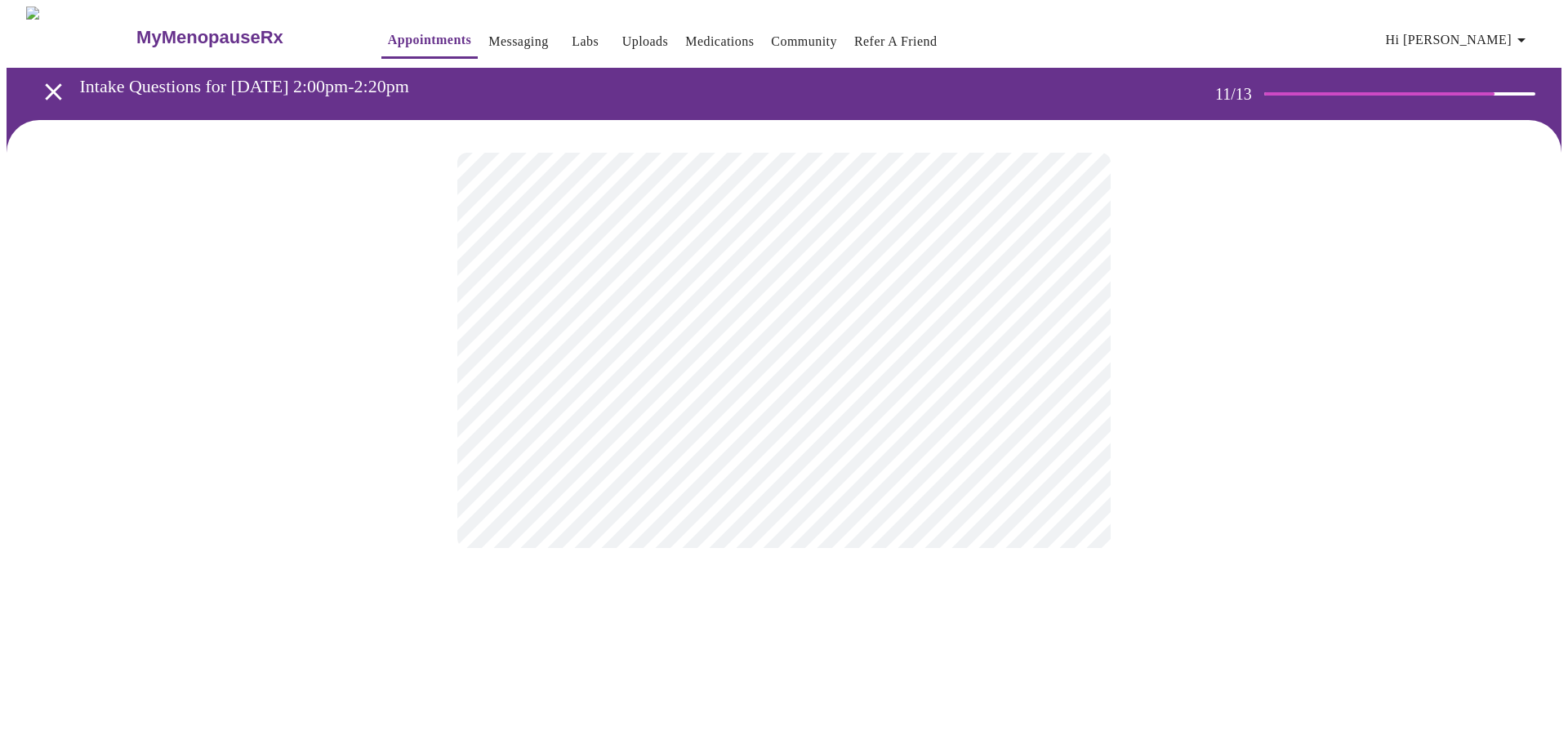
click at [1204, 396] on div at bounding box center [784, 350] width 1555 height 461
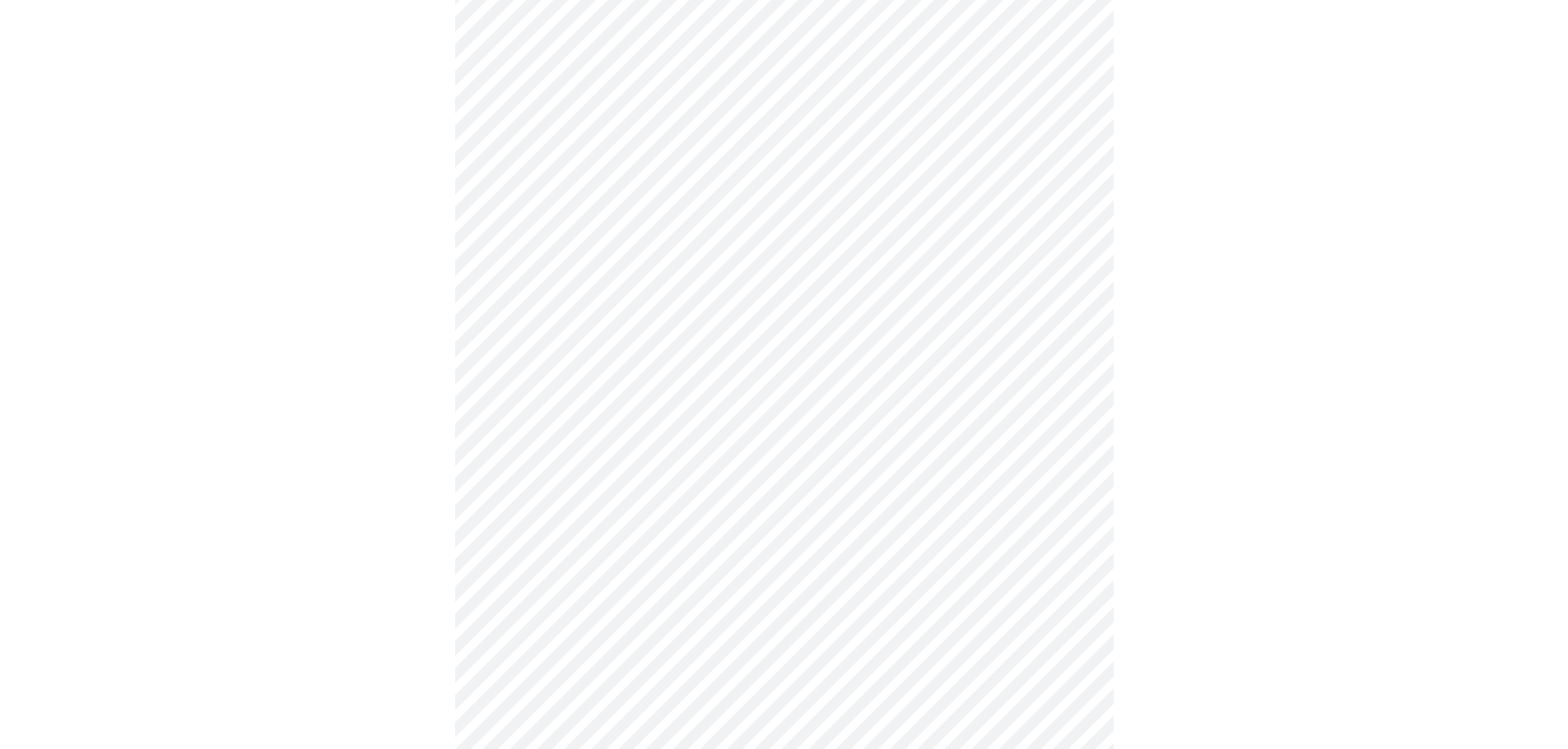
scroll to position [247, 0]
click at [434, 423] on div at bounding box center [783, 634] width 1554 height 1521
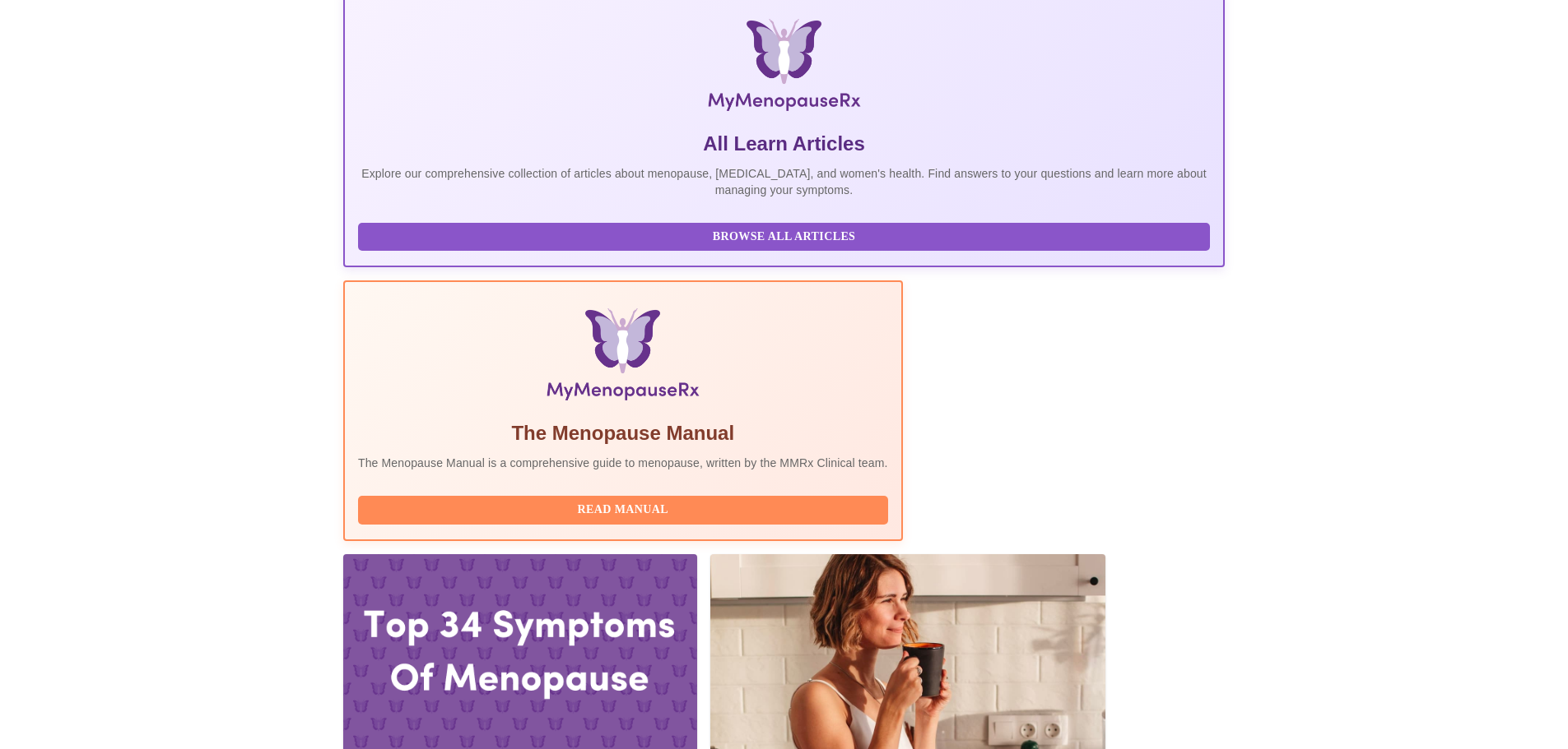
scroll to position [247, 0]
drag, startPoint x: 710, startPoint y: 394, endPoint x: 991, endPoint y: 429, distance: 283.2
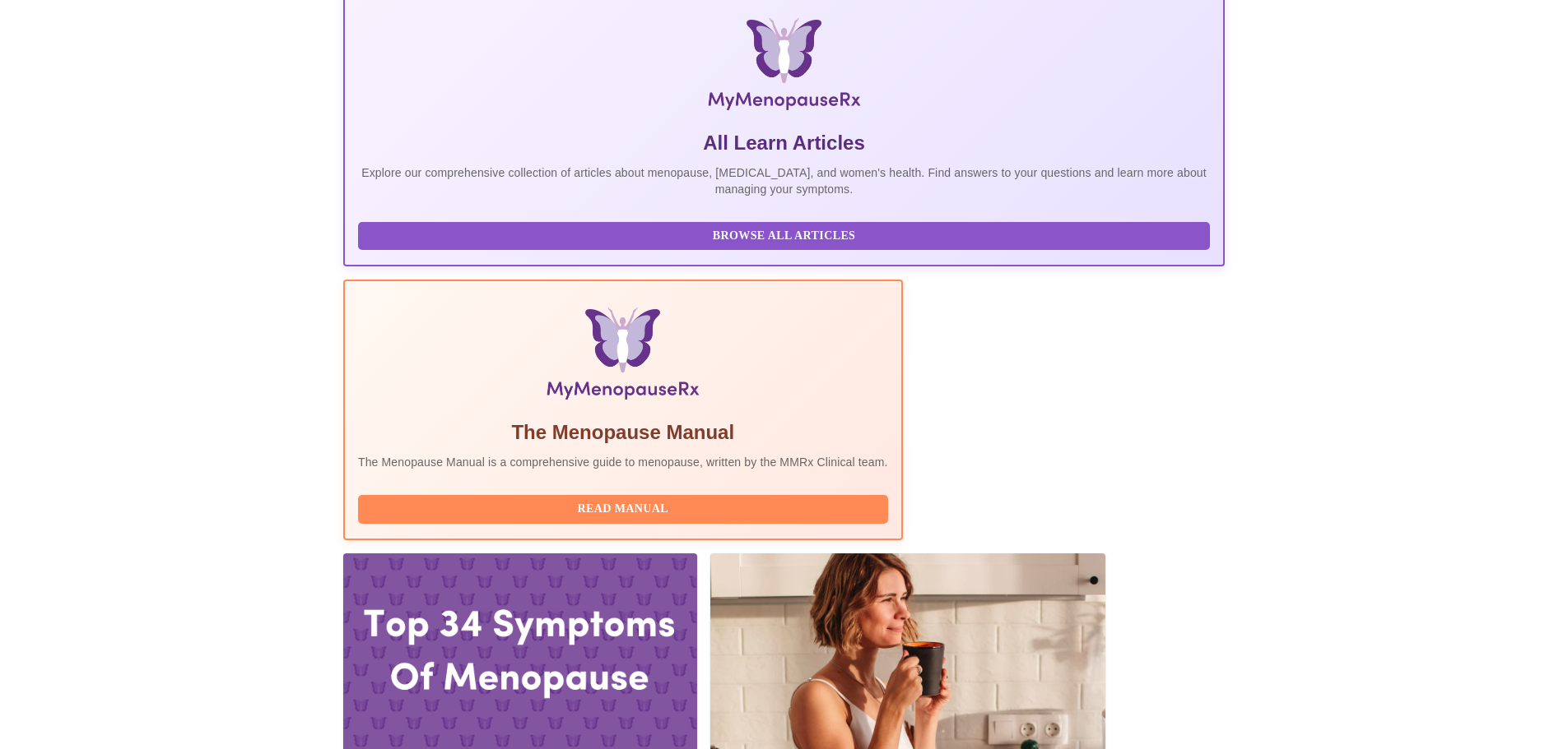
scroll to position [455, 0]
